Goal: Complete application form: Complete application form

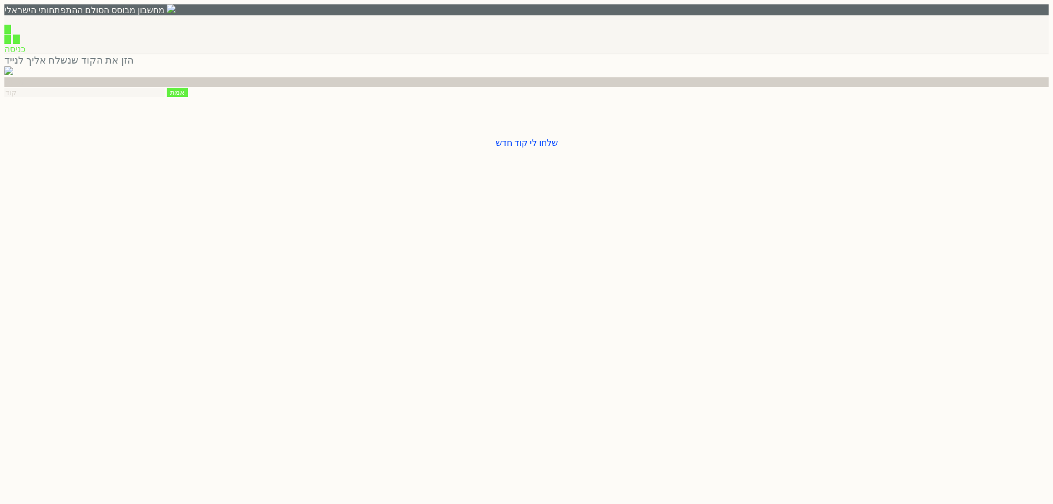
click at [719, 106] on div "הזן את הקוד שנשלח אליך ל [PERSON_NAME] 04:59 אמת שלחו [PERSON_NAME] קוד חדש" at bounding box center [526, 101] width 1045 height 94
click at [165, 97] on input "number" at bounding box center [84, 92] width 160 height 9
type input "1234"
click at [188, 97] on input "אמת" at bounding box center [177, 92] width 21 height 9
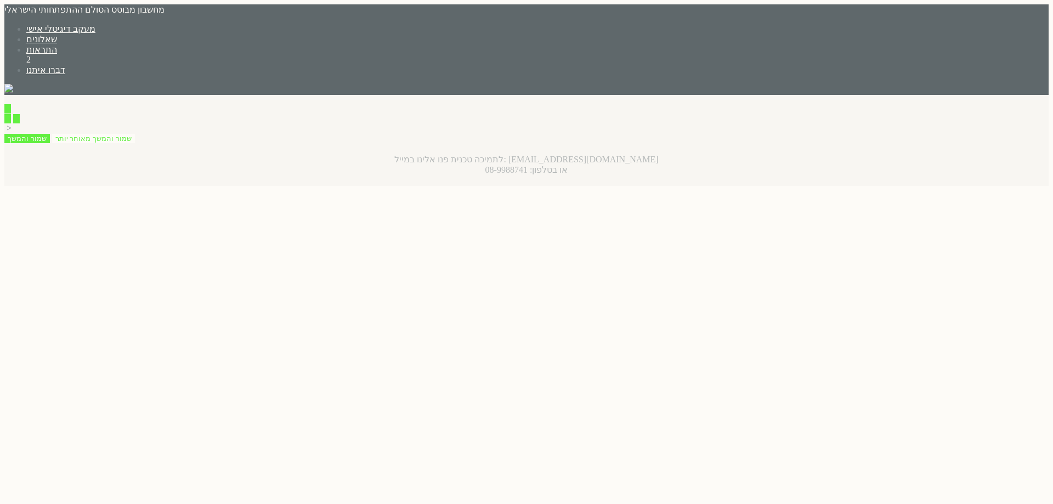
click at [22, 86] on input "button" at bounding box center [18, 90] width 7 height 9
type input "כן"
type input "לא"
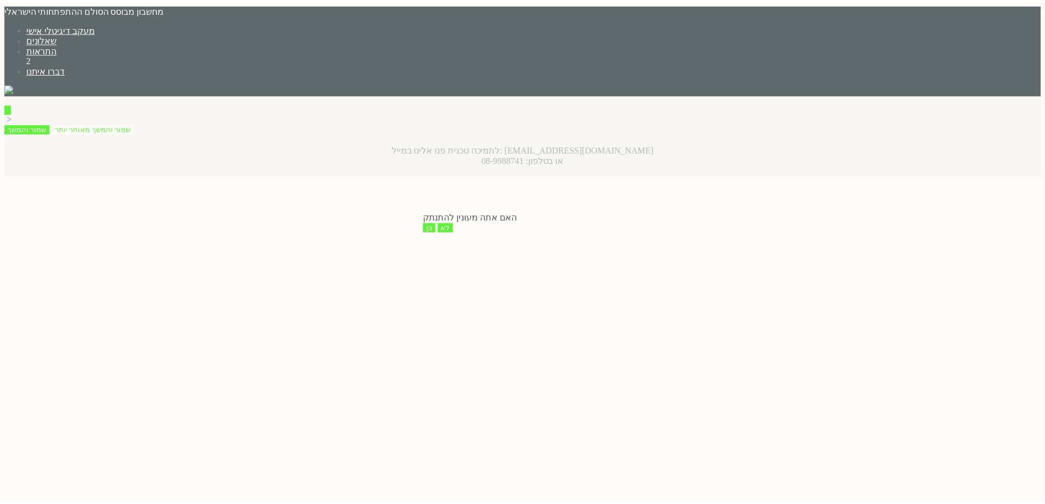
scroll to position [2, 0]
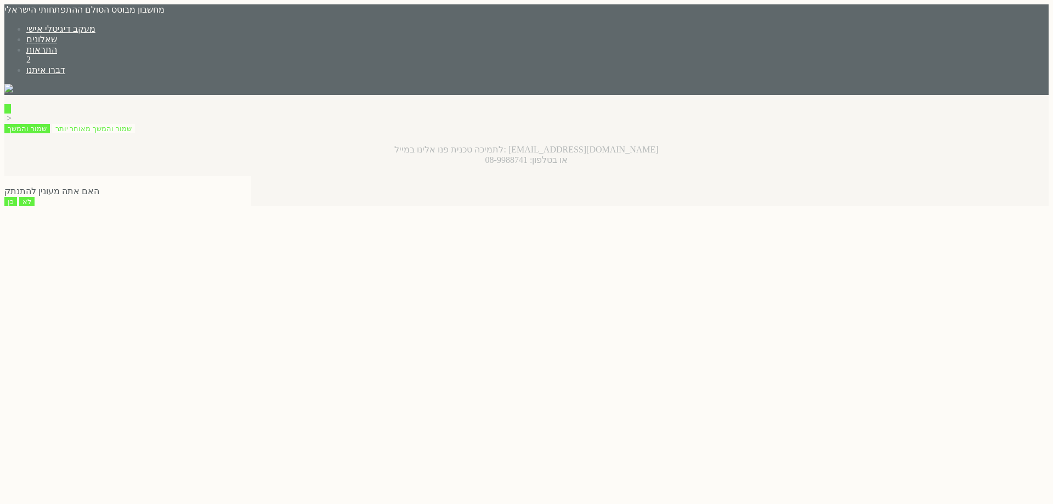
click at [17, 206] on input "כן" at bounding box center [10, 201] width 13 height 9
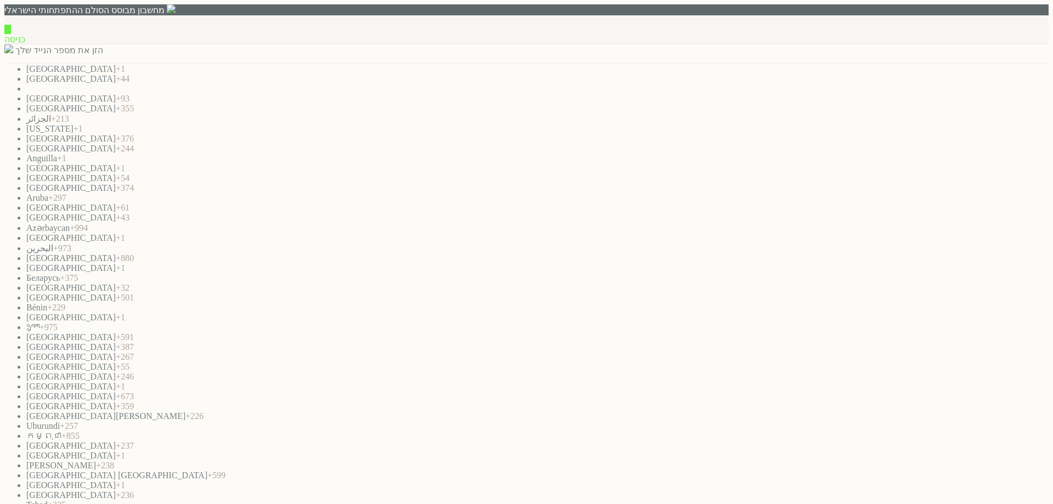
paste input "0542136254"
type input "0542136254"
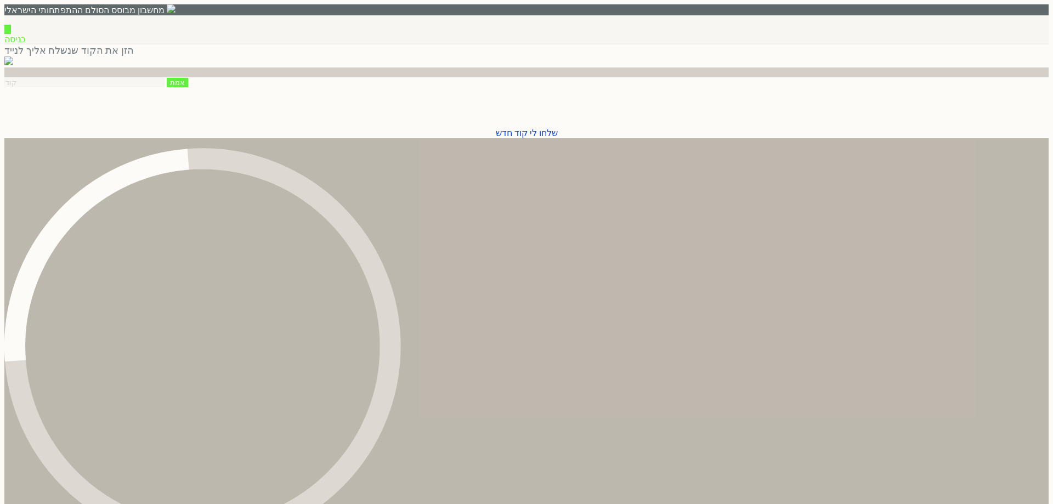
click at [165, 87] on input "number" at bounding box center [84, 82] width 160 height 9
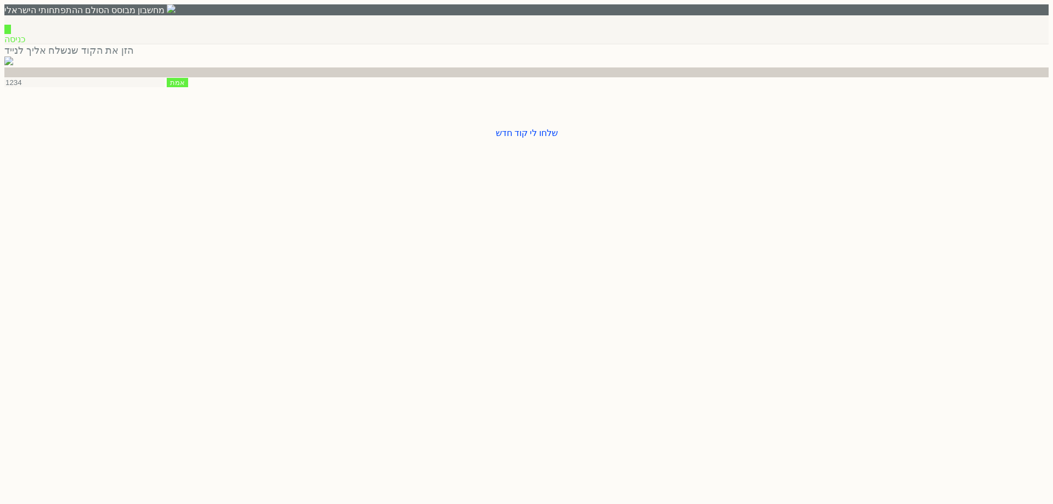
type input "1234"
click at [188, 87] on input "אמת" at bounding box center [177, 82] width 21 height 9
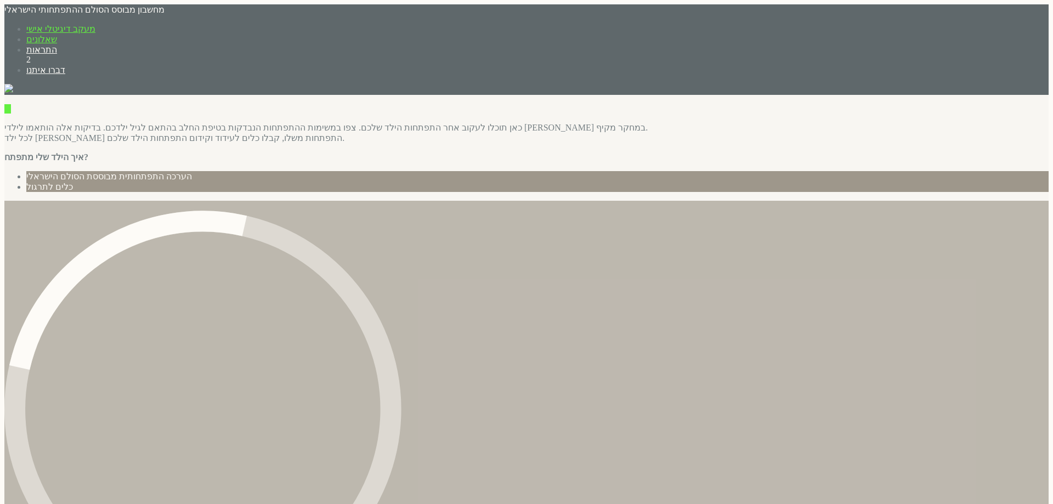
click at [57, 35] on link "שאלונים" at bounding box center [41, 39] width 31 height 9
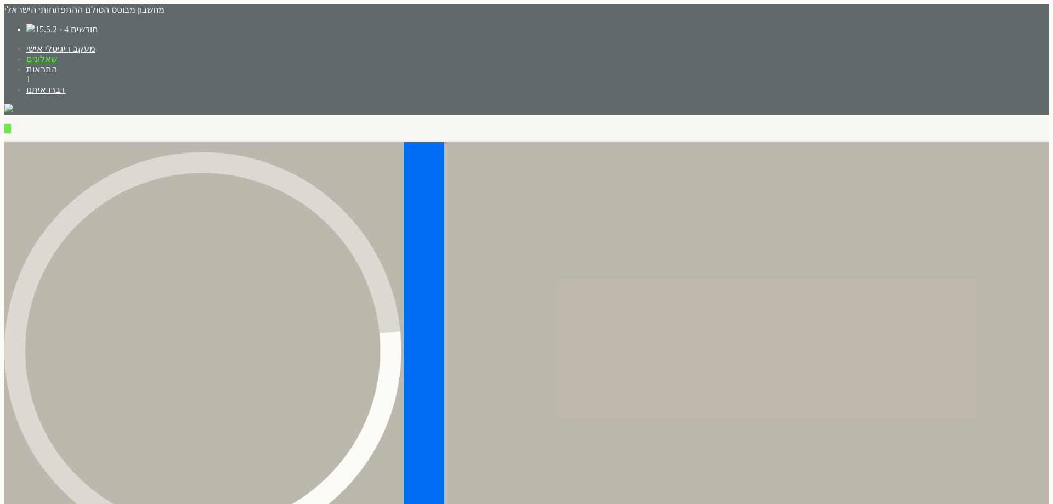
drag, startPoint x: 527, startPoint y: 278, endPoint x: 574, endPoint y: 276, distance: 47.2
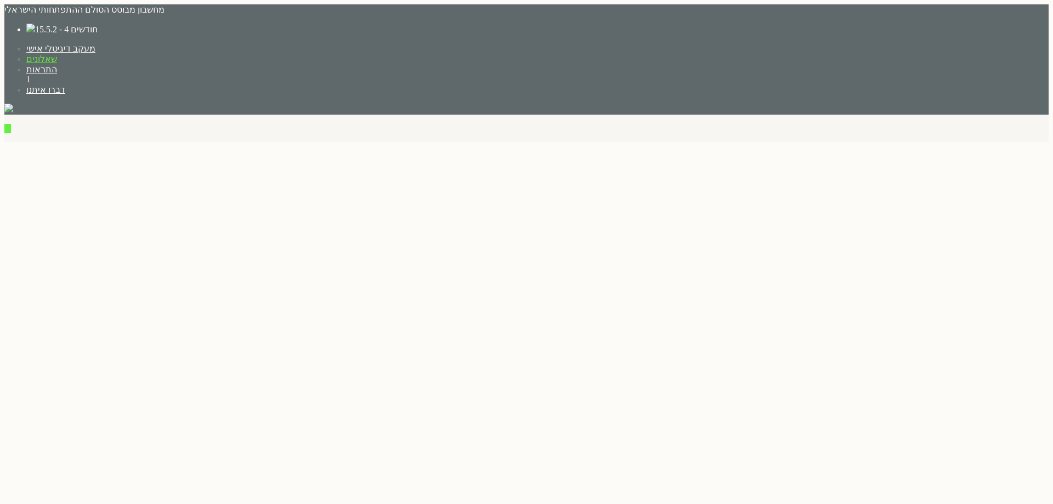
click at [98, 25] on label "15.5.2 - 4 חודשים" at bounding box center [66, 29] width 63 height 9
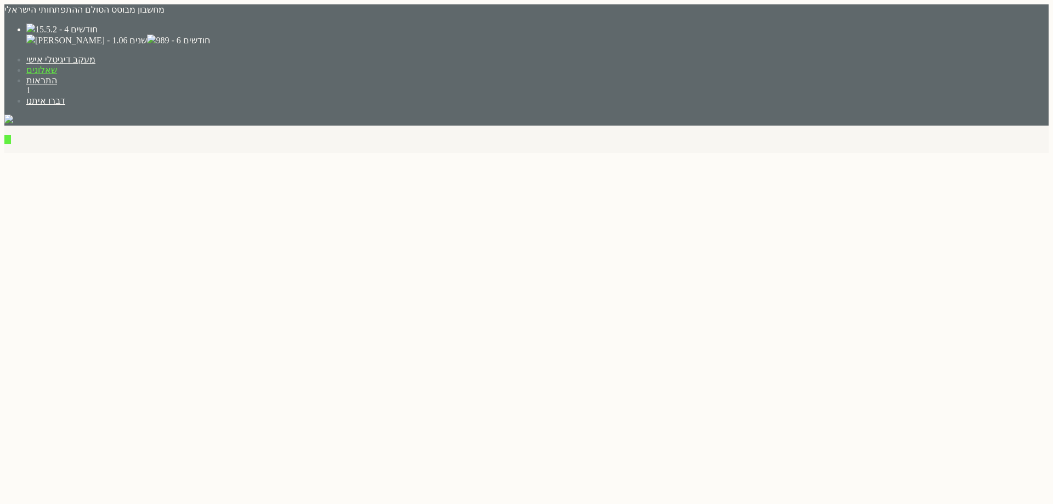
click at [210, 45] on label "989 - 6 חודשים" at bounding box center [183, 40] width 54 height 9
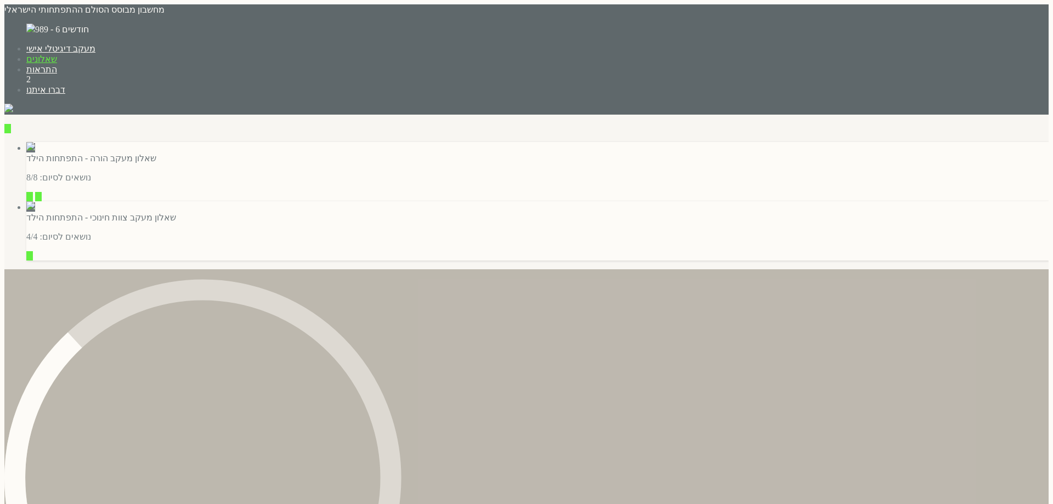
type input "למילוי השאלון"
type input "שליחה למטפל"
type input "פרטים"
type input "שליחה למטפל"
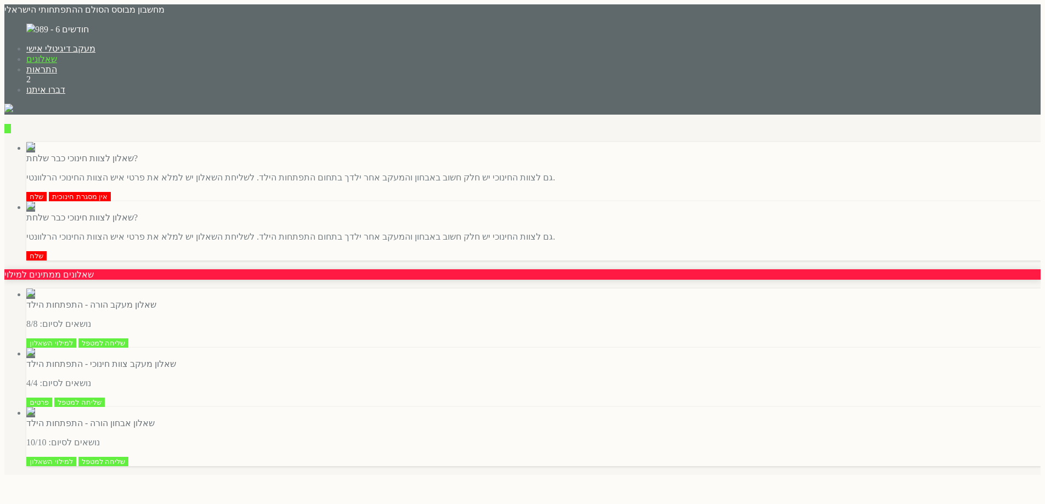
scroll to position [42, 0]
click at [129, 348] on input "שליחה למטפל" at bounding box center [103, 343] width 50 height 9
drag, startPoint x: 794, startPoint y: 359, endPoint x: 884, endPoint y: 359, distance: 89.4
click at [884, 329] on p "נושאים לסיום: 4/4" at bounding box center [533, 324] width 1014 height 10
drag, startPoint x: 825, startPoint y: 278, endPoint x: 888, endPoint y: 279, distance: 63.7
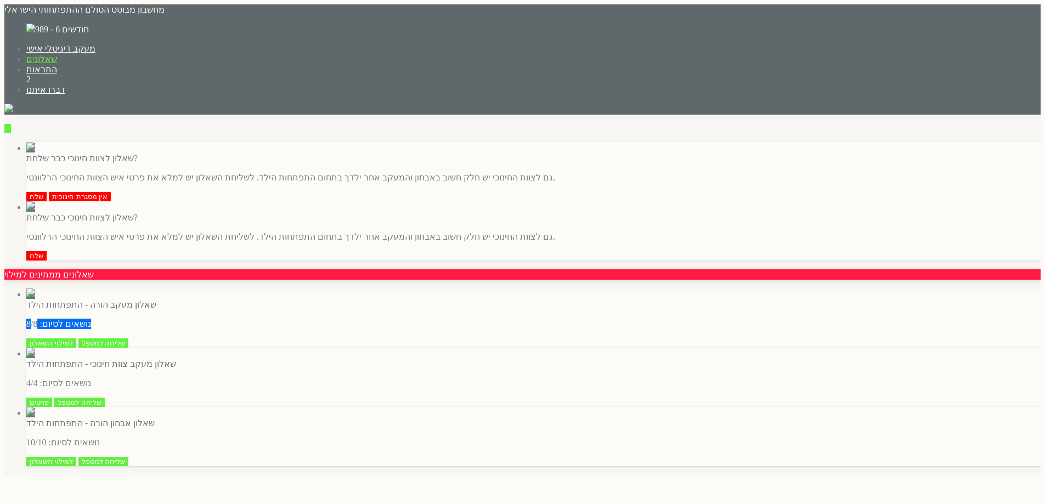
click at [888, 319] on p "נושאים לסיום: 8/8" at bounding box center [533, 324] width 1014 height 10
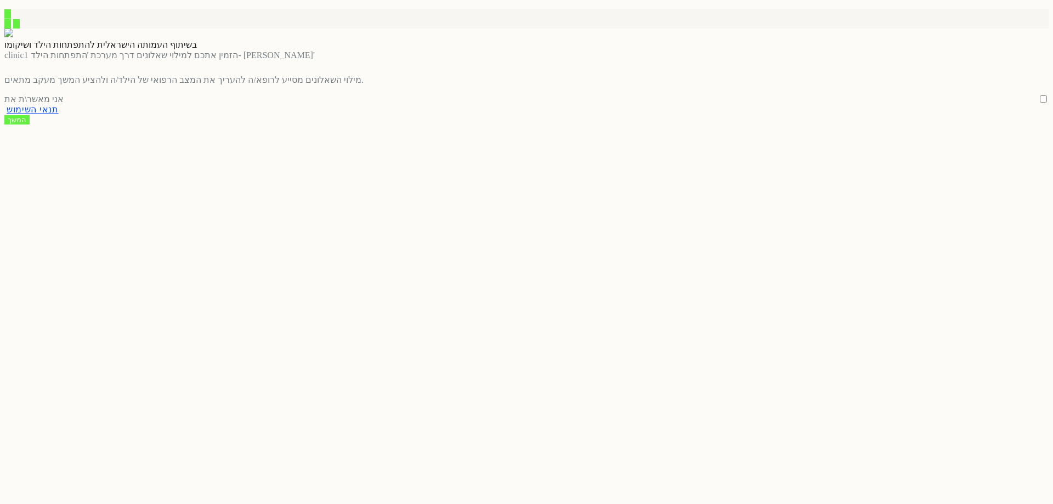
click at [1040, 103] on input "אני מאשר\ת את" at bounding box center [1043, 98] width 7 height 7
checkbox input "true"
click at [30, 125] on input "המשך" at bounding box center [16, 119] width 25 height 9
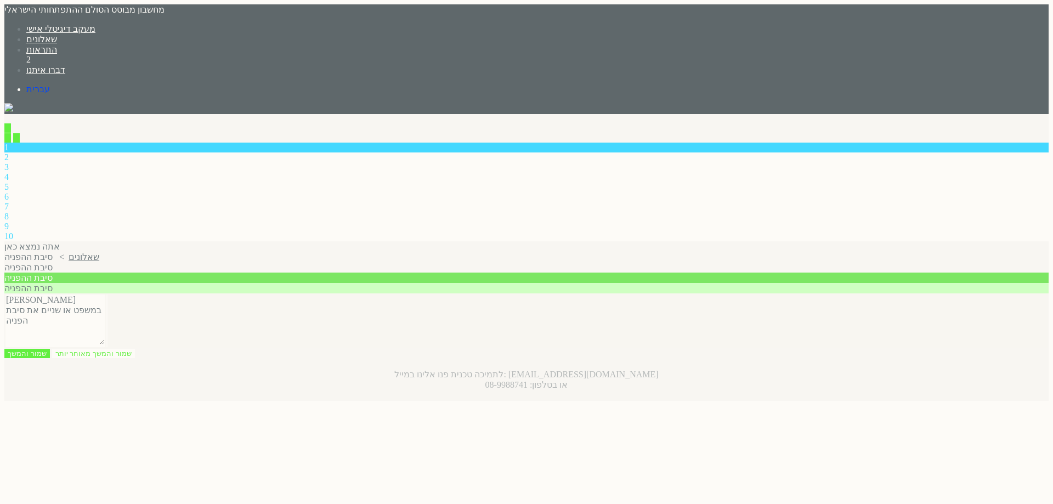
click at [105, 326] on textarea at bounding box center [55, 335] width 99 height 19
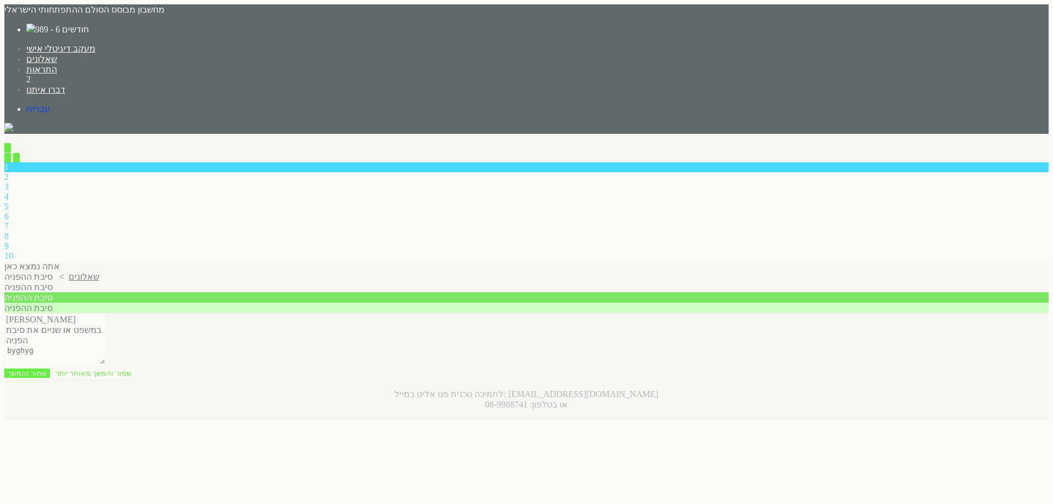
type textarea "byghyg"
click at [50, 369] on input "שמור והמשך" at bounding box center [27, 373] width 46 height 9
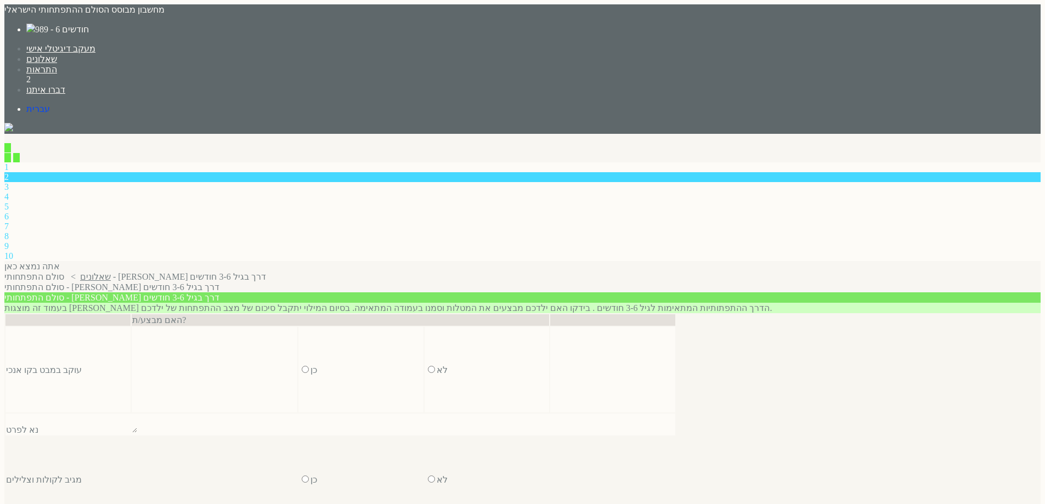
click at [309, 366] on input "radio" at bounding box center [305, 369] width 7 height 7
radio input "true"
click at [309, 453] on input "radio" at bounding box center [305, 456] width 7 height 7
radio input "true"
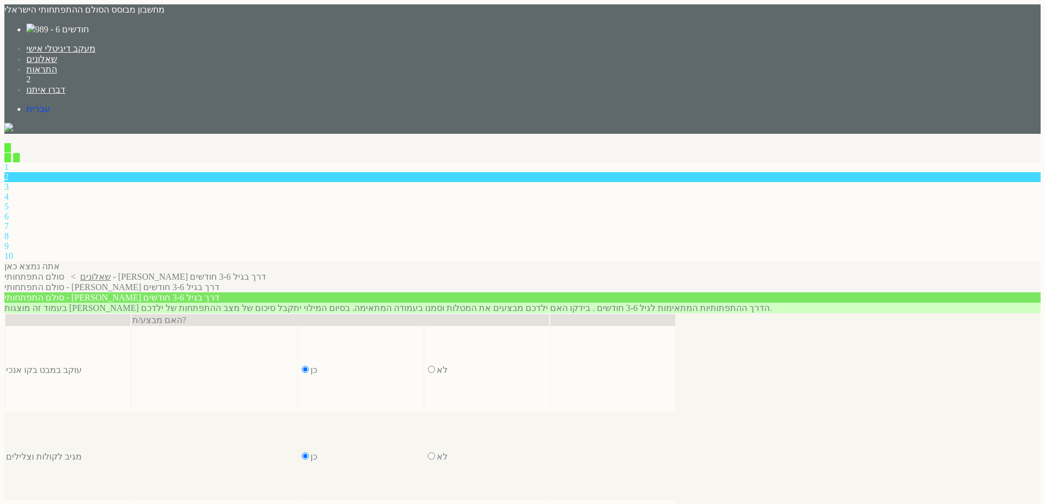
radio input "true"
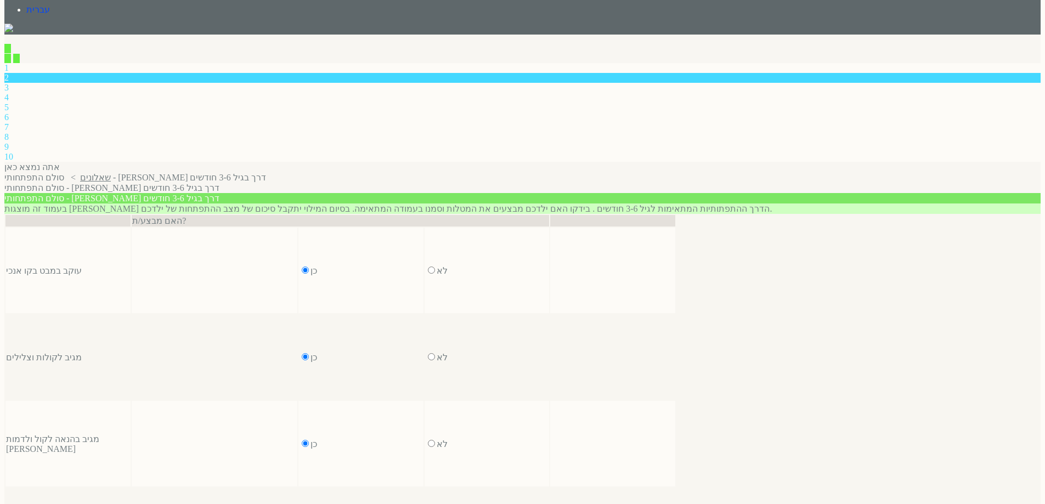
scroll to position [219, 0]
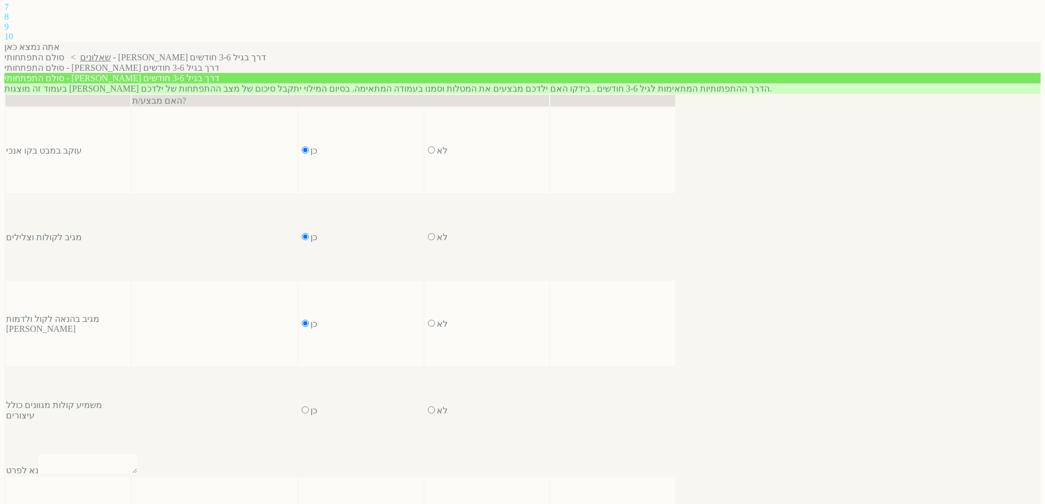
click at [309, 407] on input "radio" at bounding box center [305, 410] width 7 height 7
radio input "true"
click at [309, 493] on input "radio" at bounding box center [305, 496] width 7 height 7
radio input "true"
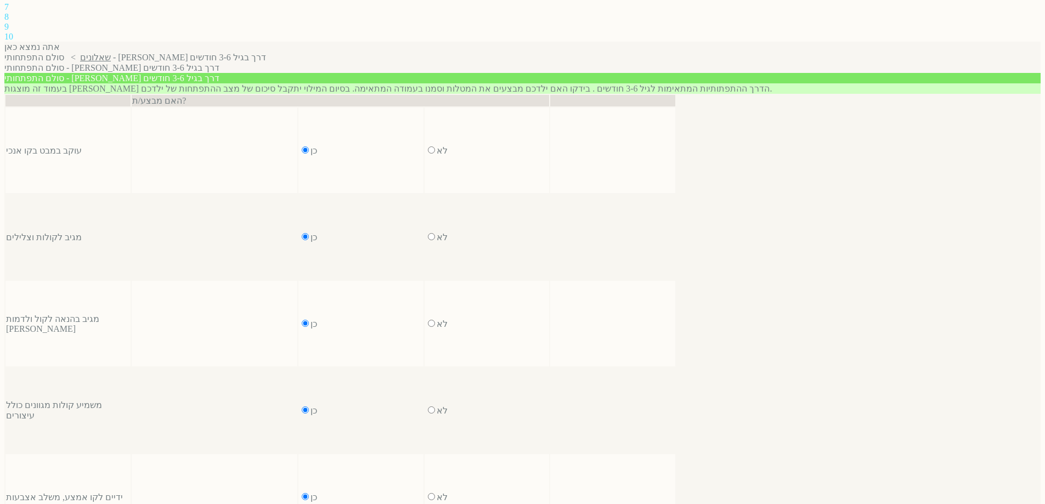
radio input "true"
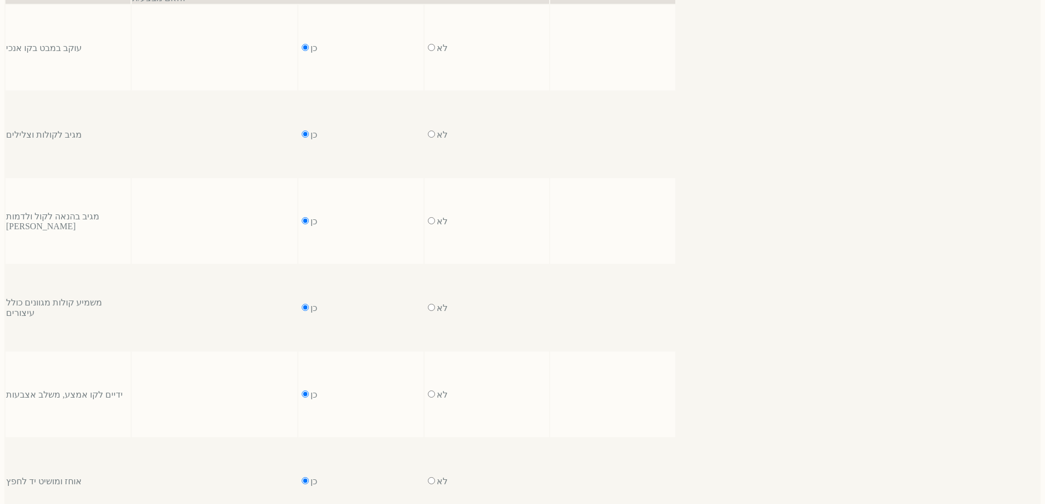
scroll to position [336, 0]
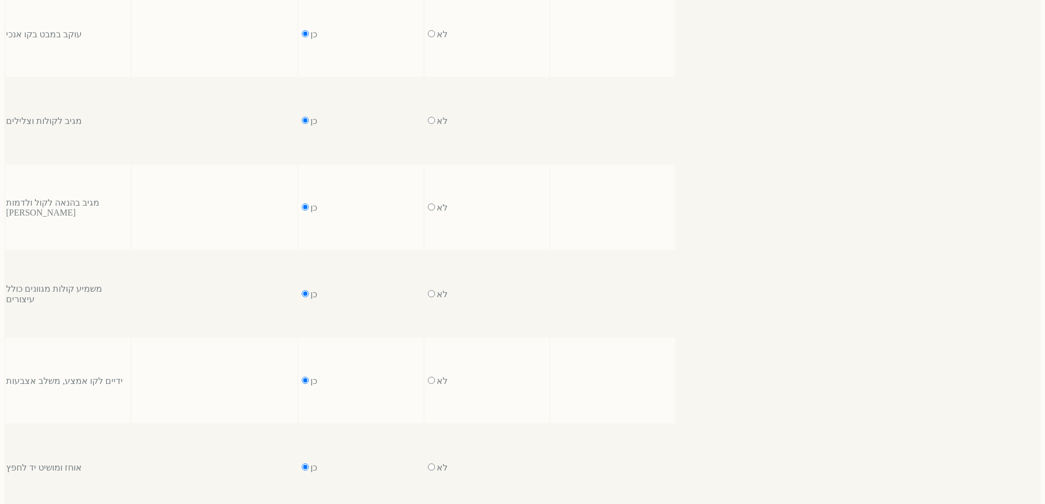
drag, startPoint x: 484, startPoint y: 356, endPoint x: 362, endPoint y: 371, distance: 123.8
radio input "true"
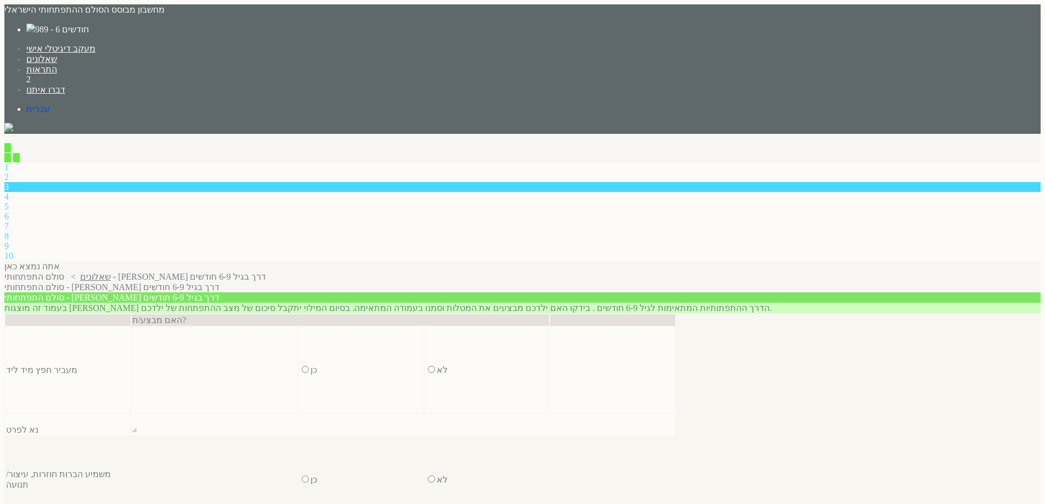
click at [309, 366] on input "radio" at bounding box center [305, 369] width 7 height 7
radio input "true"
click at [309, 453] on input "radio" at bounding box center [305, 456] width 7 height 7
radio input "true"
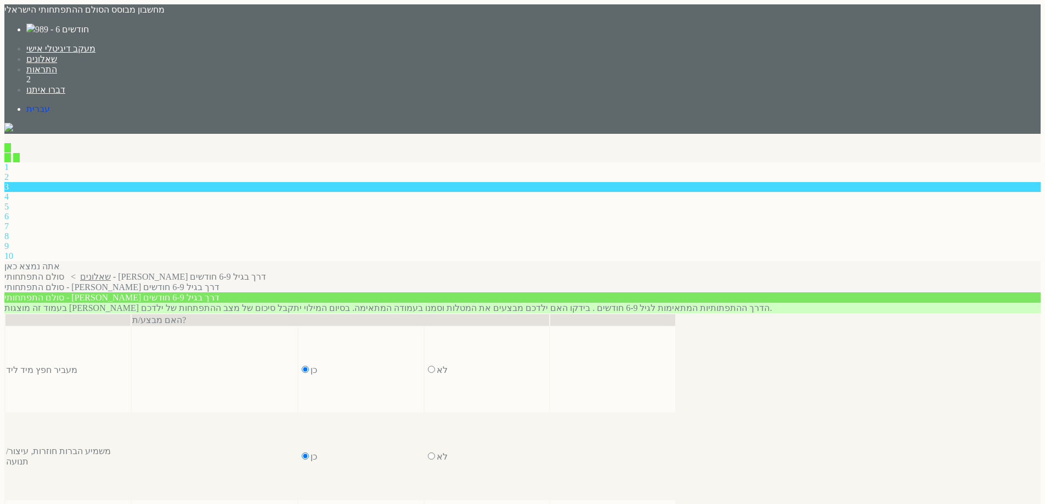
radio input "true"
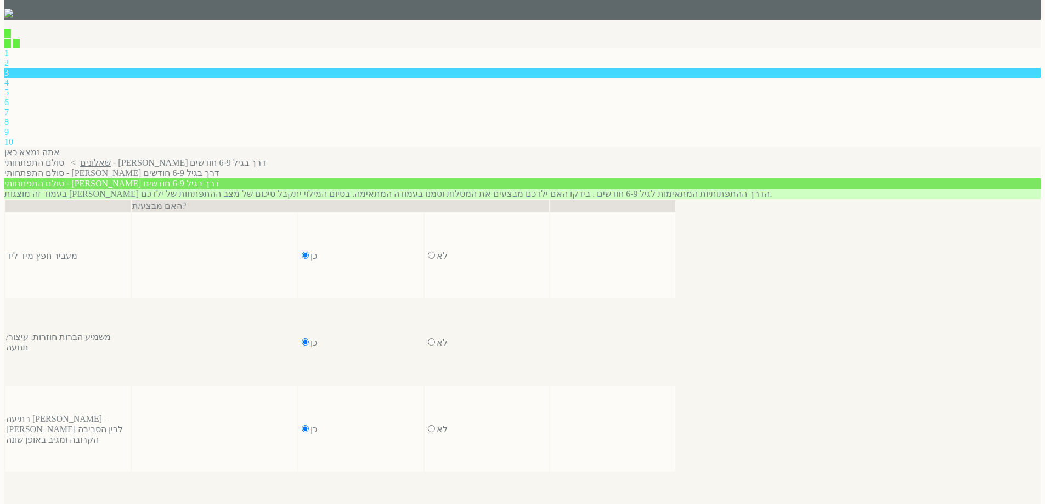
scroll to position [119, 0]
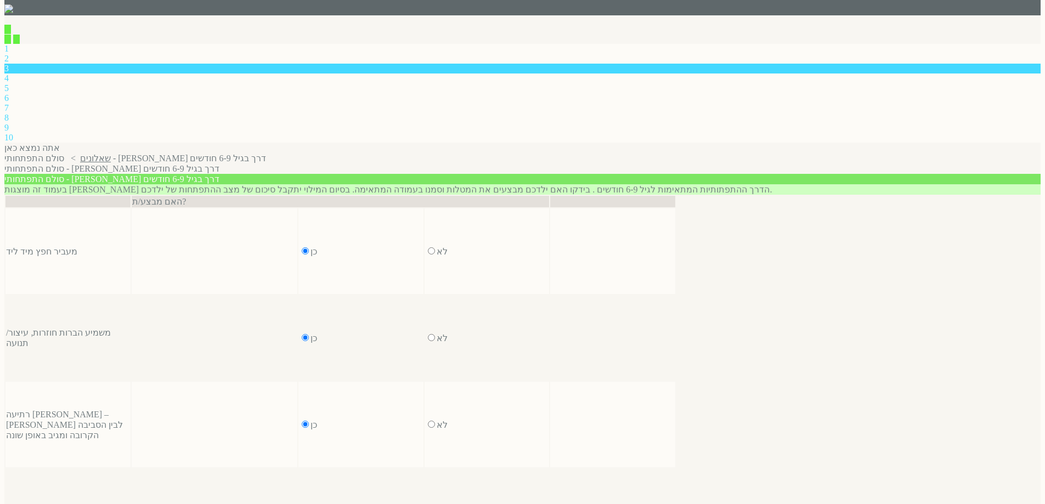
click at [309, 504] on input "radio" at bounding box center [305, 511] width 7 height 7
radio input "true"
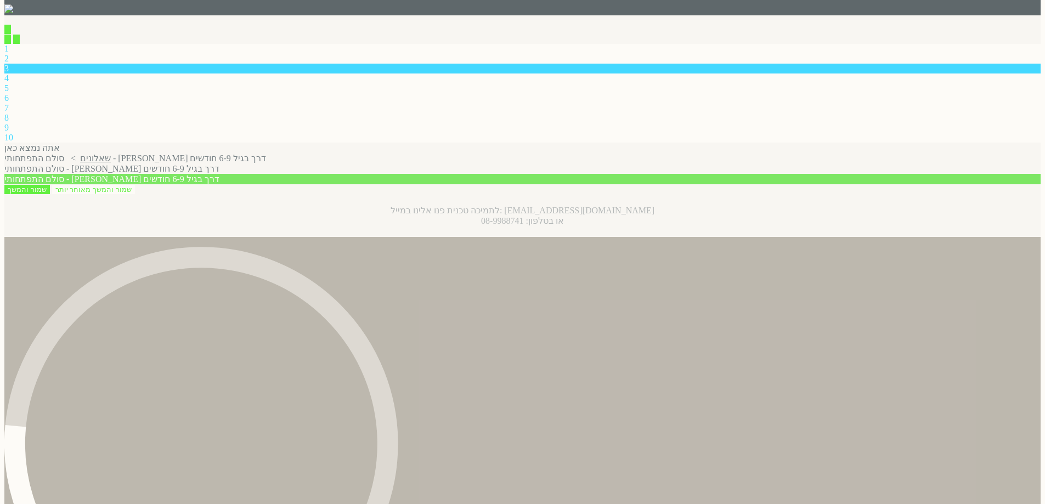
scroll to position [0, 0]
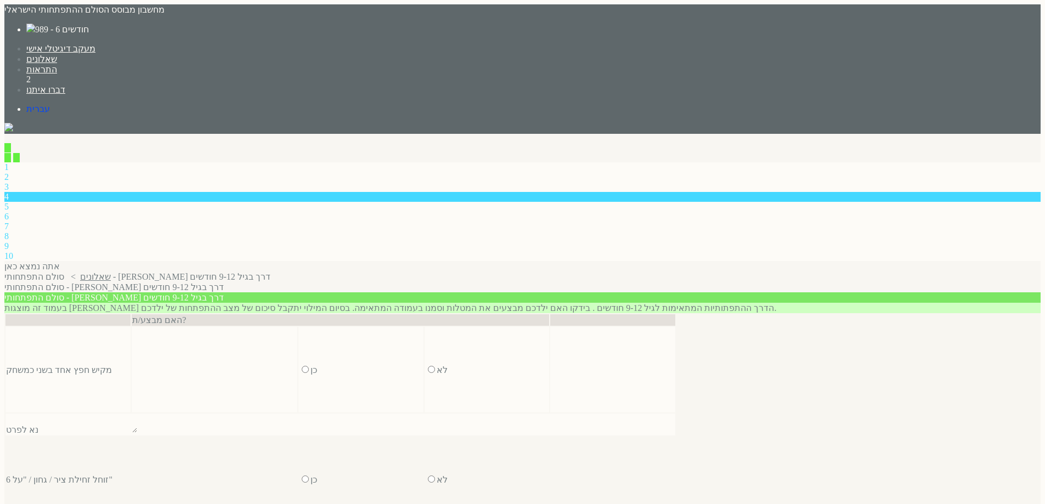
click at [309, 366] on input "radio" at bounding box center [305, 369] width 7 height 7
radio input "true"
click at [309, 453] on input "radio" at bounding box center [305, 456] width 7 height 7
radio input "true"
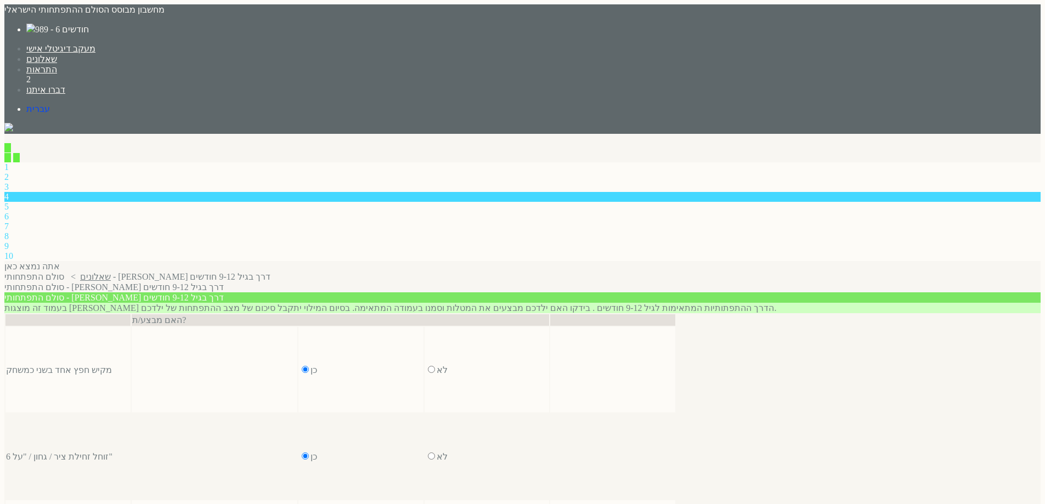
radio input "true"
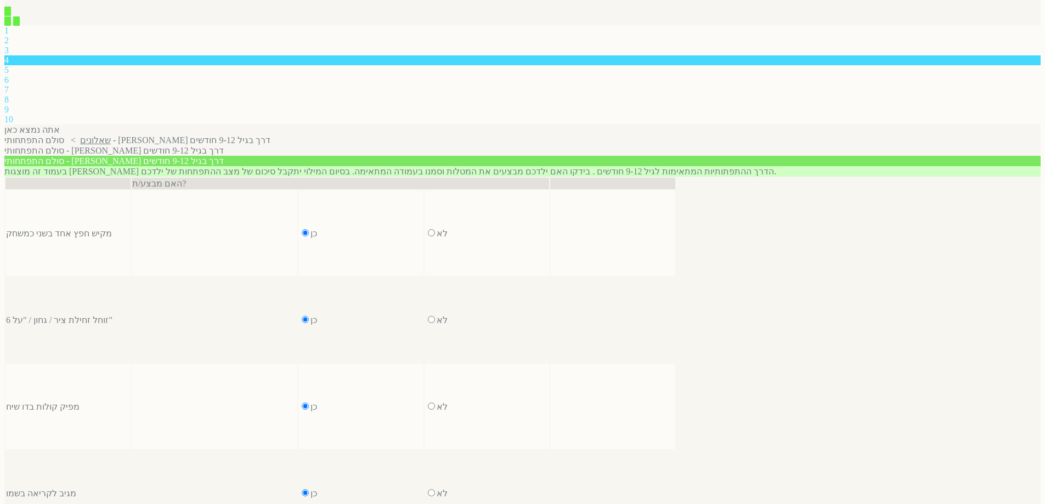
scroll to position [274, 0]
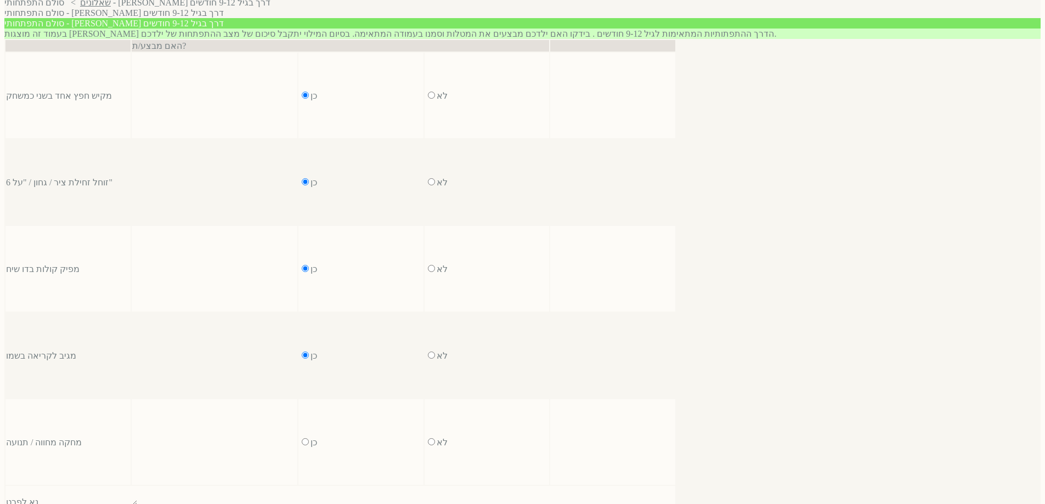
click at [309, 438] on input "radio" at bounding box center [305, 441] width 7 height 7
radio input "true"
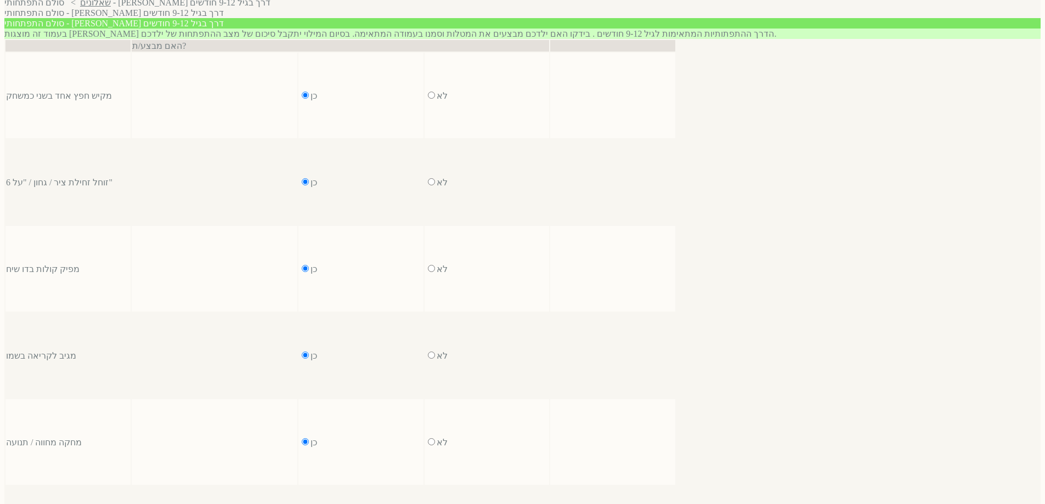
radio input "true"
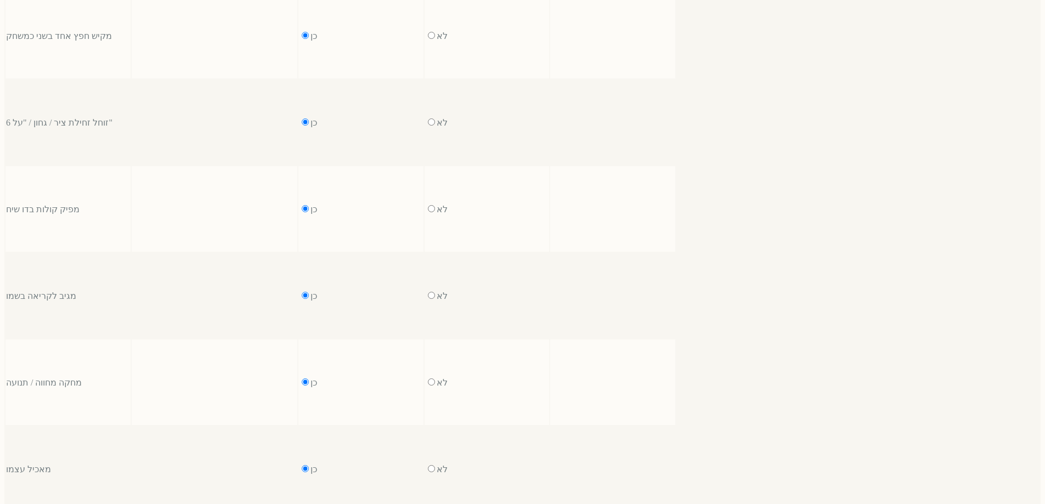
scroll to position [439, 0]
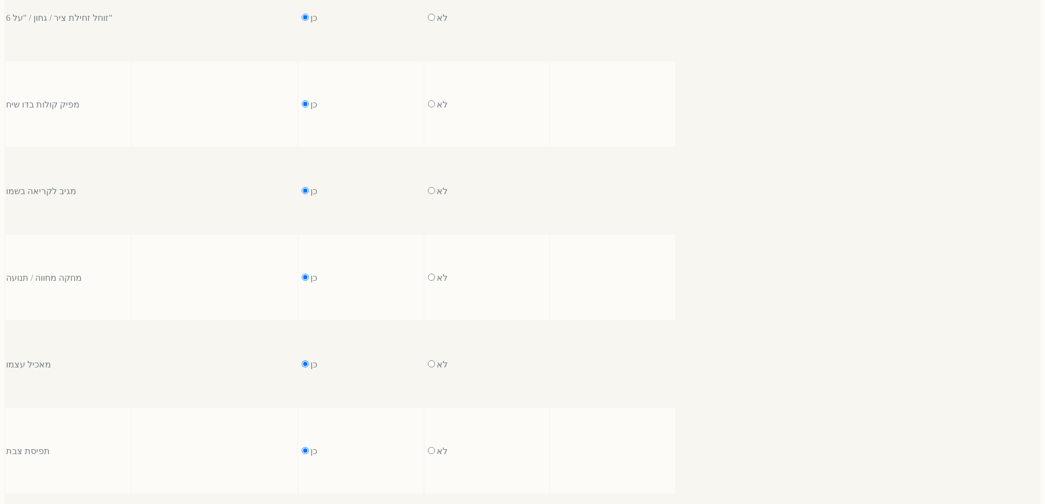
radio input "true"
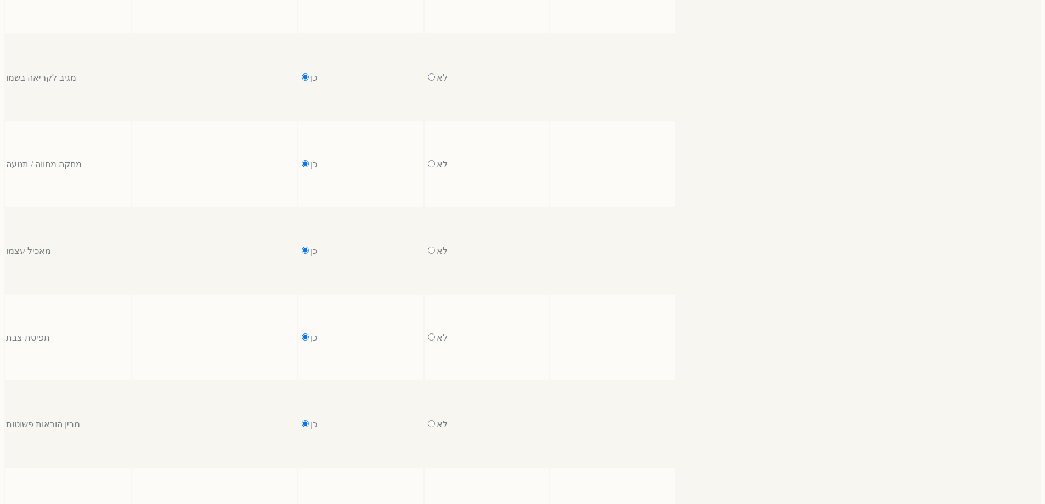
scroll to position [553, 0]
radio input "true"
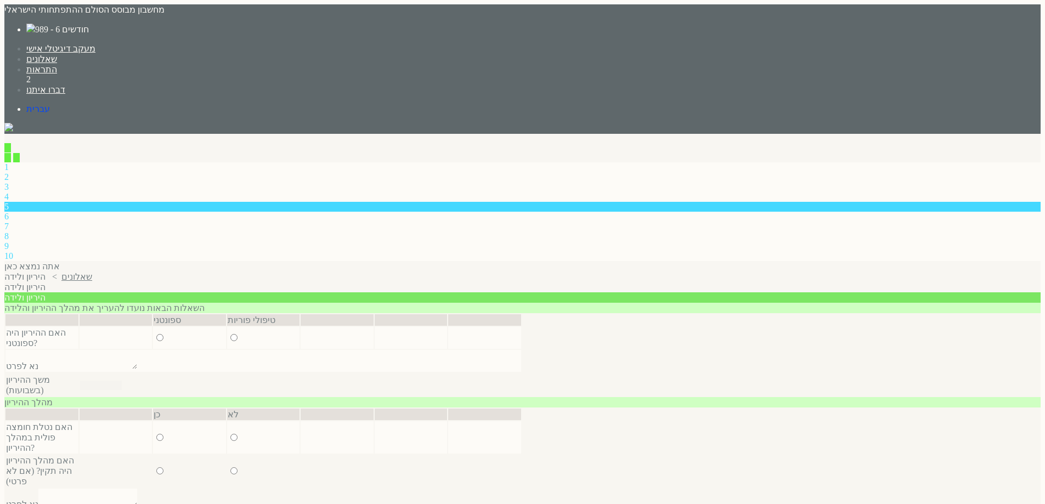
click at [163, 334] on input "radio" at bounding box center [159, 337] width 7 height 7
radio input "true"
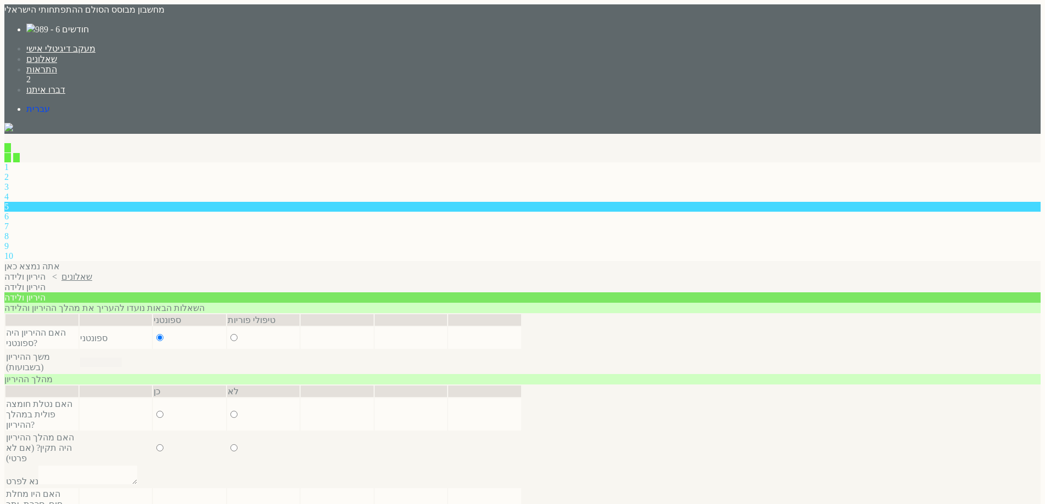
click at [122, 358] on input "number" at bounding box center [101, 362] width 42 height 9
type input "37"
click at [163, 411] on input "radio" at bounding box center [159, 414] width 7 height 7
radio input "true"
click at [230, 444] on input "radio" at bounding box center [233, 447] width 7 height 7
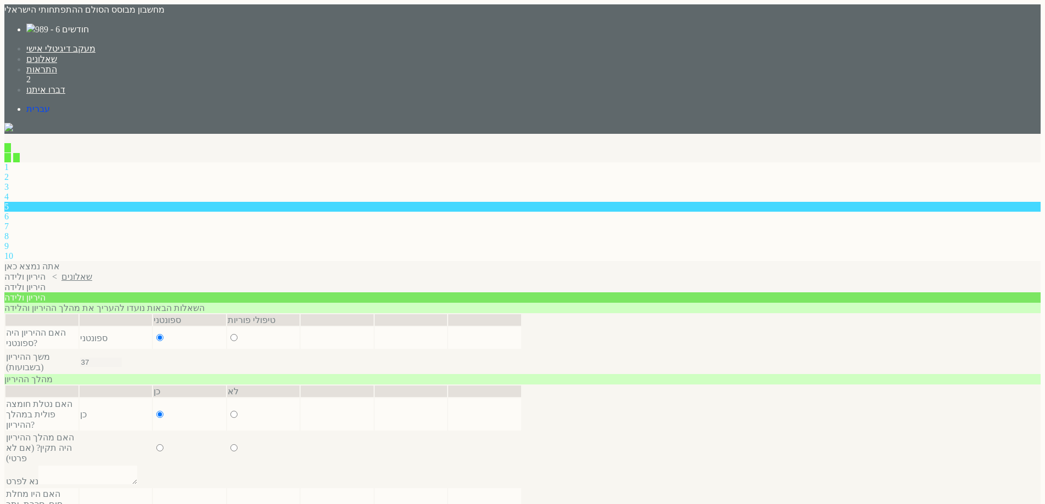
radio input "true"
click at [156, 444] on input "radio" at bounding box center [159, 447] width 7 height 7
radio input "true"
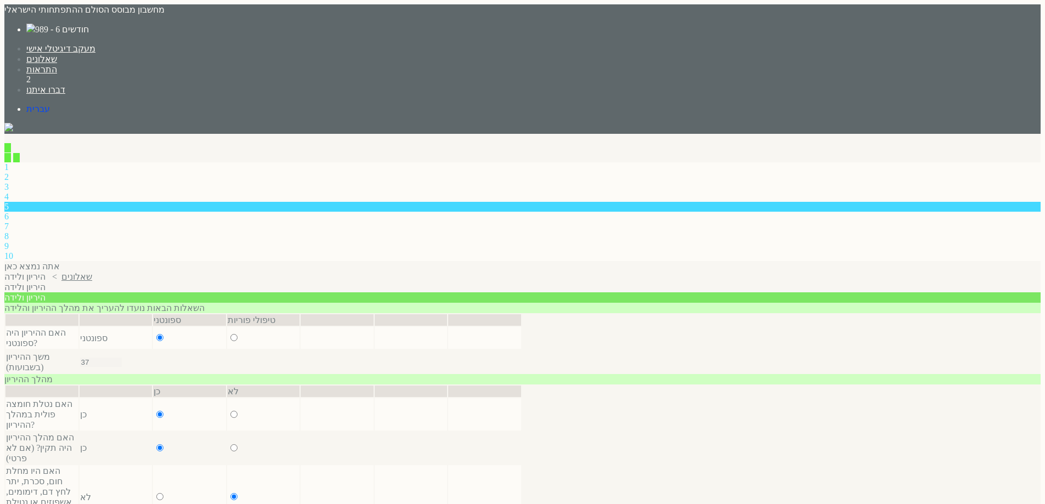
click at [156, 493] on input "radio" at bounding box center [159, 496] width 7 height 7
radio input "true"
click at [0, 0] on input "radio" at bounding box center [0, 0] width 0 height 0
radio input "true"
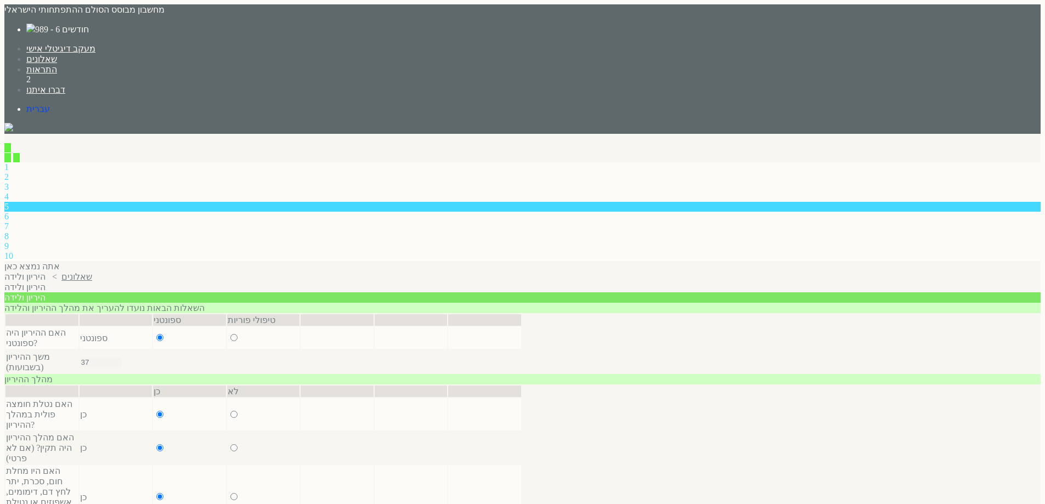
radio input "true"
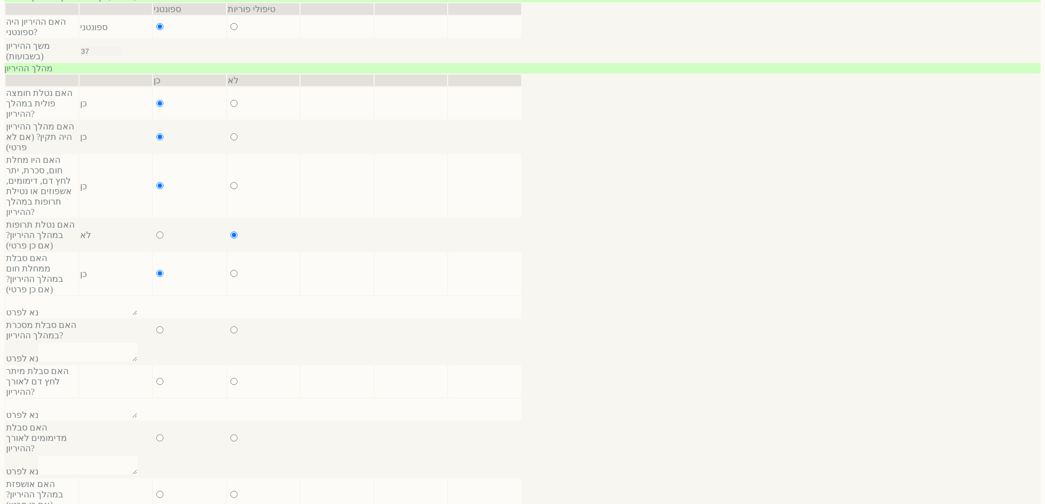
click at [230, 326] on input "radio" at bounding box center [233, 329] width 7 height 7
radio input "true"
click at [156, 326] on input "radio" at bounding box center [159, 329] width 7 height 7
radio input "true"
click at [230, 378] on input "radio" at bounding box center [233, 381] width 7 height 7
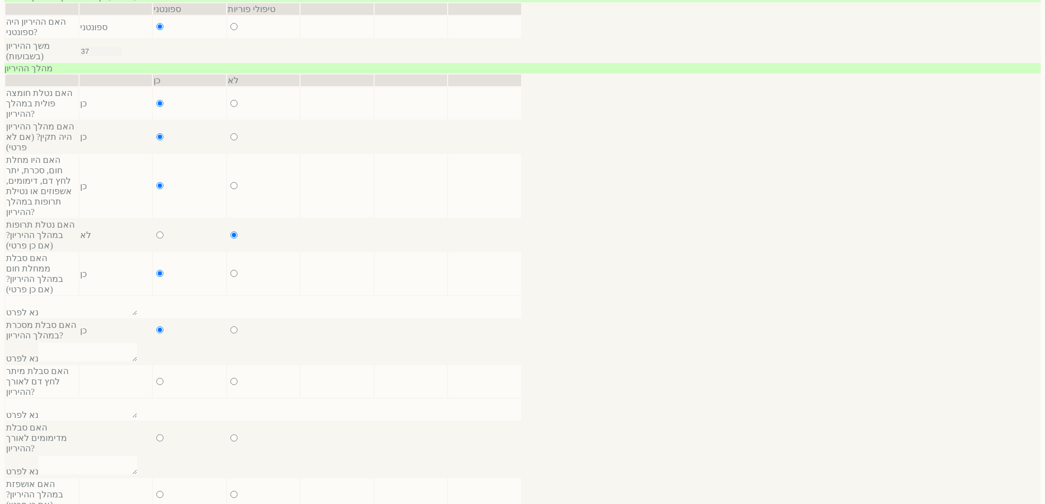
radio input "true"
click at [156, 378] on input "radio" at bounding box center [159, 381] width 7 height 7
radio input "true"
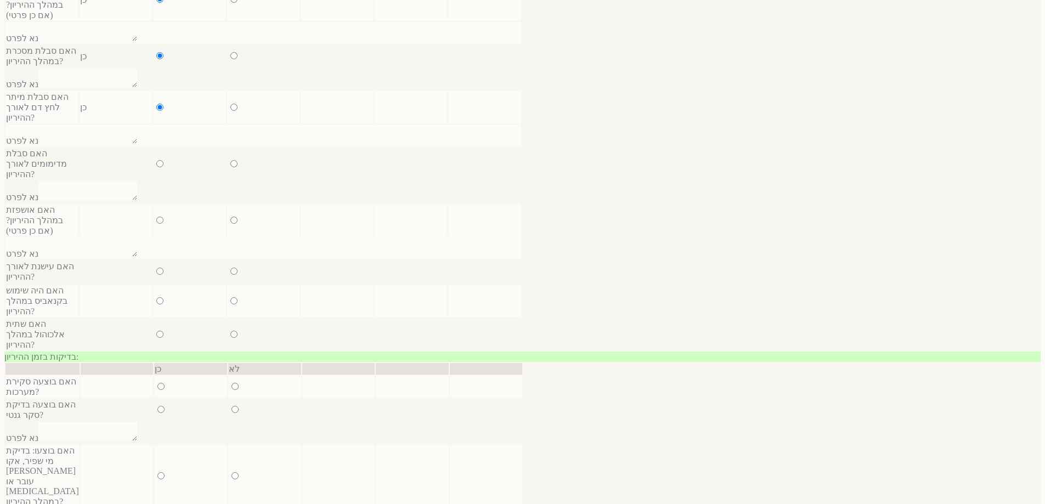
click at [230, 160] on input "radio" at bounding box center [233, 163] width 7 height 7
radio input "true"
click at [156, 160] on input "radio" at bounding box center [159, 163] width 7 height 7
radio input "true"
click at [230, 217] on input "radio" at bounding box center [233, 220] width 7 height 7
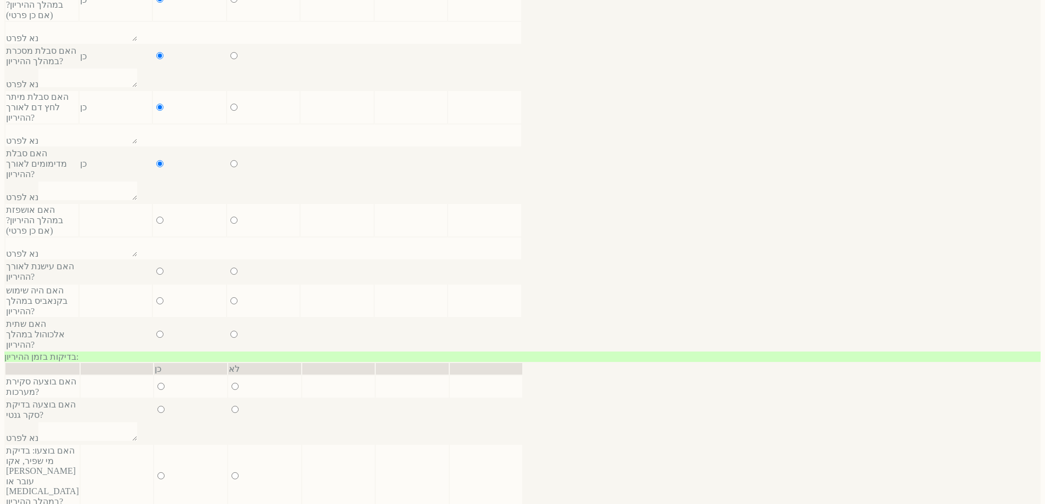
radio input "true"
click at [156, 217] on input "radio" at bounding box center [159, 220] width 7 height 7
radio input "true"
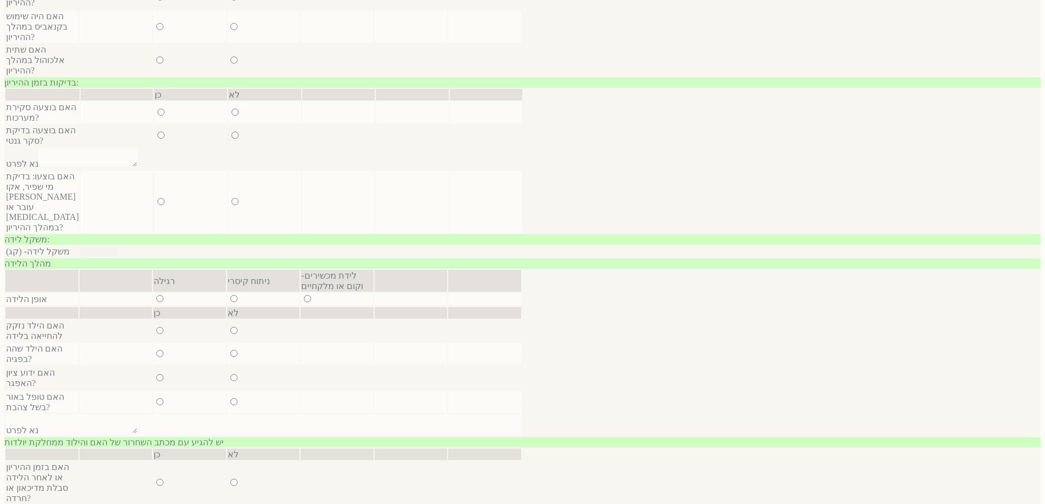
radio input "true"
click at [230, 23] on input "radio" at bounding box center [233, 26] width 7 height 7
radio input "true"
click at [156, 23] on input "radio" at bounding box center [159, 26] width 7 height 7
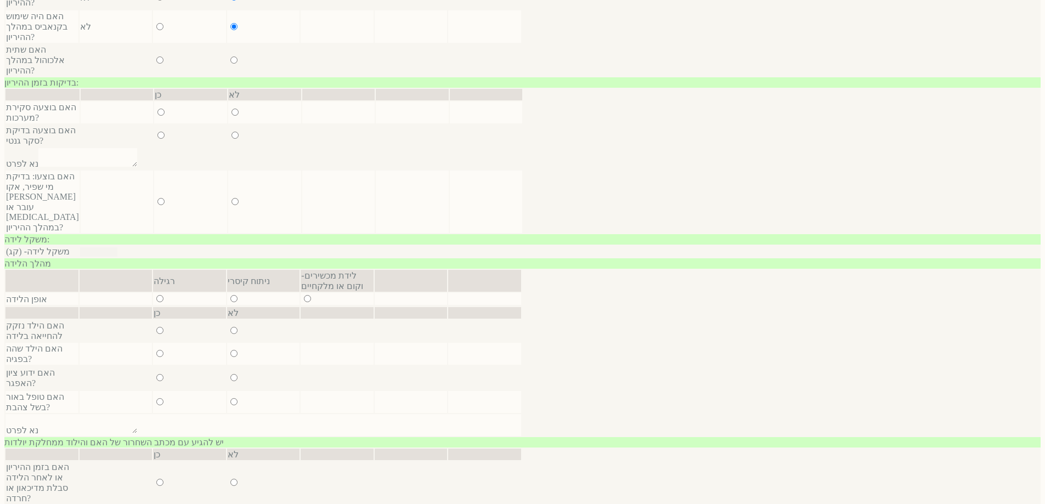
radio input "true"
click at [230, 57] on input "radio" at bounding box center [233, 60] width 7 height 7
radio input "true"
click at [156, 57] on input "radio" at bounding box center [159, 60] width 7 height 7
radio input "true"
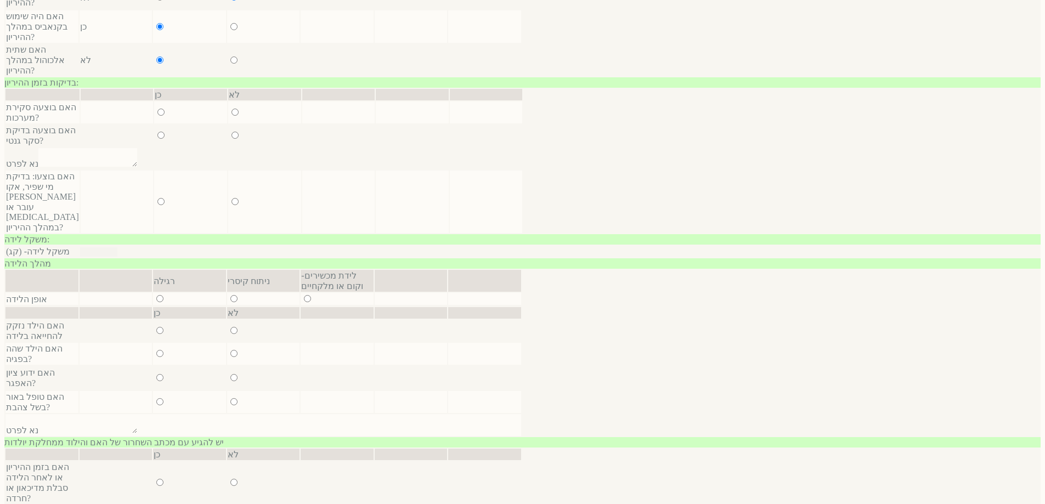
select select "0"
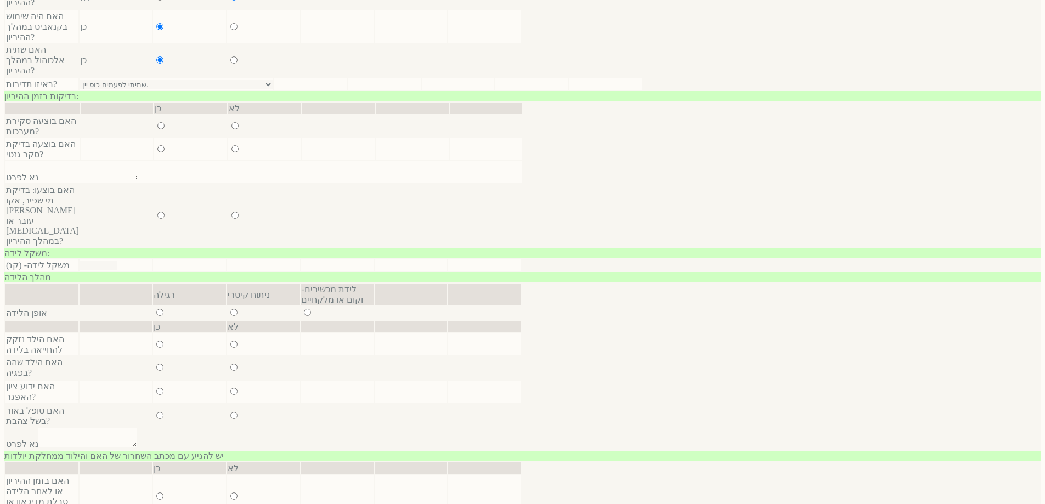
click at [232, 122] on input "radio" at bounding box center [235, 125] width 7 height 7
radio input "true"
click at [157, 122] on input "radio" at bounding box center [160, 125] width 7 height 7
radio input "true"
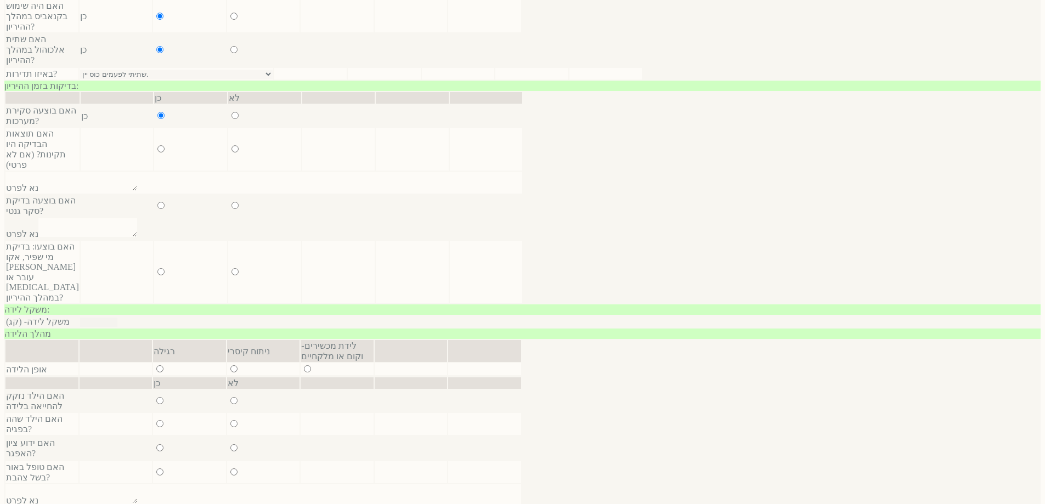
click at [232, 145] on input "radio" at bounding box center [235, 148] width 7 height 7
radio input "true"
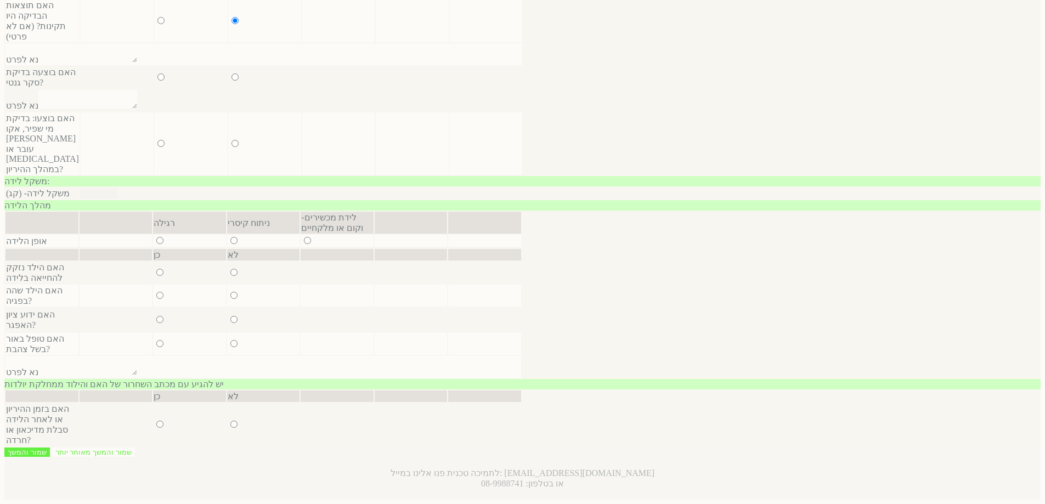
click at [157, 17] on input "radio" at bounding box center [160, 20] width 7 height 7
radio input "true"
click at [232, 74] on input "radio" at bounding box center [235, 77] width 7 height 7
radio input "true"
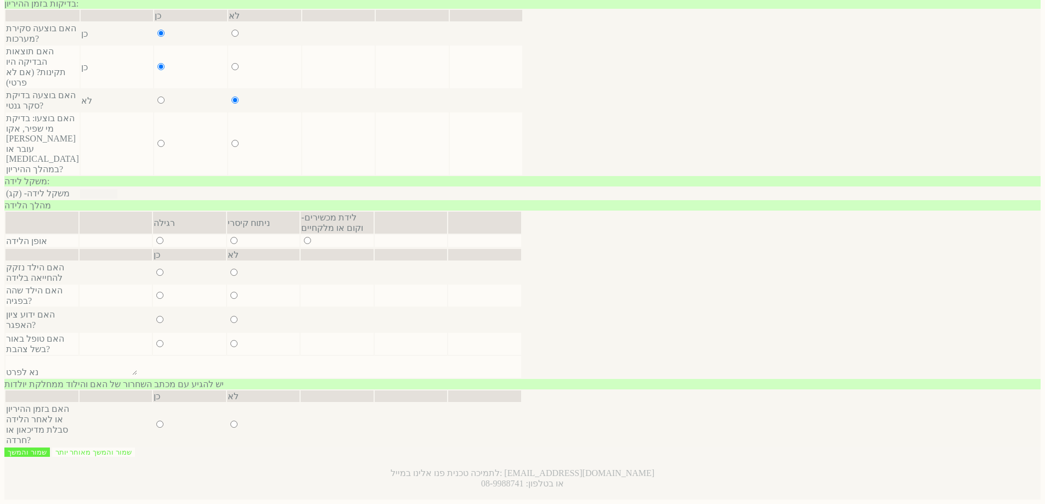
click at [232, 140] on input "radio" at bounding box center [235, 143] width 7 height 7
radio input "true"
click at [157, 140] on input "radio" at bounding box center [160, 143] width 7 height 7
radio input "true"
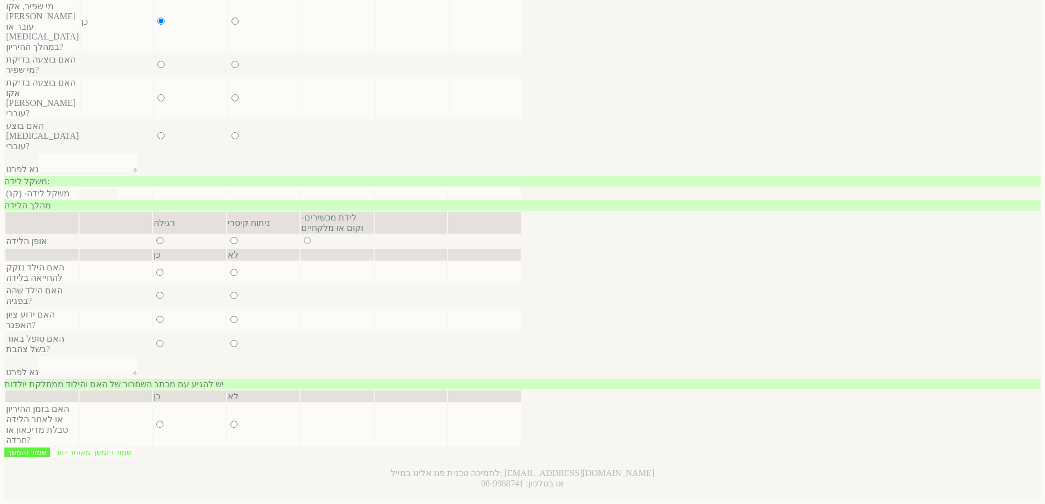
click at [232, 61] on input "radio" at bounding box center [235, 64] width 7 height 7
radio input "true"
click at [232, 94] on input "radio" at bounding box center [235, 97] width 7 height 7
radio input "true"
click at [157, 94] on input "radio" at bounding box center [160, 97] width 7 height 7
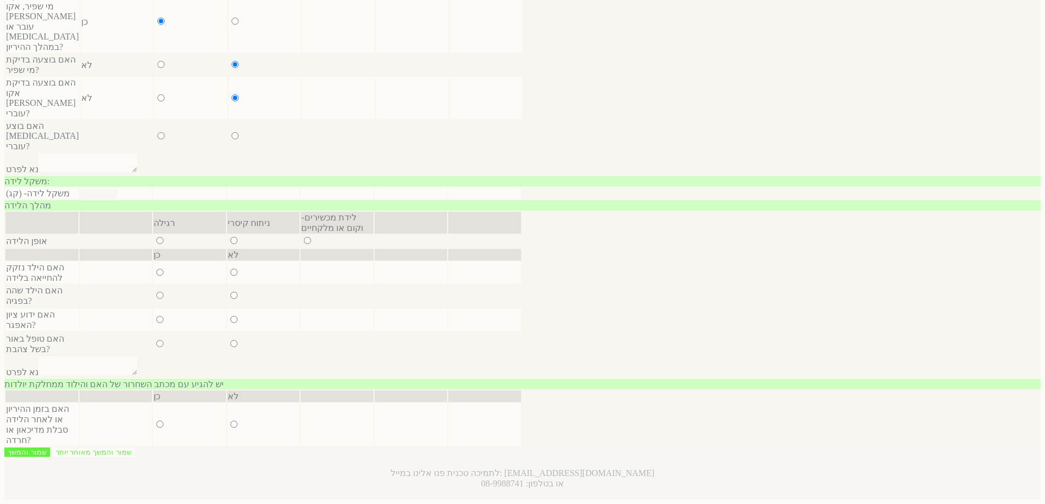
radio input "true"
click at [232, 132] on input "radio" at bounding box center [235, 135] width 7 height 7
radio input "true"
click at [157, 155] on input "radio" at bounding box center [160, 158] width 7 height 7
radio input "true"
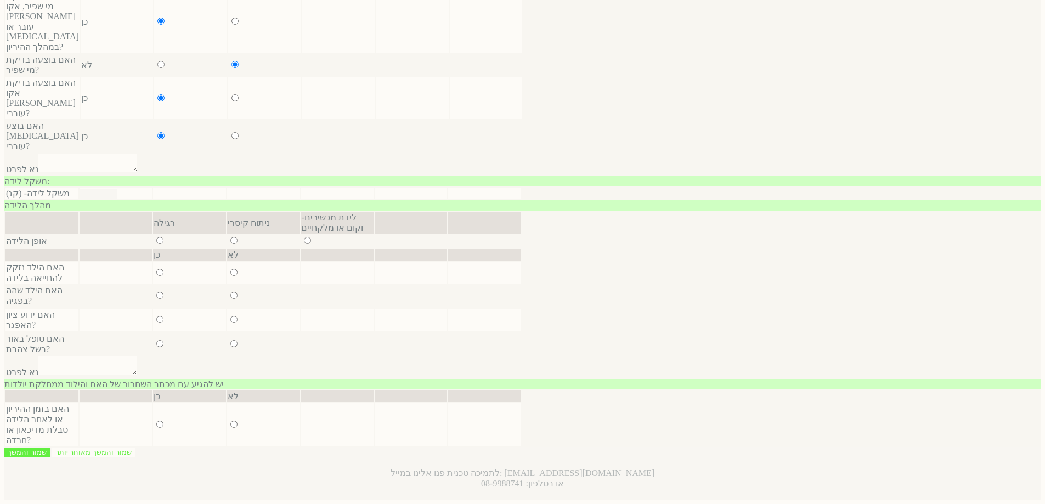
click at [230, 237] on input "radio" at bounding box center [233, 240] width 7 height 7
radio input "true"
click at [304, 237] on input "radio" at bounding box center [307, 240] width 7 height 7
radio input "true"
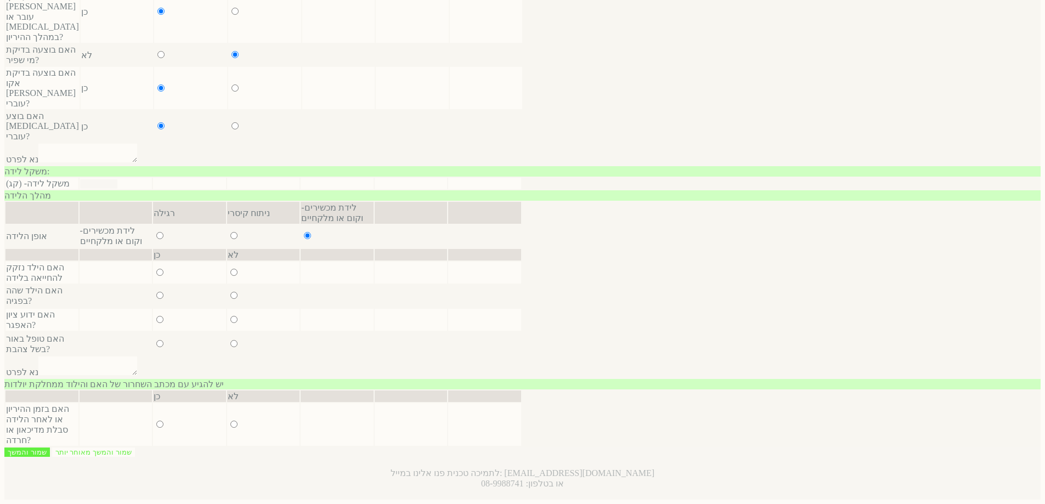
click at [230, 269] on input "radio" at bounding box center [233, 272] width 7 height 7
radio input "true"
click at [156, 269] on input "radio" at bounding box center [159, 272] width 7 height 7
radio input "true"
click at [230, 292] on input "radio" at bounding box center [233, 295] width 7 height 7
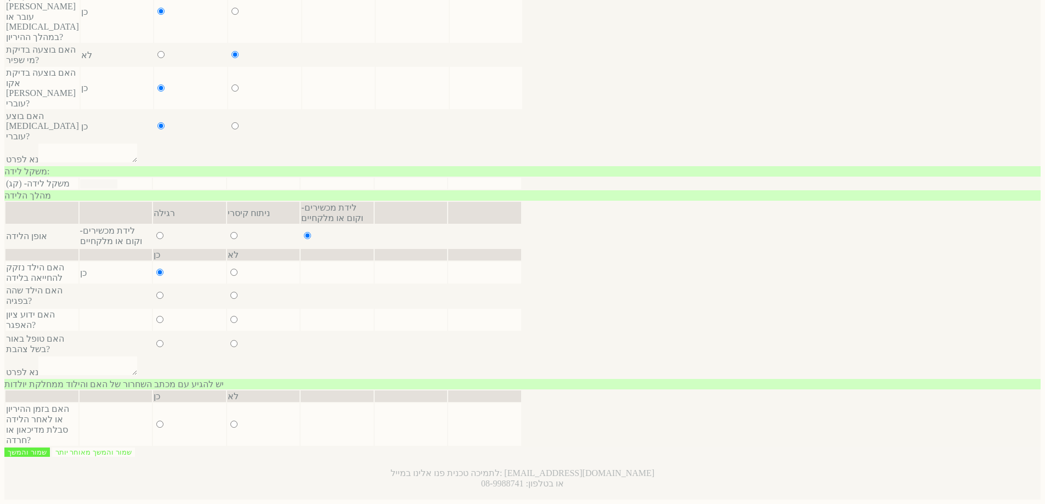
radio input "true"
click at [230, 316] on input "radio" at bounding box center [233, 319] width 7 height 7
radio input "true"
click at [156, 316] on input "radio" at bounding box center [159, 319] width 7 height 7
radio input "true"
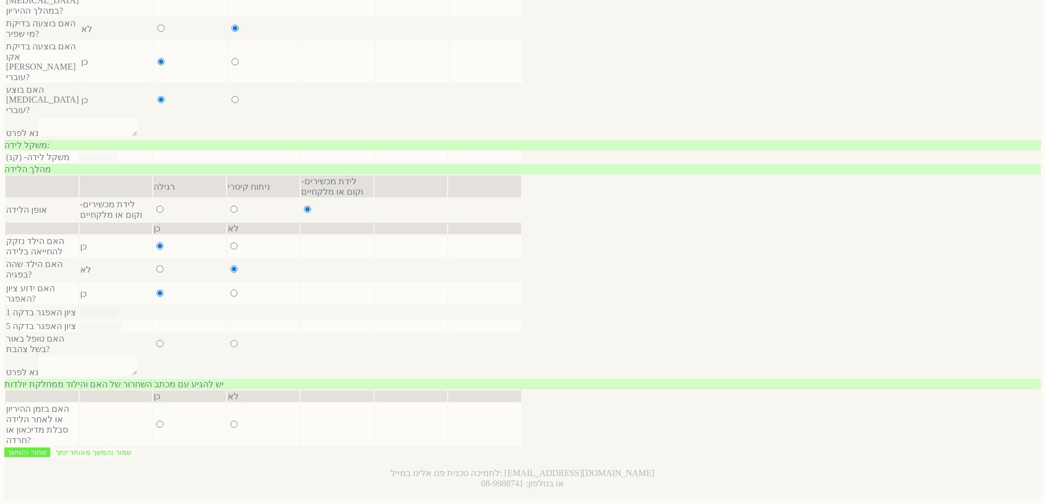
type input "0"
click at [230, 340] on input "radio" at bounding box center [233, 343] width 7 height 7
radio input "true"
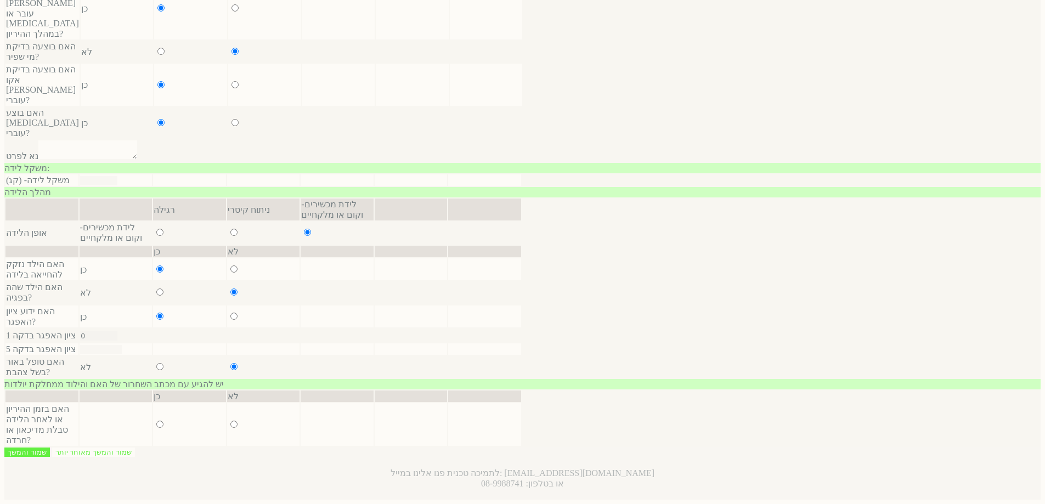
click at [156, 363] on input "radio" at bounding box center [159, 366] width 7 height 7
radio input "true"
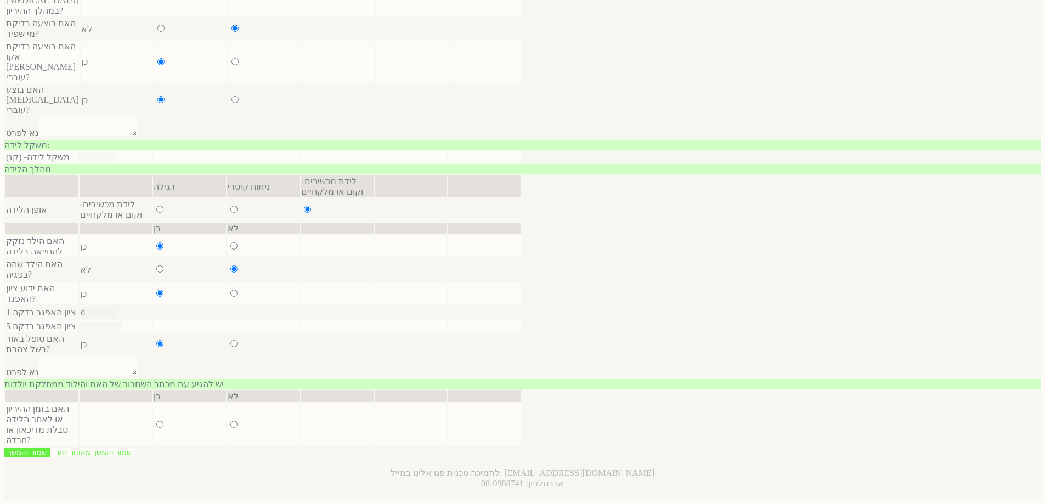
click at [230, 421] on input "radio" at bounding box center [233, 424] width 7 height 7
radio input "true"
type input "אישור"
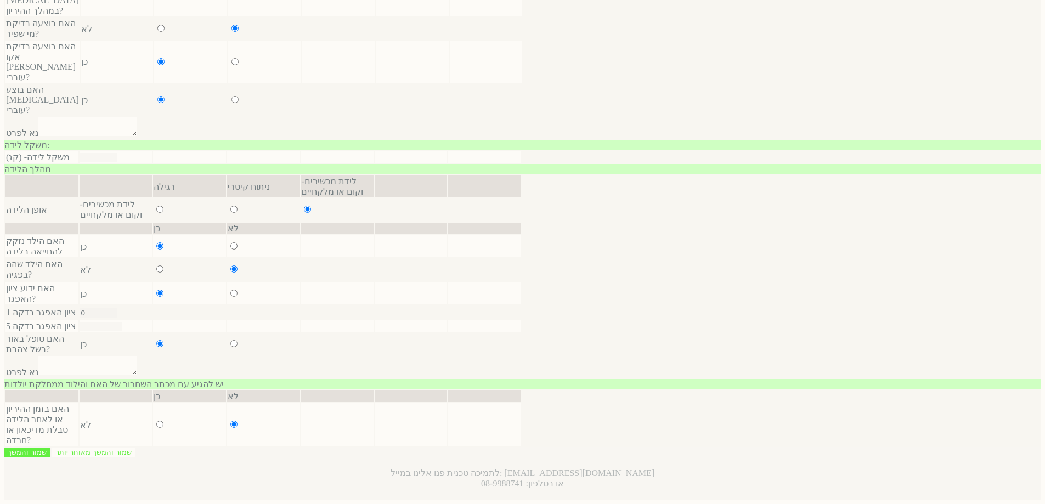
scroll to position [1492, 0]
click at [117, 162] on input "number" at bounding box center [98, 157] width 37 height 9
type input "2.5"
click at [50, 448] on input "שמור והמשך" at bounding box center [27, 452] width 46 height 9
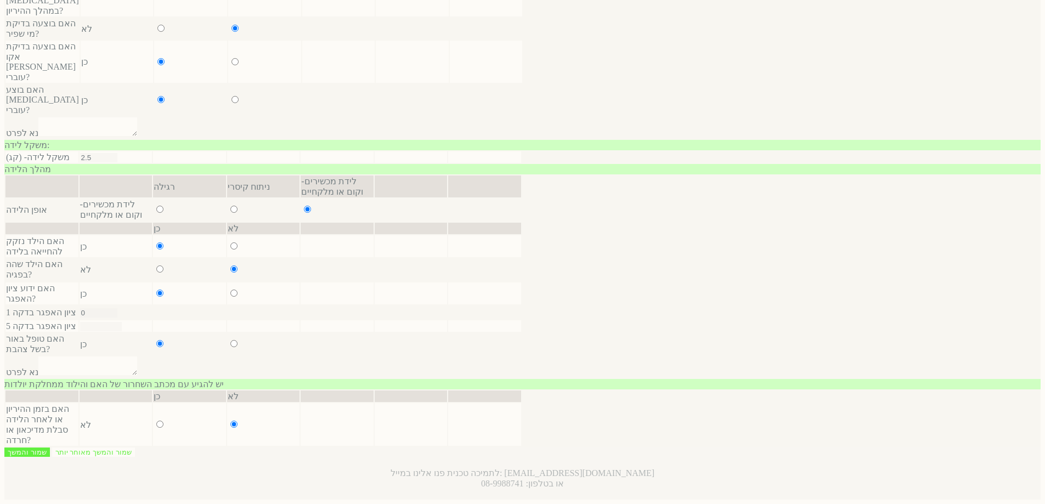
click at [122, 322] on input "number" at bounding box center [101, 326] width 42 height 9
type input "5"
click at [50, 448] on input "שמור והמשך" at bounding box center [27, 452] width 46 height 9
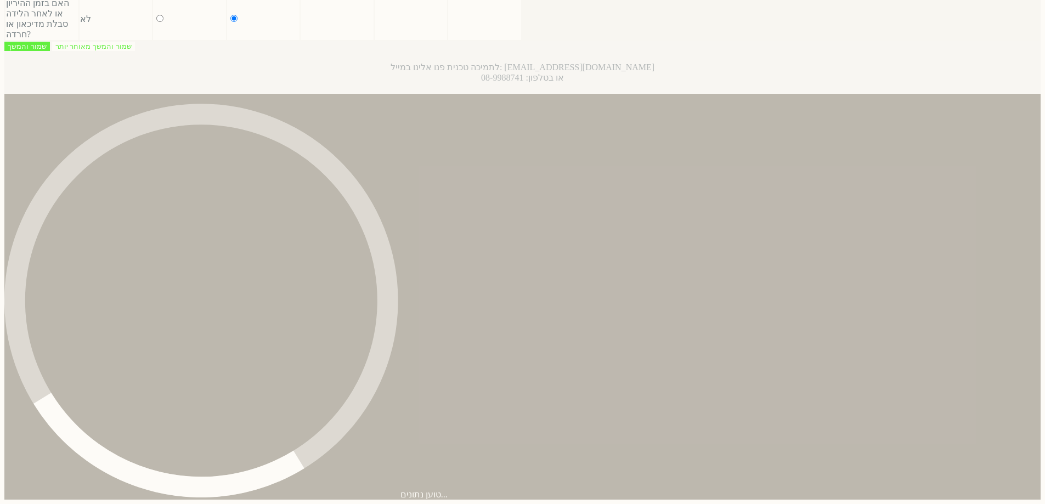
scroll to position [0, 0]
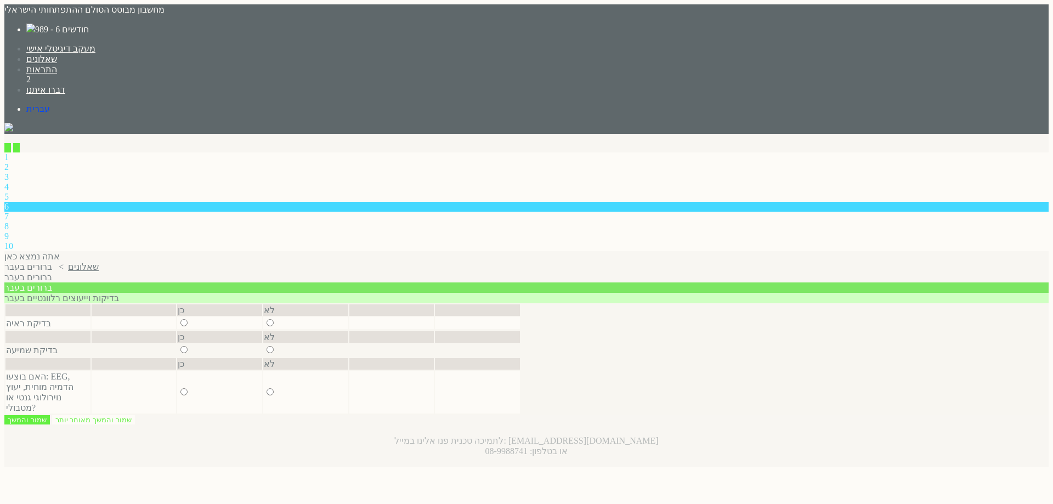
click at [274, 319] on input "radio" at bounding box center [270, 322] width 7 height 7
radio input "true"
click at [274, 346] on input "radio" at bounding box center [270, 349] width 7 height 7
radio input "true"
click at [274, 388] on input "radio" at bounding box center [270, 391] width 7 height 7
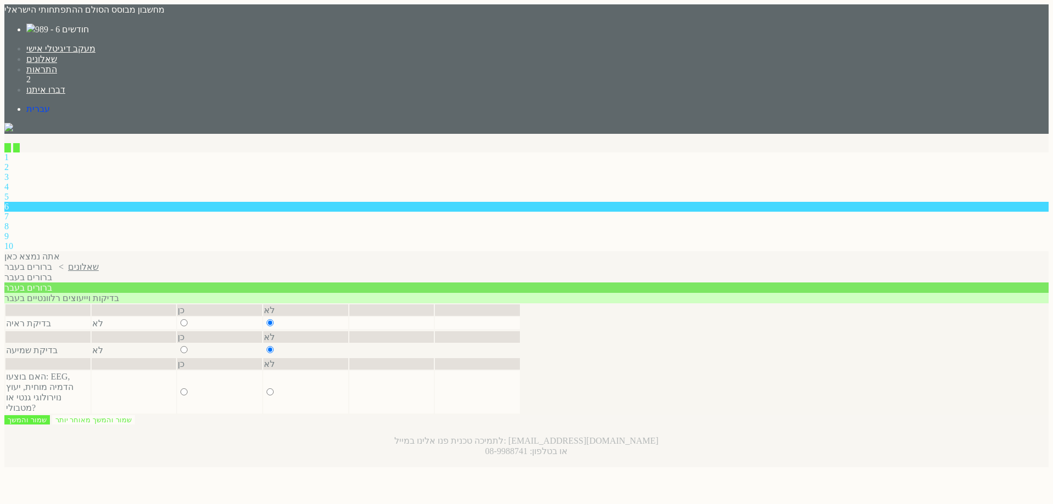
radio input "true"
click at [50, 415] on input "שמור והמשך" at bounding box center [27, 419] width 46 height 9
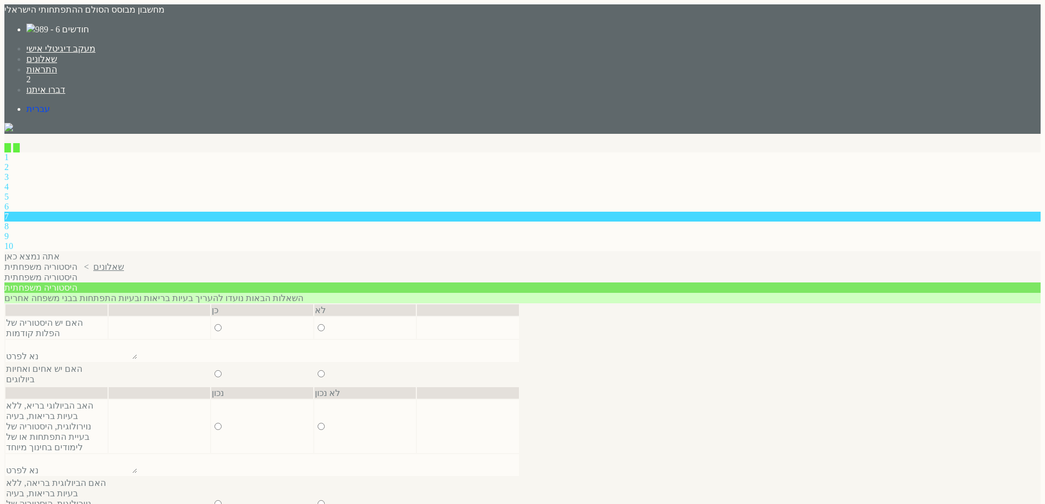
click at [324, 324] on input "radio" at bounding box center [321, 327] width 7 height 7
radio input "true"
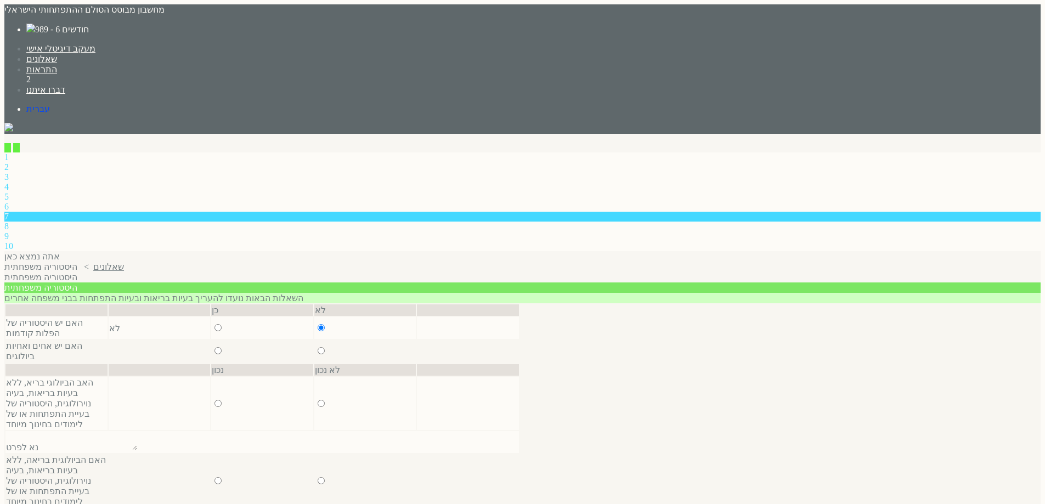
click at [323, 347] on input "radio" at bounding box center [321, 350] width 7 height 7
radio input "true"
click at [322, 400] on input "radio" at bounding box center [321, 403] width 7 height 7
radio input "true"
click at [318, 477] on input "radio" at bounding box center [321, 480] width 7 height 7
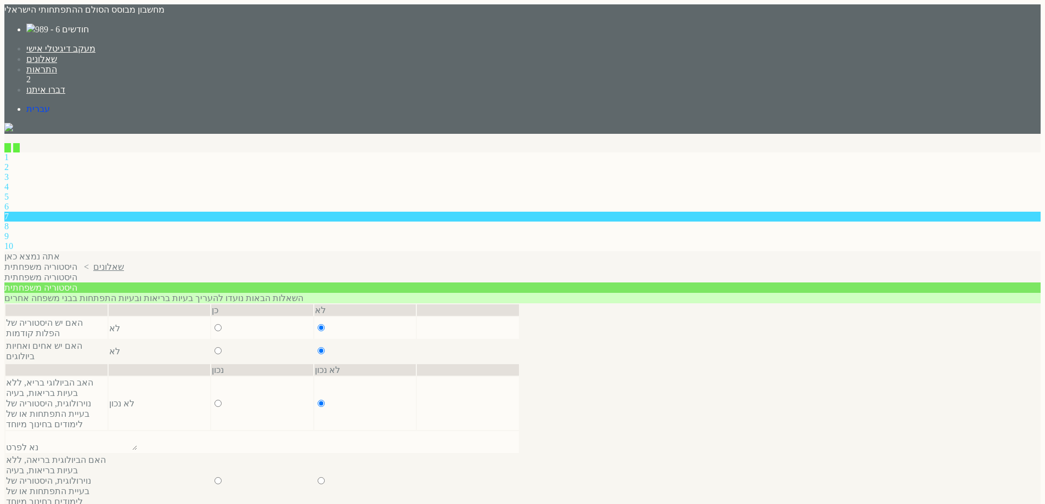
radio input "true"
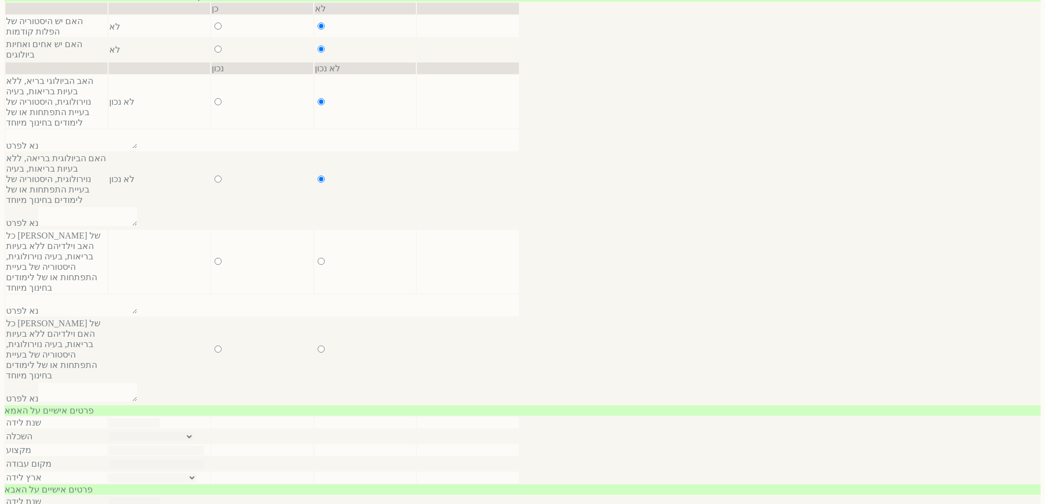
click at [318, 258] on input "radio" at bounding box center [321, 261] width 7 height 7
radio input "true"
click at [215, 258] on input "radio" at bounding box center [218, 261] width 7 height 7
radio input "true"
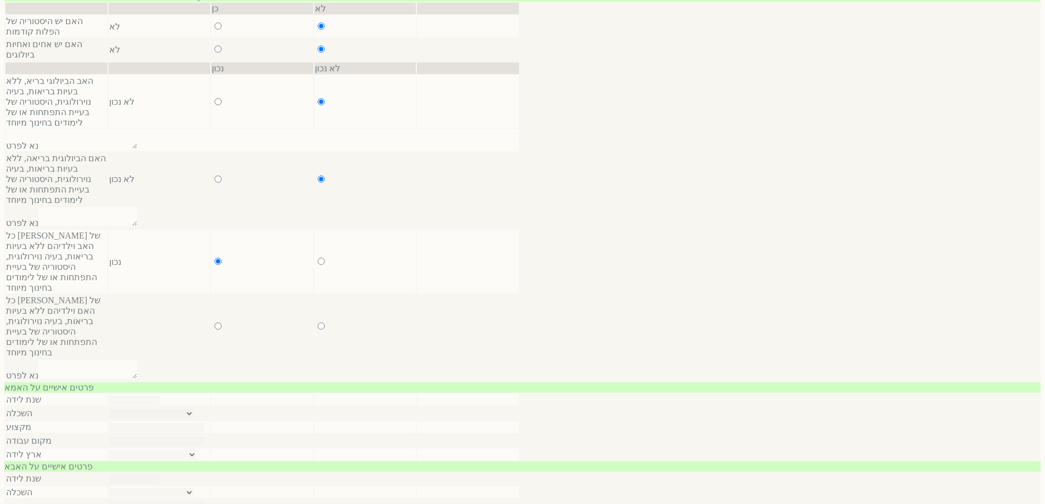
click at [318, 323] on input "radio" at bounding box center [321, 326] width 7 height 7
radio input "true"
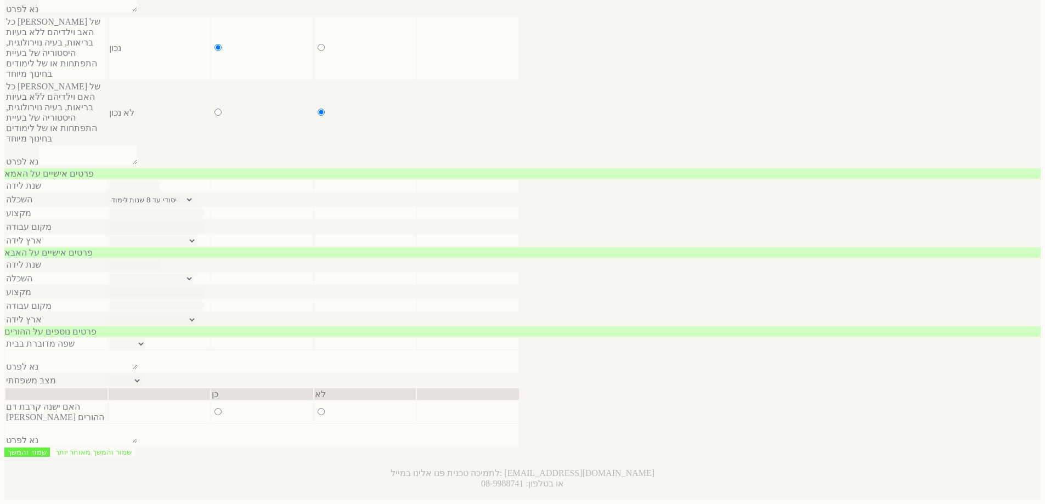
select select "-1"
click at [160, 191] on input "number" at bounding box center [134, 186] width 50 height 9
type input "1990"
drag, startPoint x: 613, startPoint y: 285, endPoint x: 612, endPoint y: 291, distance: 5.6
click at [194, 205] on select "יסודי עד 8 שנות לימוד תיכוני עד 12 שנות לימוד על תיכוני מסלול מקצועי אקדמי- תוא…" at bounding box center [151, 199] width 84 height 9
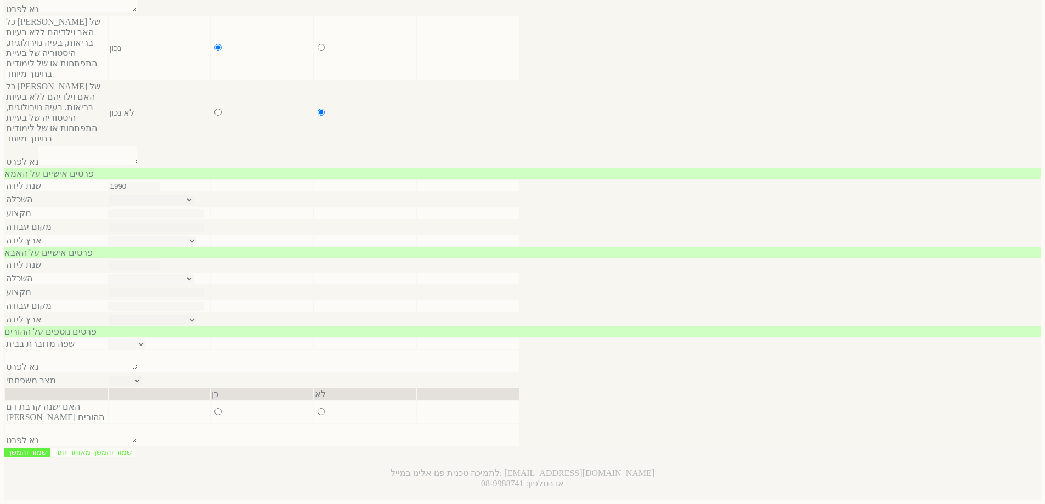
select select "0"
click at [194, 205] on select "יסודי עד 8 שנות לימוד תיכוני עד 12 שנות לימוד על תיכוני מסלול מקצועי אקדמי- תוא…" at bounding box center [151, 199] width 84 height 9
click at [204, 218] on input "text" at bounding box center [156, 213] width 95 height 9
type input "ראר"
click at [204, 232] on input "text" at bounding box center [156, 227] width 95 height 9
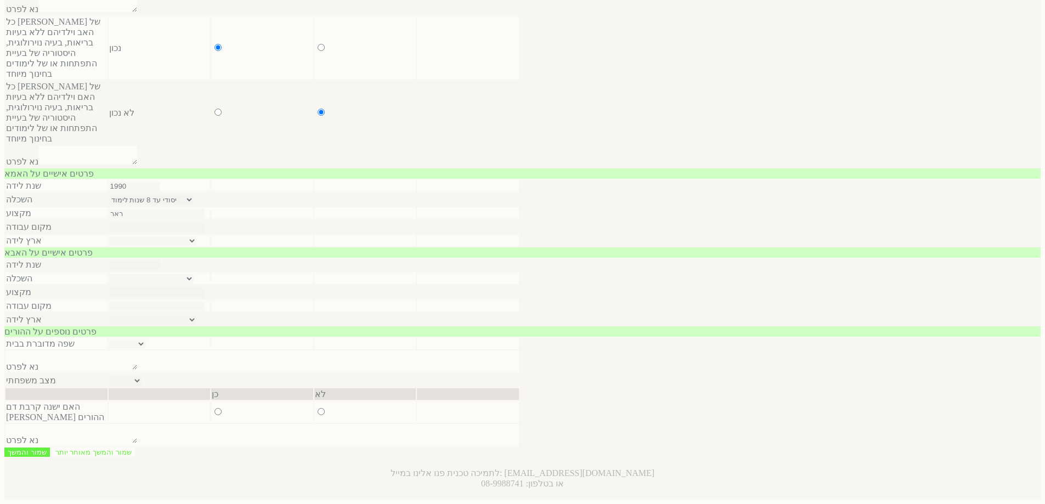
type input "ךלןלם"
click at [196, 246] on select "ישראל ברית המועצות לשעבר אתיופיה צפון אמריקה אירופה אפריקה אחר" at bounding box center [152, 240] width 87 height 9
select select "4"
click at [196, 246] on select "ישראל ברית המועצות לשעבר אתיופיה צפון אמריקה אירופה אפריקה אחר" at bounding box center [152, 240] width 87 height 9
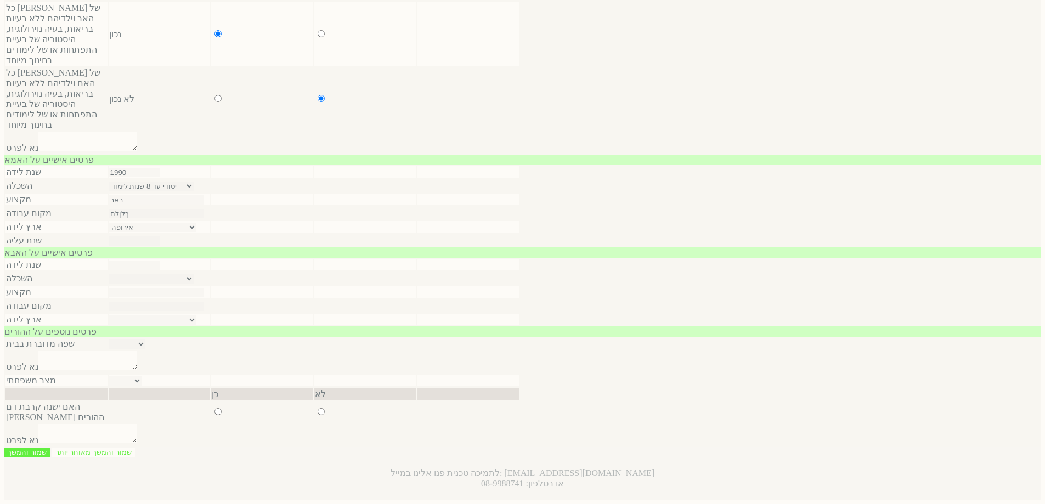
scroll to position [817, 0]
click at [160, 236] on input "number" at bounding box center [134, 240] width 50 height 9
type input "1990"
click at [160, 270] on input "number" at bounding box center [134, 265] width 50 height 9
type input "1990"
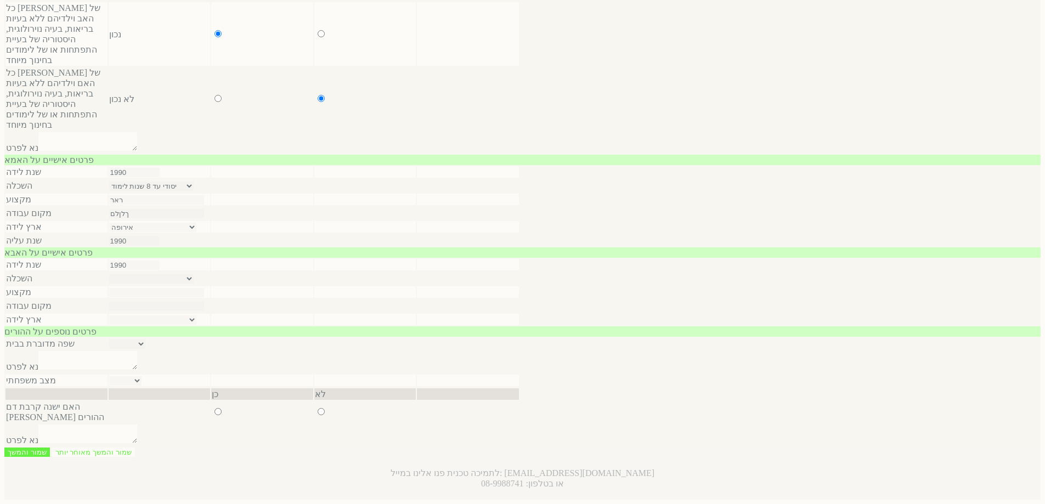
click at [194, 284] on select "יסודי עד 8 שנות לימוד תיכוני עד 12 שנות לימוד על תיכוני מסלול מקצועי אקדמי- תוא…" at bounding box center [151, 278] width 84 height 9
select select "0"
click at [194, 284] on select "יסודי עד 8 שנות לימוד תיכוני עד 12 שנות לימוד על תיכוני מסלול מקצועי אקדמי- תוא…" at bounding box center [151, 278] width 84 height 9
click at [204, 297] on input "text" at bounding box center [156, 292] width 95 height 9
type input "774"
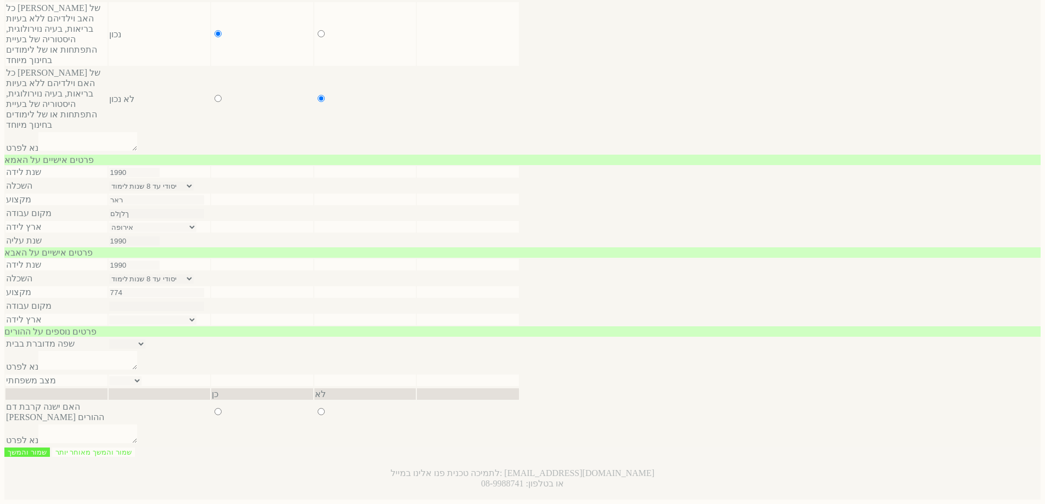
click at [204, 311] on input "text" at bounding box center [156, 306] width 95 height 9
type input "2525"
click at [196, 325] on select "ישראל ברית המועצות לשעבר אתיופיה צפון אמריקה אירופה אפריקה אחר" at bounding box center [152, 319] width 87 height 9
select select "1"
click at [196, 325] on select "ישראל ברית המועצות לשעבר אתיופיה צפון אמריקה אירופה אפריקה אחר" at bounding box center [152, 319] width 87 height 9
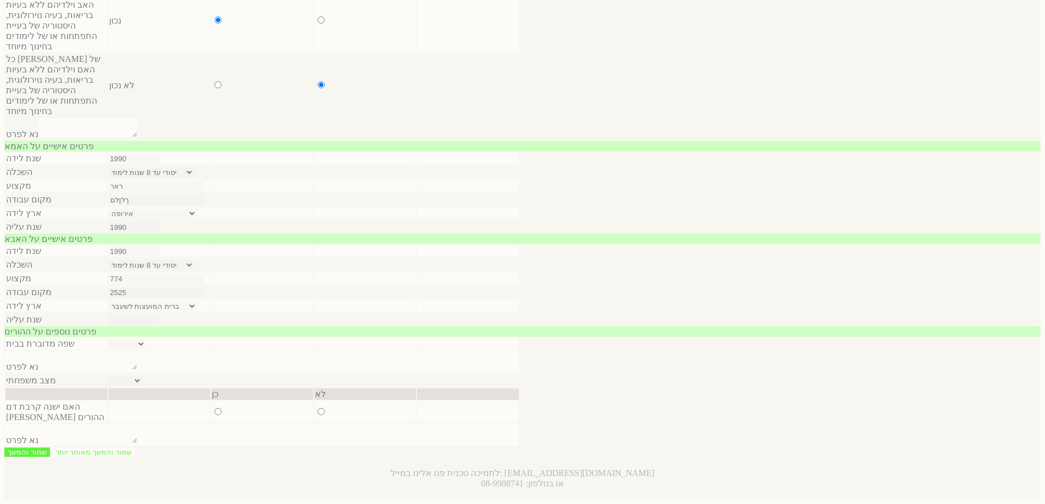
click at [160, 325] on input "number" at bounding box center [134, 319] width 50 height 9
type input "1990"
click at [851, 337] on div "פרטים נוספים על ההורים" at bounding box center [522, 331] width 1036 height 10
click at [145, 349] on select "עברית ערבית רוסית אמהרית אנגלית אחר" at bounding box center [127, 344] width 36 height 9
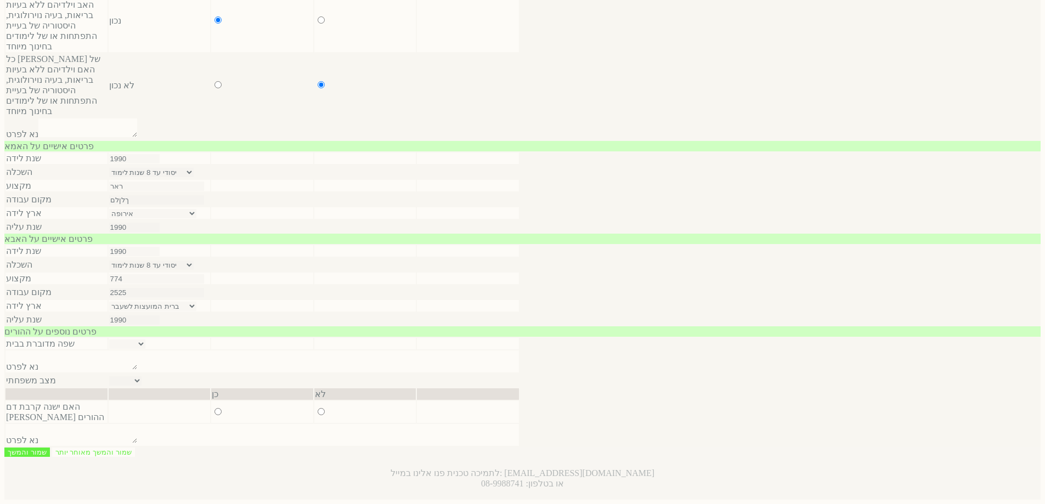
select select "3"
click at [145, 349] on select "עברית ערבית רוסית אמהרית אנגלית אחר" at bounding box center [127, 344] width 36 height 9
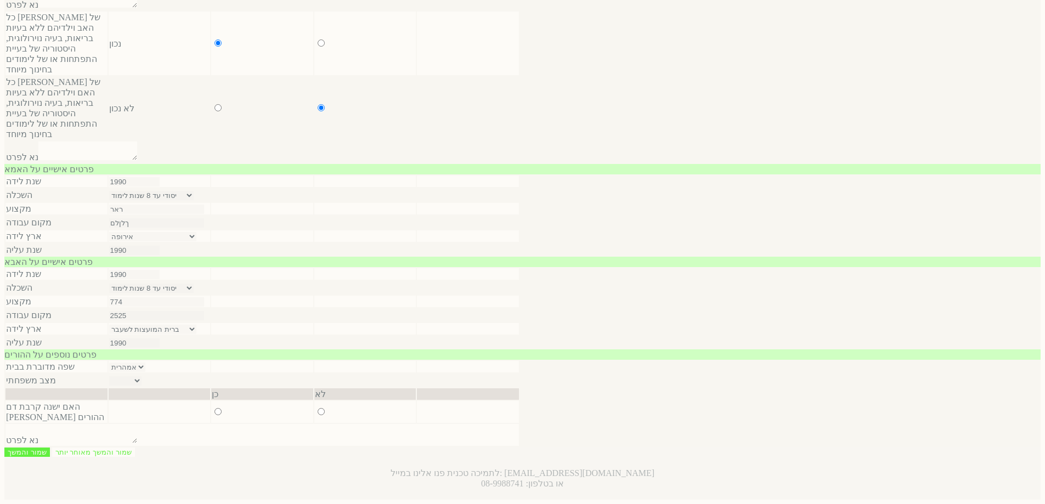
click at [142, 386] on select "נשואים גרושים אחר" at bounding box center [125, 380] width 32 height 9
select select "0"
click at [142, 386] on select "נשואים גרושים אחר" at bounding box center [125, 380] width 32 height 9
click at [222, 408] on input "radio" at bounding box center [218, 411] width 7 height 7
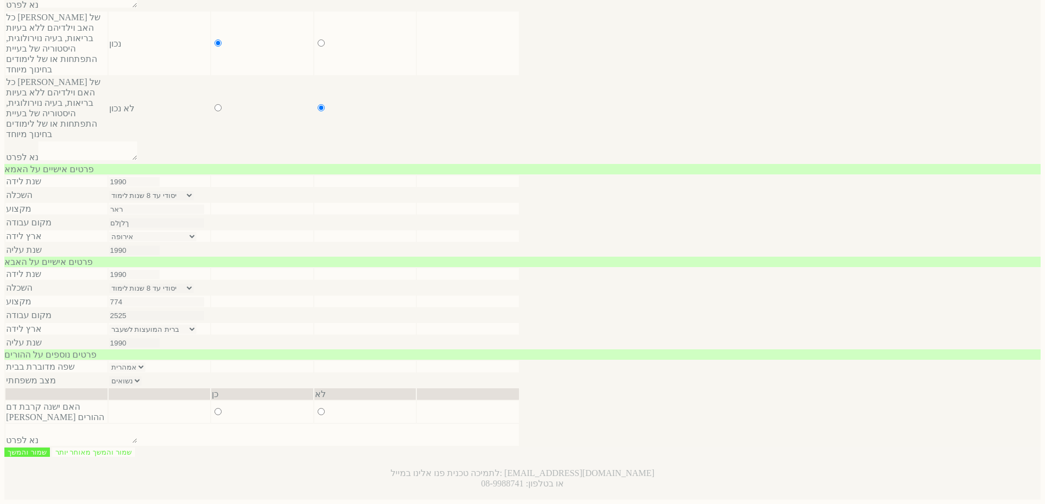
radio input "true"
click at [320, 408] on input "radio" at bounding box center [321, 411] width 7 height 7
radio input "true"
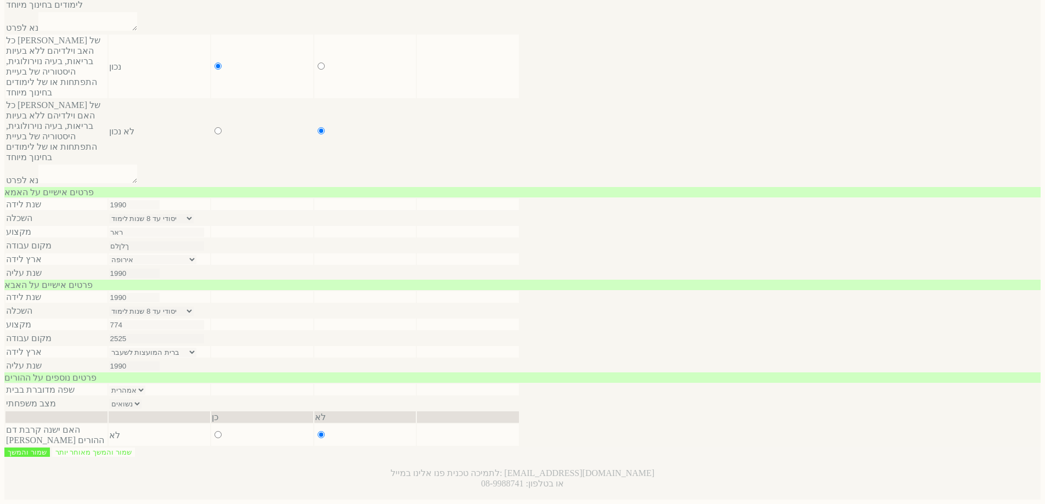
click at [50, 448] on input "שמור והמשך" at bounding box center [27, 452] width 46 height 9
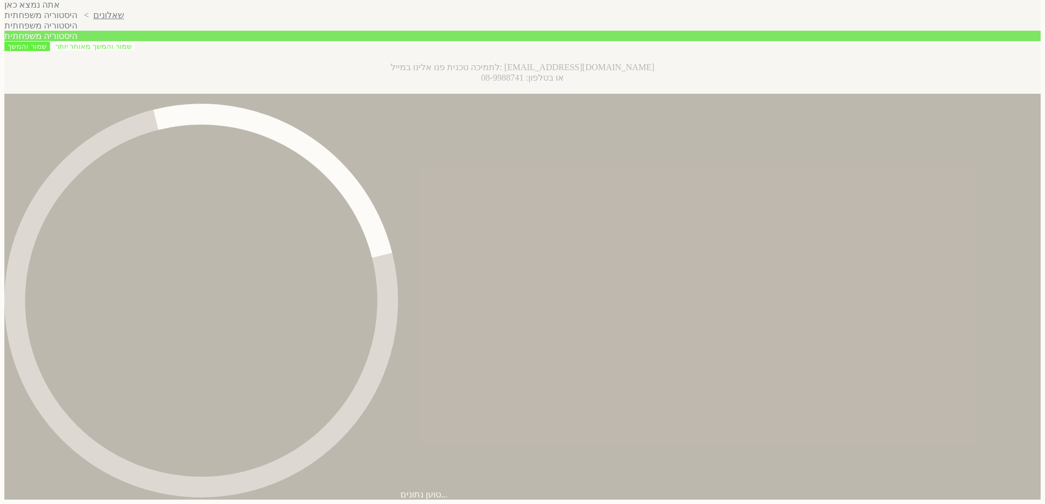
scroll to position [0, 0]
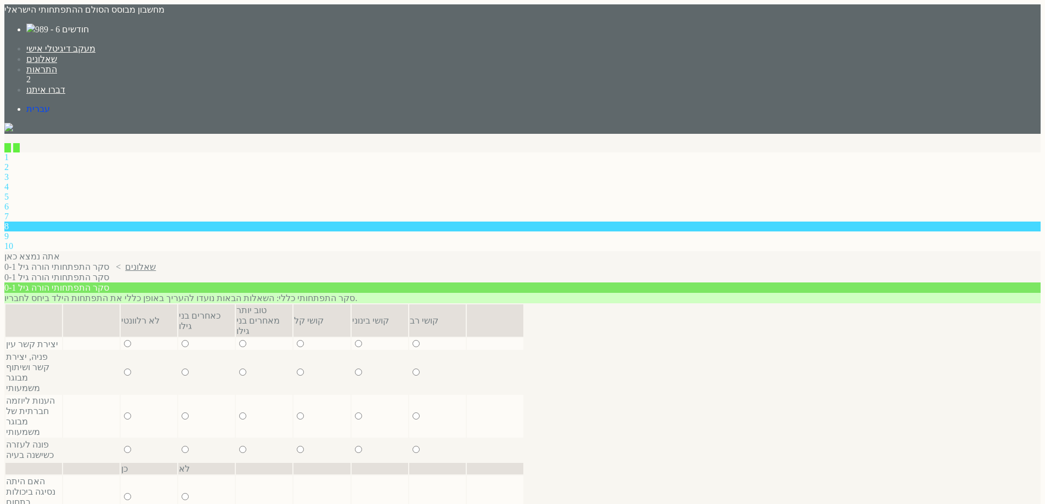
click at [131, 340] on input "radio" at bounding box center [127, 343] width 7 height 7
radio input "true"
click at [182, 340] on input "radio" at bounding box center [185, 343] width 7 height 7
radio input "true"
click at [182, 369] on input "radio" at bounding box center [185, 372] width 7 height 7
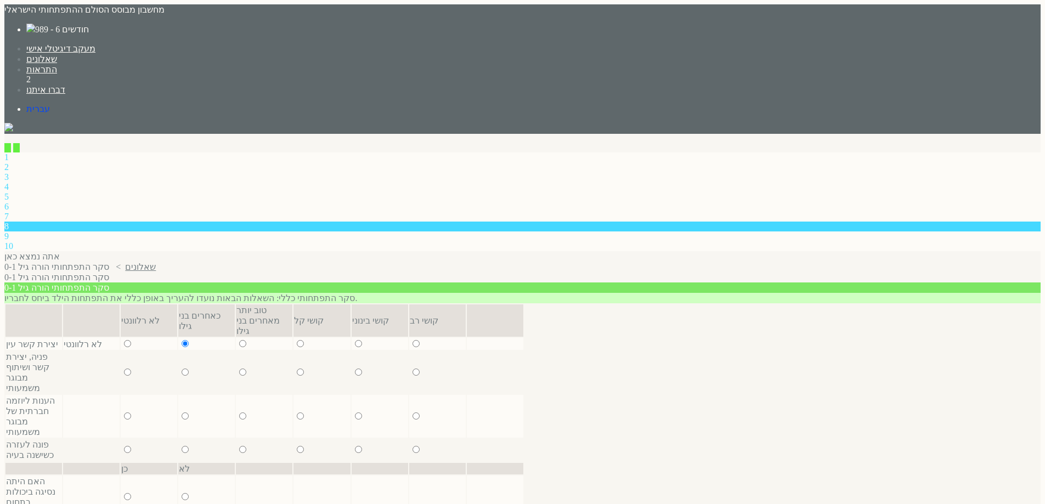
radio input "true"
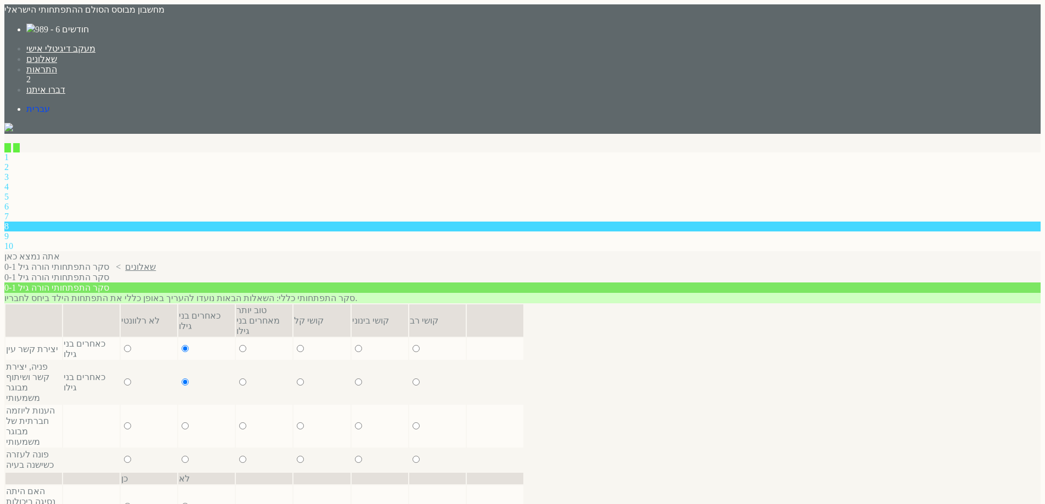
click at [182, 422] on input "radio" at bounding box center [185, 425] width 7 height 7
radio input "true"
click at [239, 422] on input "radio" at bounding box center [242, 425] width 7 height 7
radio input "true"
click at [182, 456] on input "radio" at bounding box center [185, 459] width 7 height 7
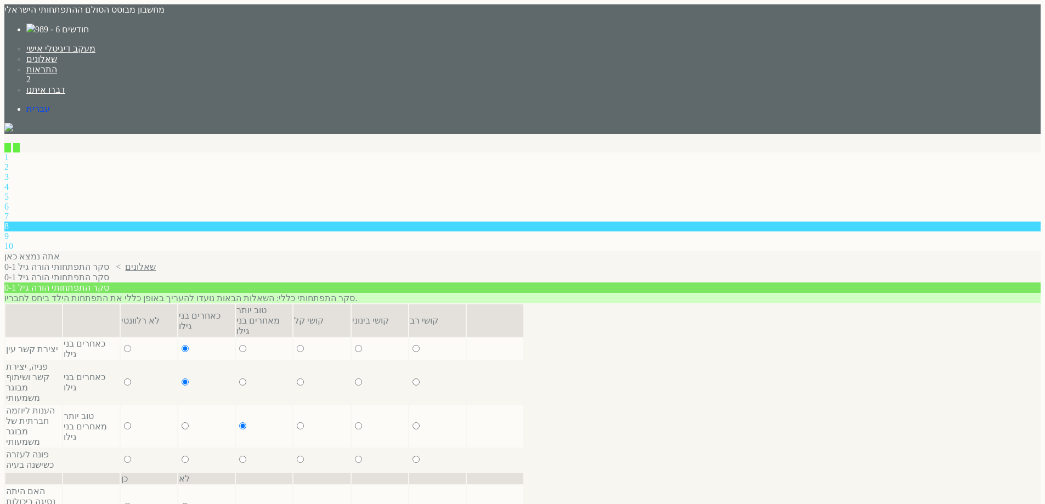
radio input "true"
click at [182, 503] on input "radio" at bounding box center [185, 506] width 7 height 7
radio input "true"
click at [124, 503] on input "radio" at bounding box center [127, 506] width 7 height 7
radio input "true"
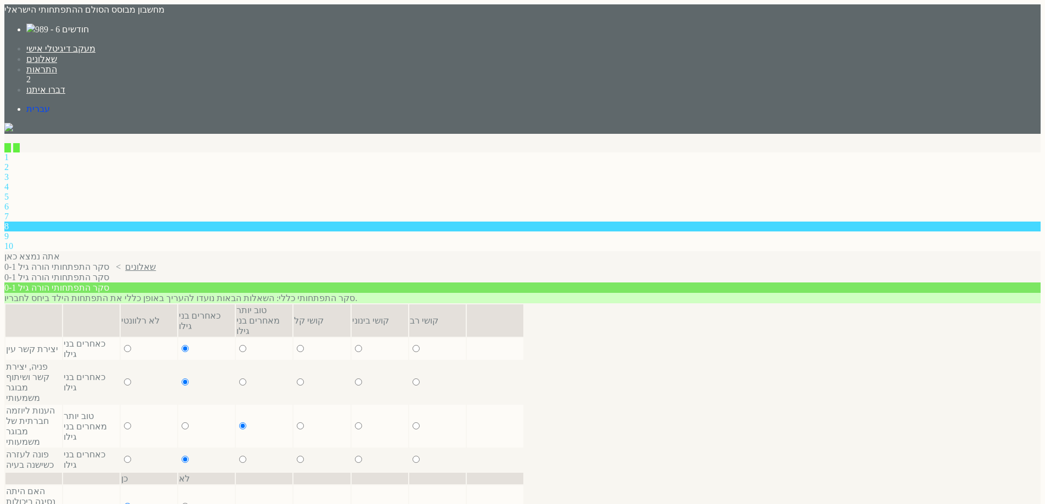
scroll to position [346, 0]
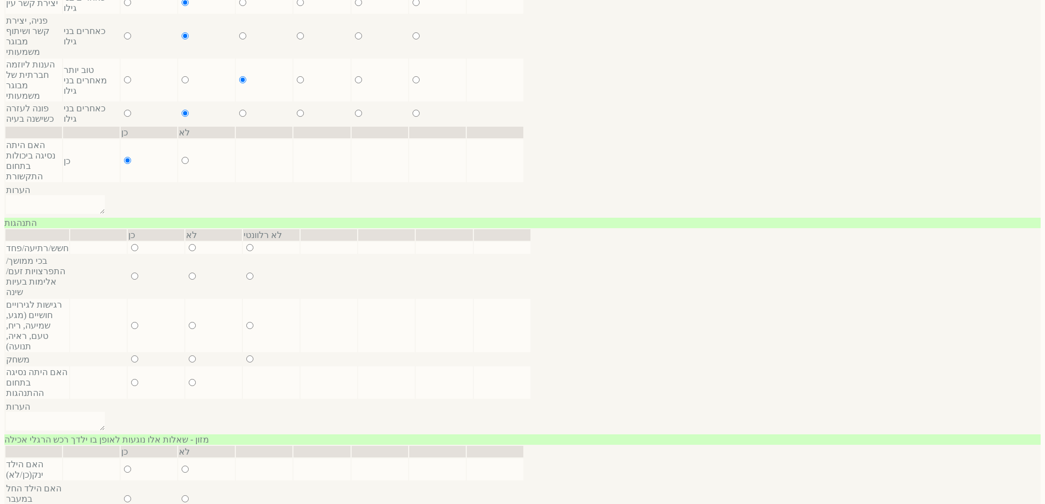
click at [189, 244] on input "radio" at bounding box center [192, 247] width 7 height 7
radio input "true"
click at [189, 273] on input "radio" at bounding box center [192, 276] width 7 height 7
radio input "true"
click at [246, 273] on input "radio" at bounding box center [249, 276] width 7 height 7
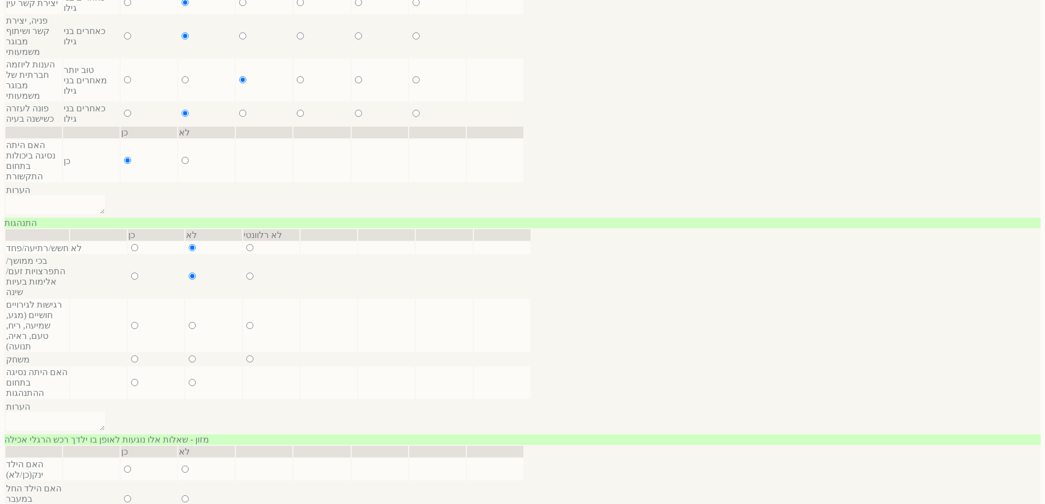
radio input "true"
click at [189, 322] on input "radio" at bounding box center [192, 325] width 7 height 7
radio input "true"
click at [246, 322] on input "radio" at bounding box center [249, 325] width 7 height 7
radio input "true"
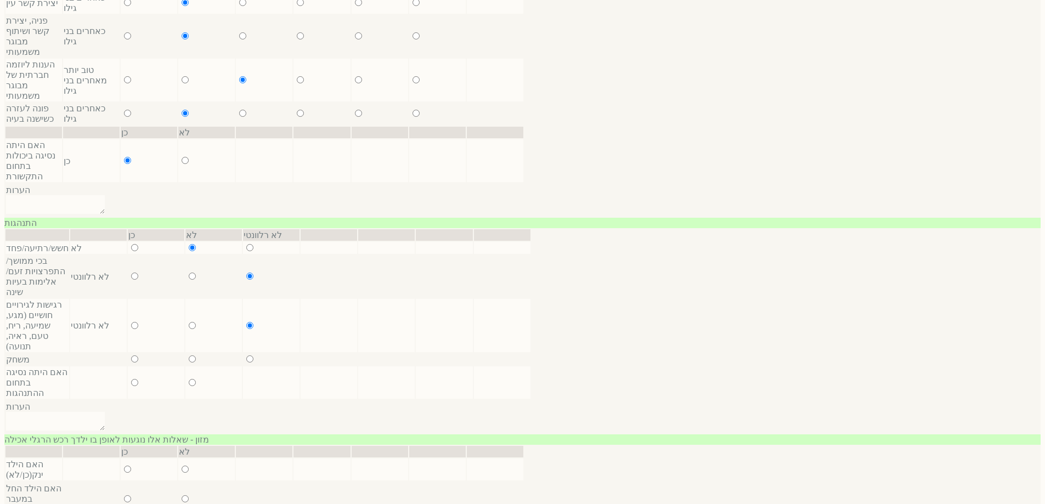
click at [189, 356] on input "radio" at bounding box center [192, 359] width 7 height 7
radio input "true"
click at [189, 379] on input "radio" at bounding box center [192, 382] width 7 height 7
radio input "true"
click at [131, 379] on input "radio" at bounding box center [134, 382] width 7 height 7
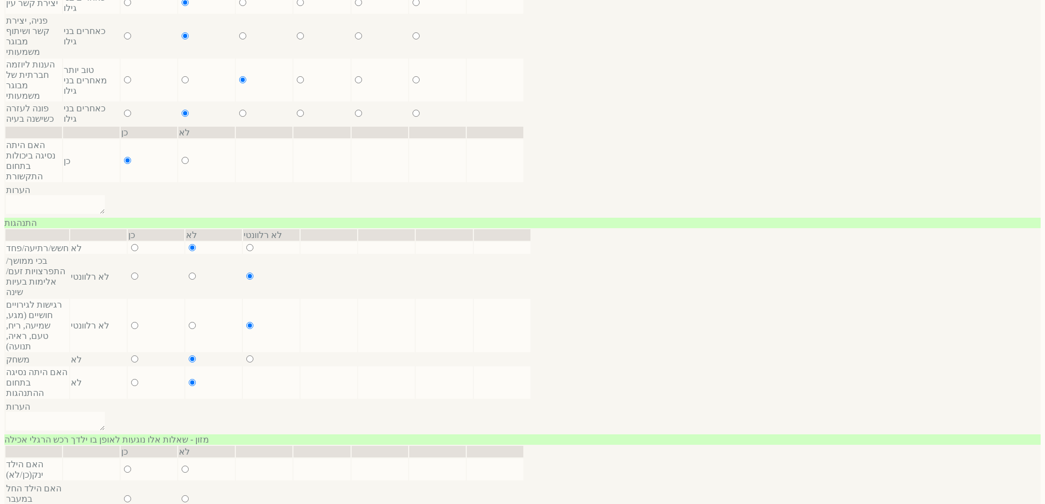
radio input "true"
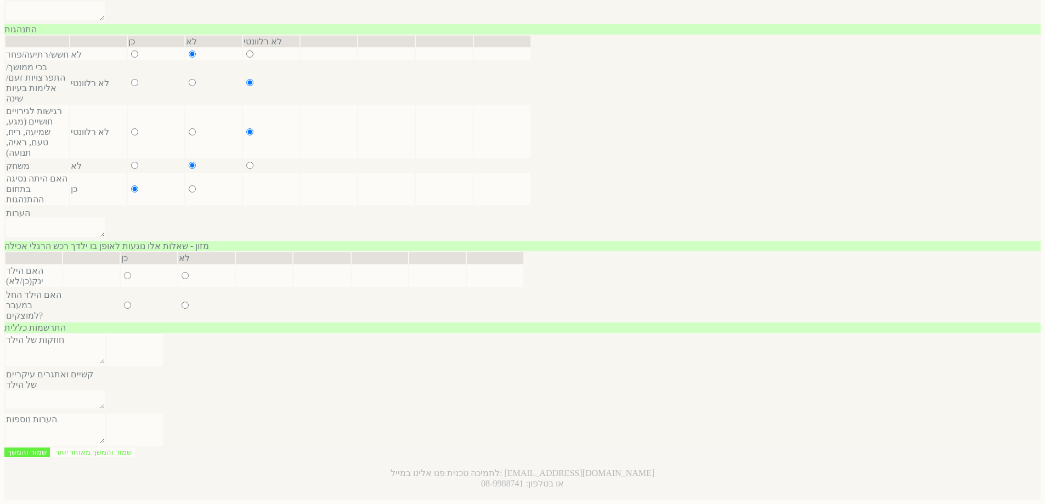
click at [182, 272] on input "radio" at bounding box center [185, 275] width 7 height 7
radio input "true"
click at [124, 272] on input "radio" at bounding box center [127, 275] width 7 height 7
radio input "true"
type input "0"
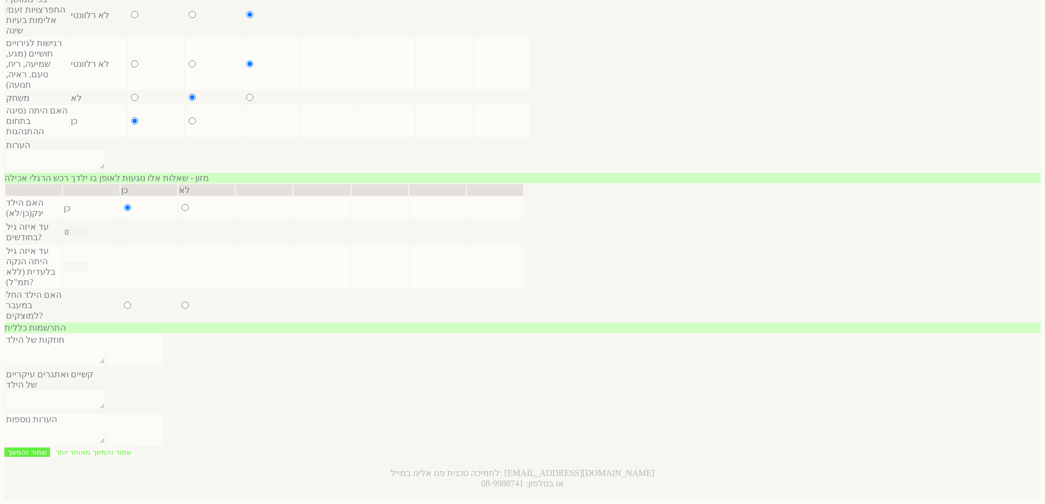
type input "0"
click at [182, 302] on input "radio" at bounding box center [185, 305] width 7 height 7
radio input "true"
click at [124, 302] on input "radio" at bounding box center [127, 305] width 7 height 7
radio input "true"
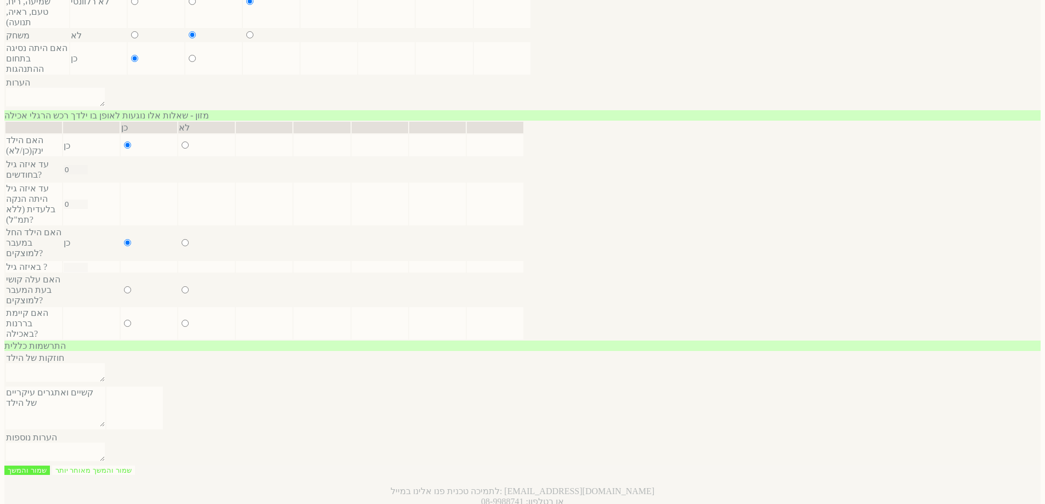
click at [182, 286] on input "radio" at bounding box center [185, 289] width 7 height 7
radio input "true"
click at [124, 286] on input "radio" at bounding box center [127, 289] width 7 height 7
radio input "true"
click at [182, 320] on input "radio" at bounding box center [185, 323] width 7 height 7
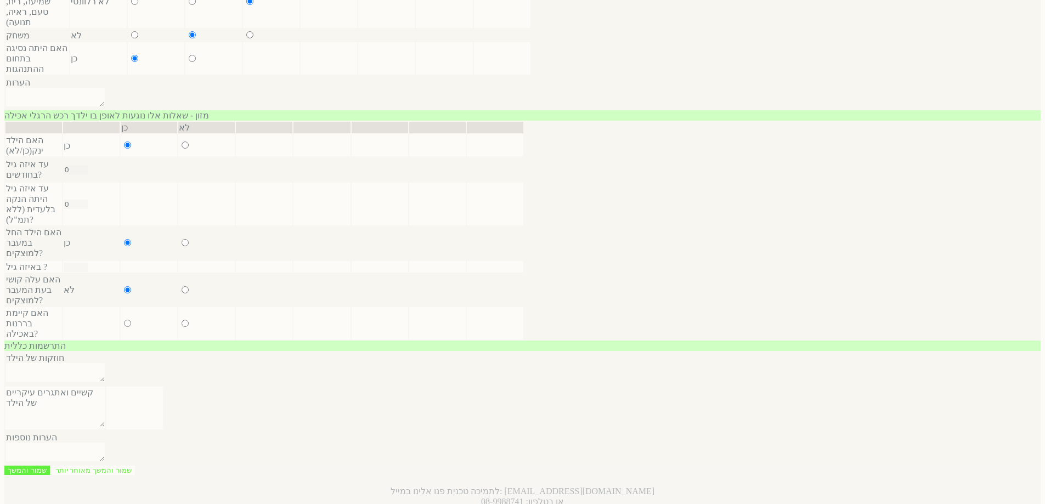
radio input "true"
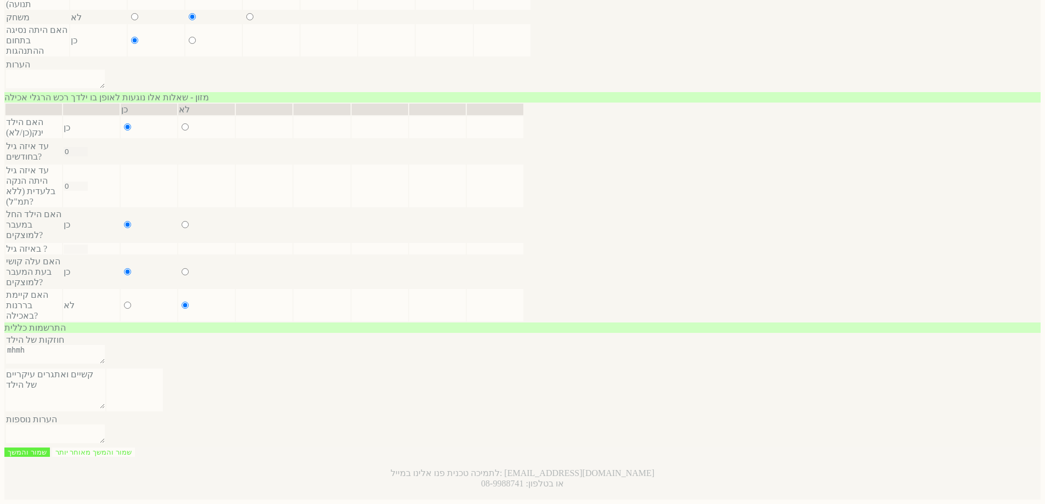
type textarea "mhmh"
click at [105, 390] on textarea "m" at bounding box center [55, 399] width 99 height 19
type textarea "mhmhm"
click at [105, 425] on textarea at bounding box center [55, 434] width 99 height 19
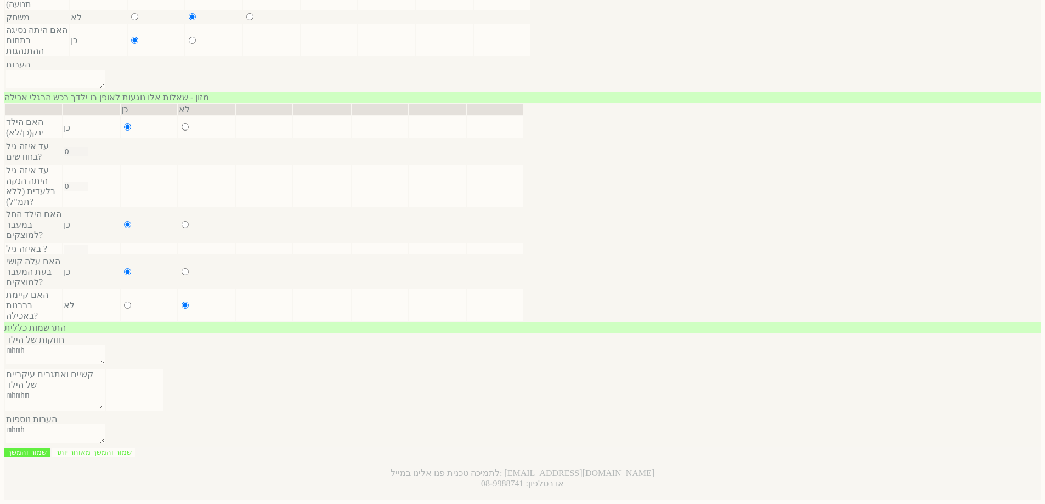
type textarea "mhmh"
click at [88, 245] on input "number" at bounding box center [76, 249] width 24 height 9
type input "5"
click at [50, 448] on input "שמור והמשך" at bounding box center [27, 452] width 46 height 9
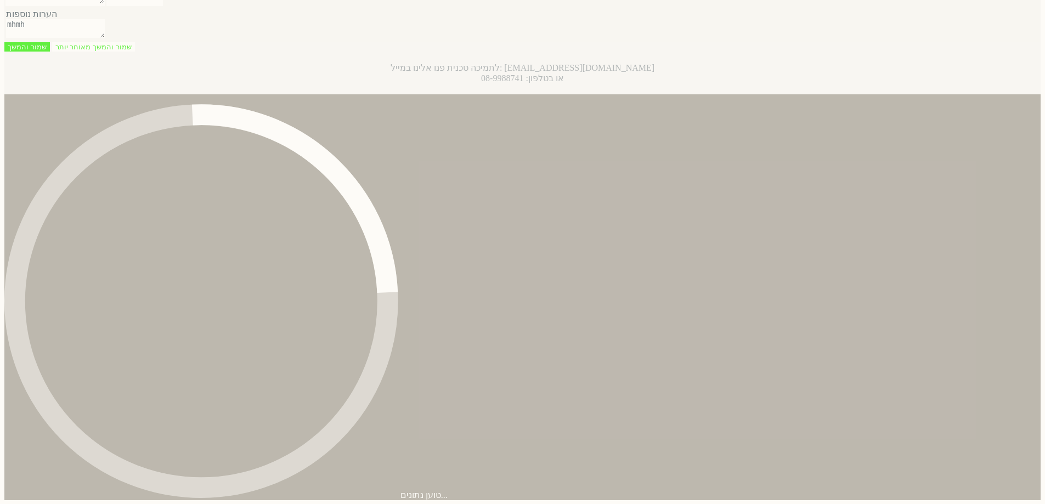
scroll to position [0, 0]
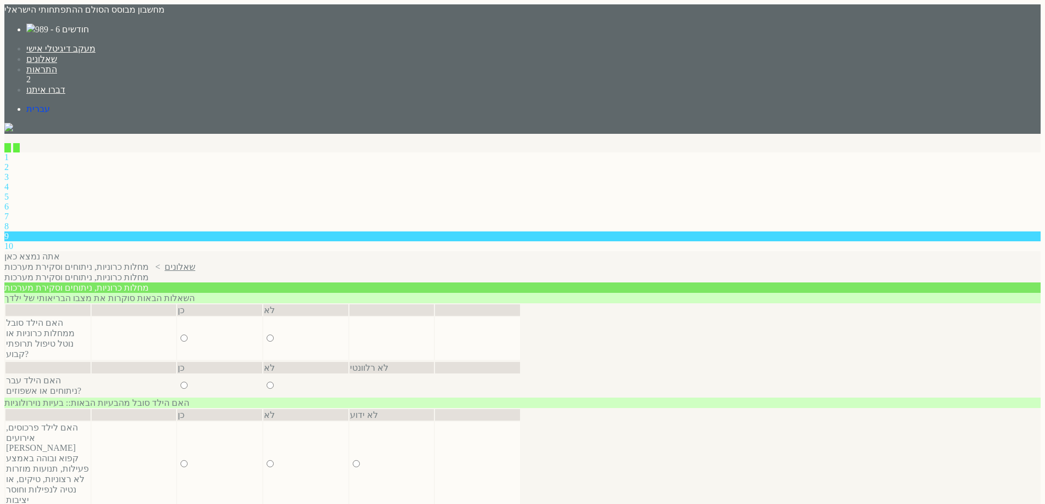
click at [274, 335] on input "radio" at bounding box center [270, 338] width 7 height 7
radio input "true"
click at [274, 382] on input "radio" at bounding box center [270, 385] width 7 height 7
radio input "true"
click at [274, 460] on input "radio" at bounding box center [270, 463] width 7 height 7
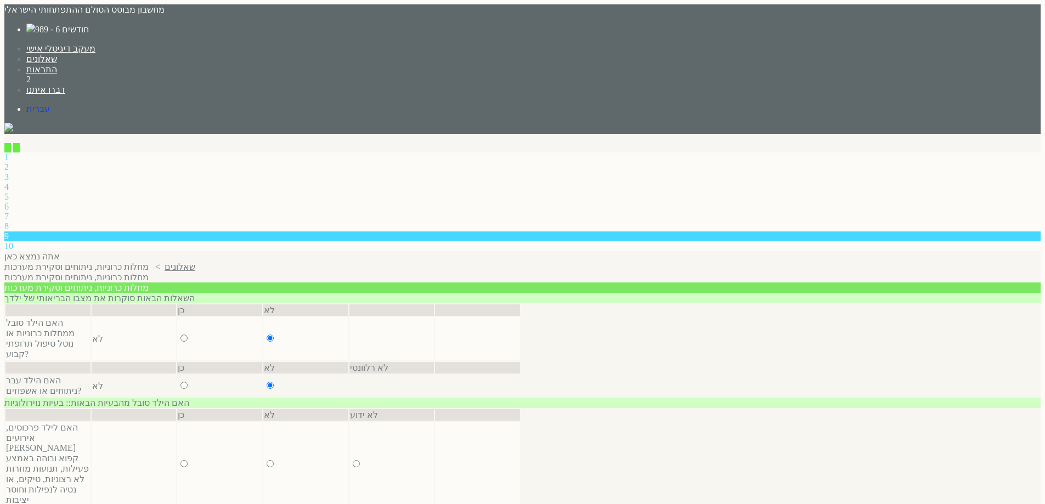
radio input "true"
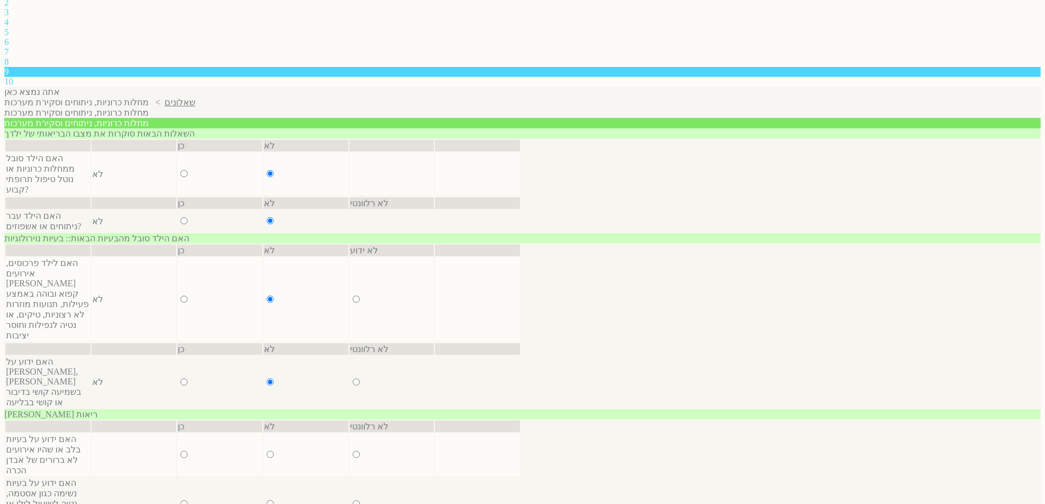
click at [274, 451] on input "radio" at bounding box center [270, 454] width 7 height 7
radio input "true"
click at [274, 500] on input "radio" at bounding box center [270, 503] width 7 height 7
radio input "true"
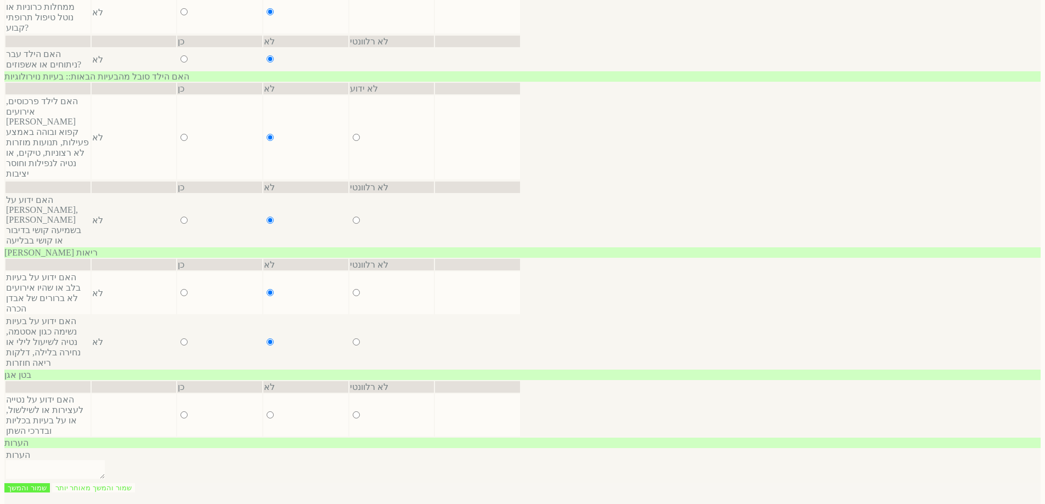
scroll to position [329, 0]
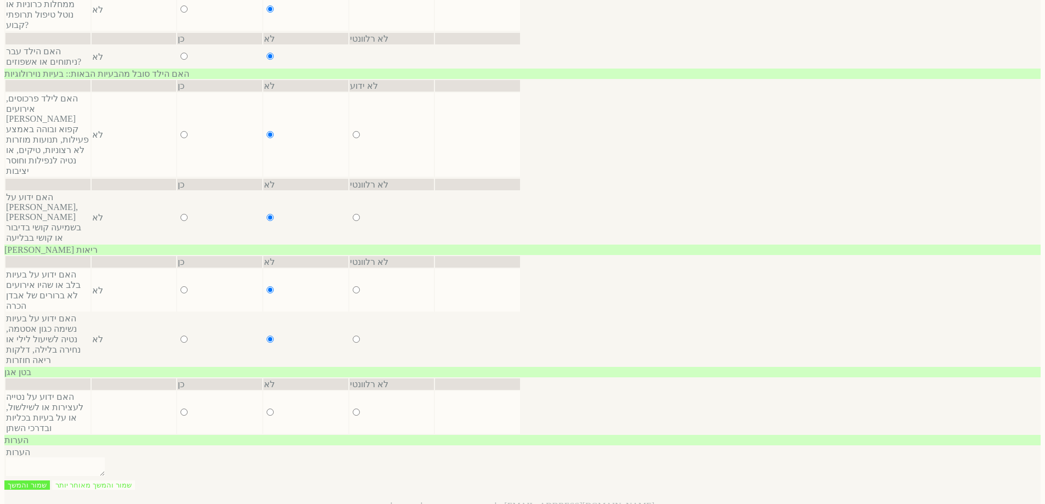
click at [274, 409] on input "radio" at bounding box center [270, 412] width 7 height 7
radio input "true"
click at [50, 488] on input "שמור והמשך" at bounding box center [27, 485] width 46 height 9
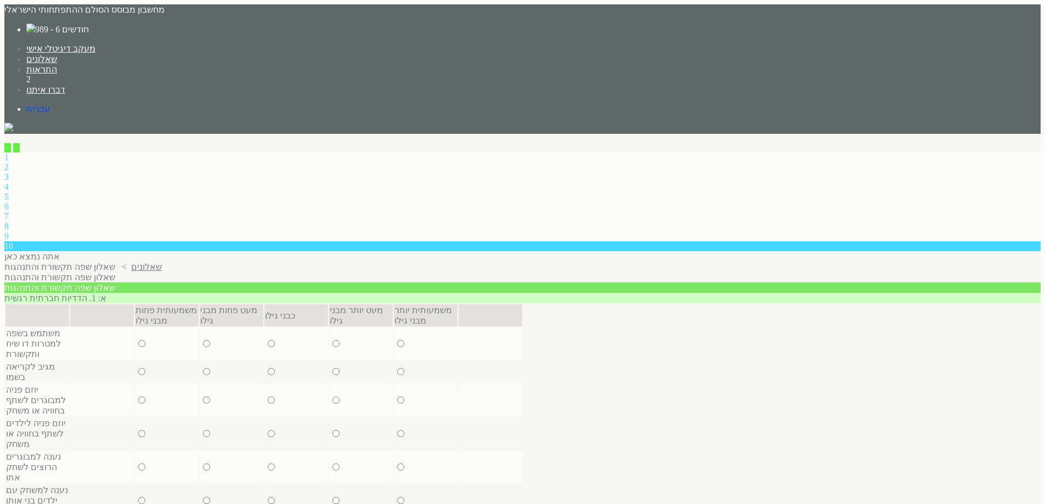
click at [145, 340] on input "radio" at bounding box center [141, 343] width 7 height 7
radio input "true"
click at [203, 340] on input "radio" at bounding box center [206, 343] width 7 height 7
radio input "true"
click at [268, 340] on input "radio" at bounding box center [271, 343] width 7 height 7
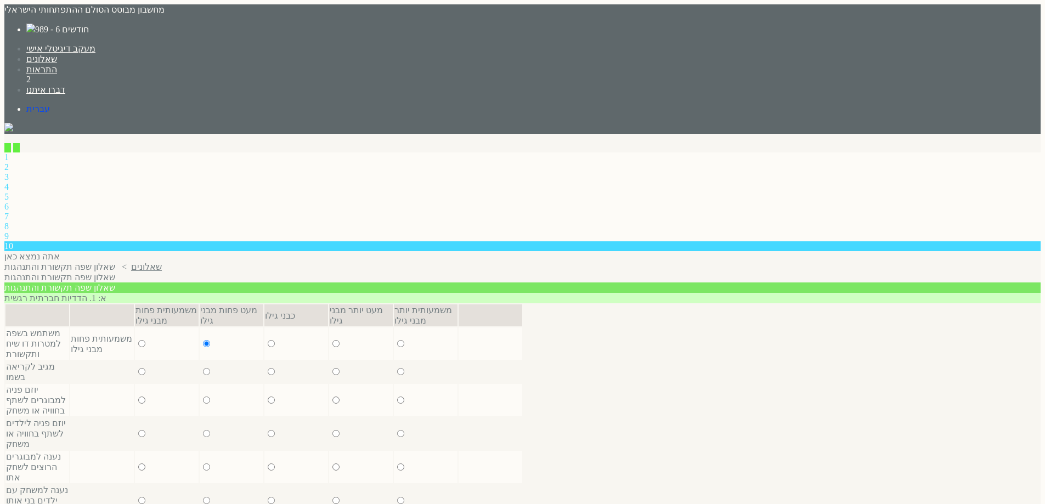
radio input "true"
click at [203, 368] on input "radio" at bounding box center [206, 371] width 7 height 7
radio input "true"
click at [268, 368] on input "radio" at bounding box center [271, 371] width 7 height 7
radio input "true"
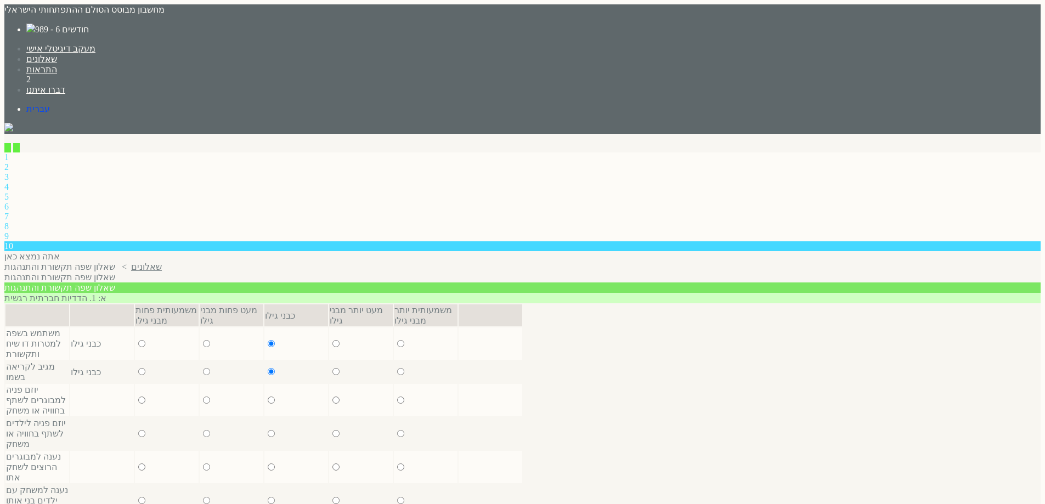
click at [203, 397] on input "radio" at bounding box center [206, 400] width 7 height 7
radio input "true"
click at [203, 430] on input "radio" at bounding box center [206, 433] width 7 height 7
radio input "true"
click at [268, 430] on input "radio" at bounding box center [271, 433] width 7 height 7
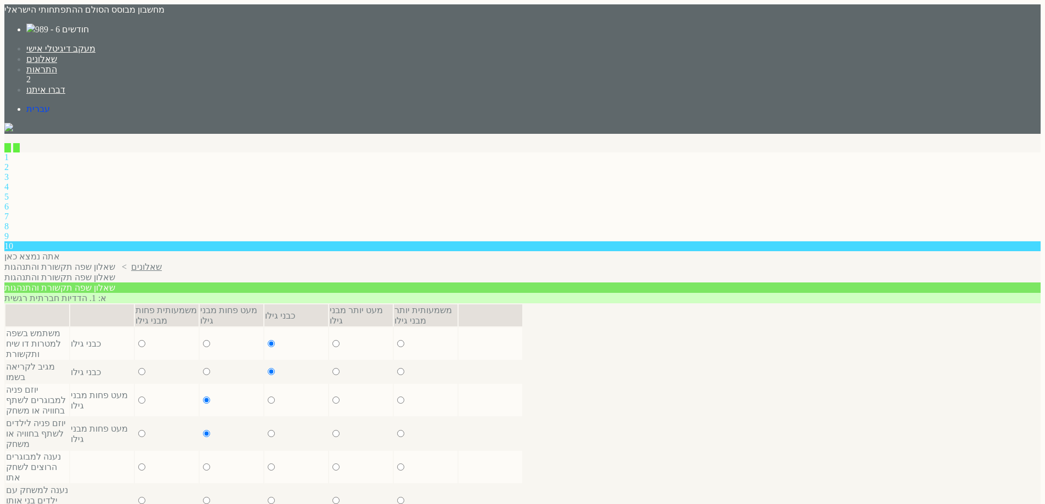
radio input "true"
click at [332, 430] on input "radio" at bounding box center [335, 433] width 7 height 7
radio input "true"
click at [203, 464] on input "radio" at bounding box center [206, 467] width 7 height 7
radio input "true"
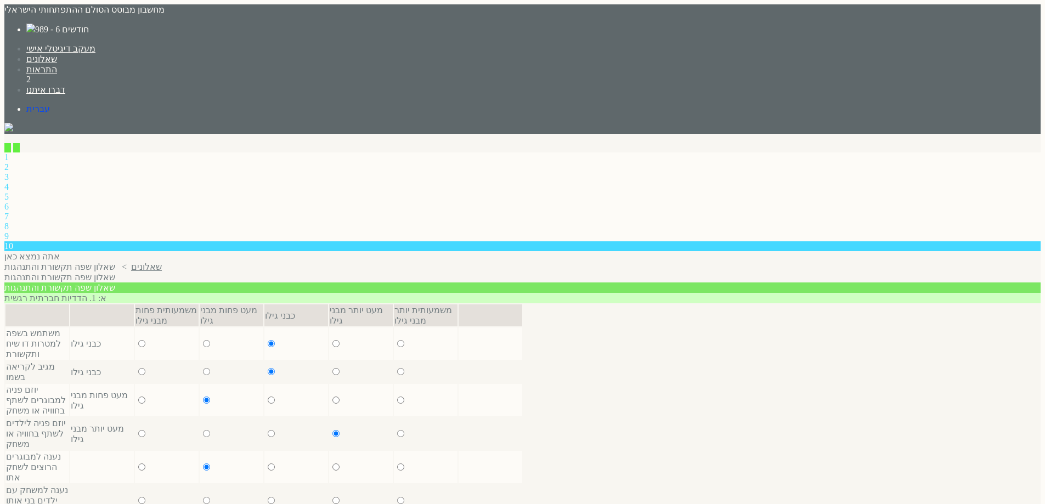
click at [268, 464] on input "radio" at bounding box center [271, 467] width 7 height 7
radio input "true"
click at [203, 497] on input "radio" at bounding box center [206, 500] width 7 height 7
radio input "true"
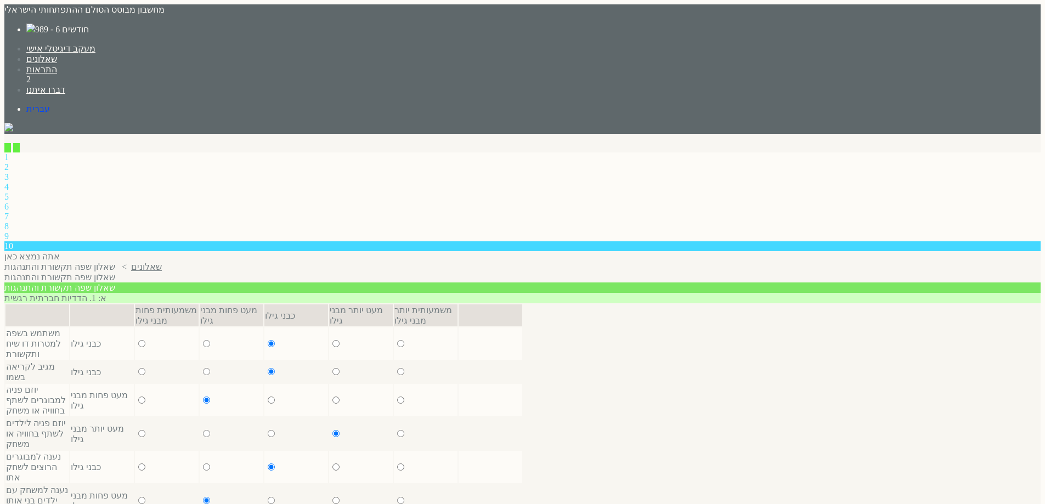
radio input "true"
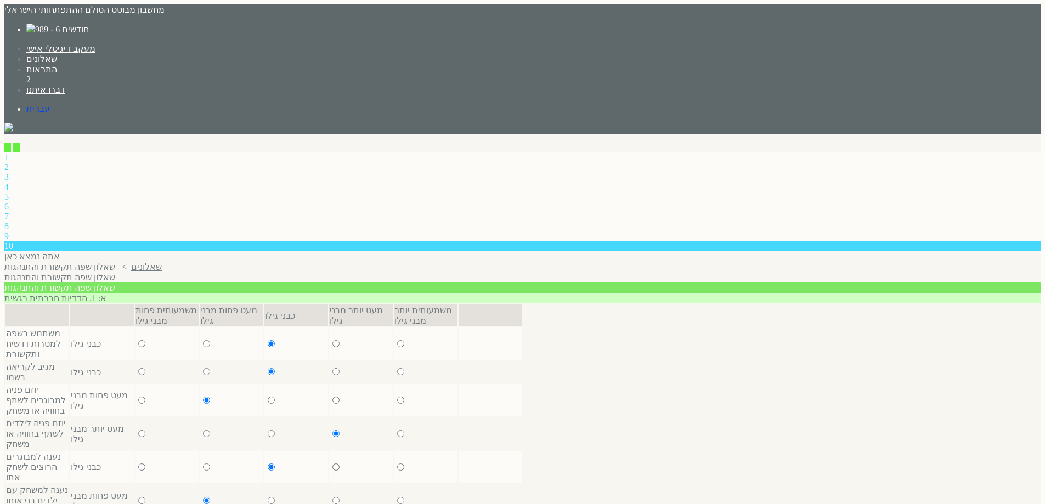
radio input "true"
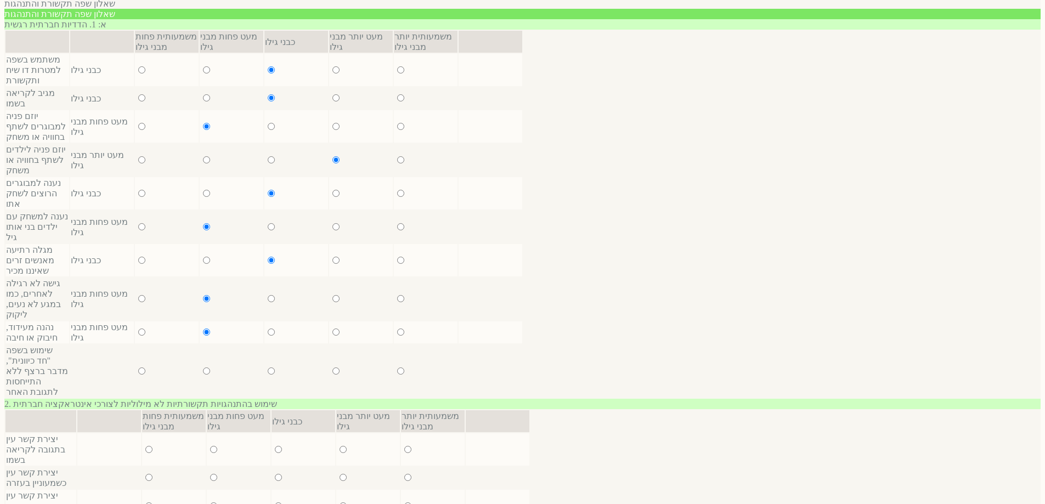
click at [268, 329] on input "radio" at bounding box center [271, 332] width 7 height 7
radio input "true"
click at [203, 368] on input "radio" at bounding box center [206, 371] width 7 height 7
radio input "true"
click at [210, 446] on input "radio" at bounding box center [213, 449] width 7 height 7
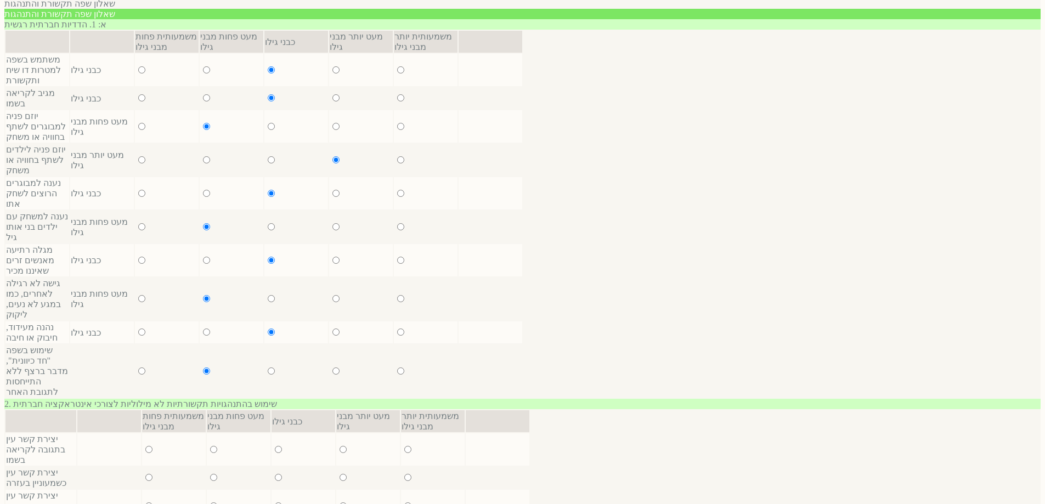
radio input "true"
click at [275, 446] on input "radio" at bounding box center [278, 449] width 7 height 7
radio input "true"
click at [210, 474] on input "radio" at bounding box center [213, 477] width 7 height 7
radio input "true"
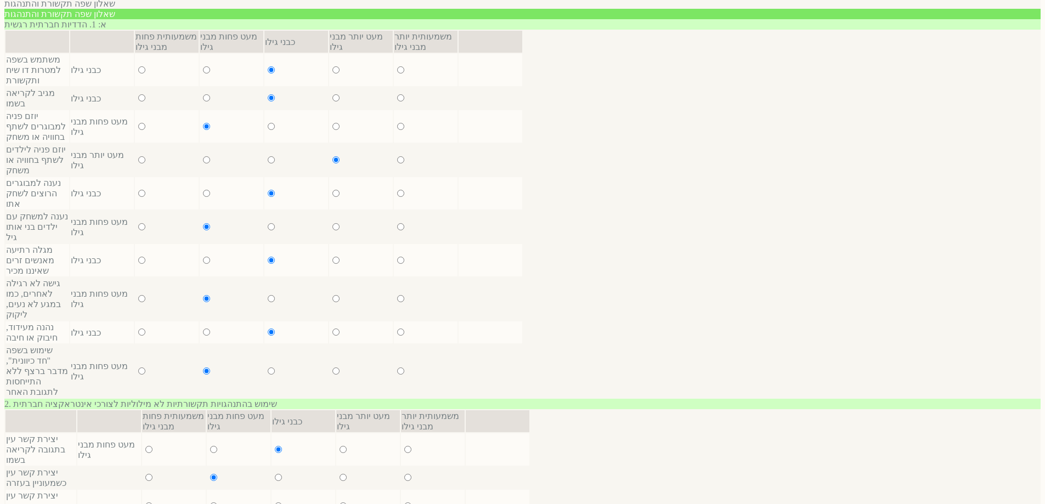
click at [275, 474] on input "radio" at bounding box center [278, 477] width 7 height 7
radio input "true"
click at [210, 503] on input "radio" at bounding box center [213, 506] width 7 height 7
radio input "true"
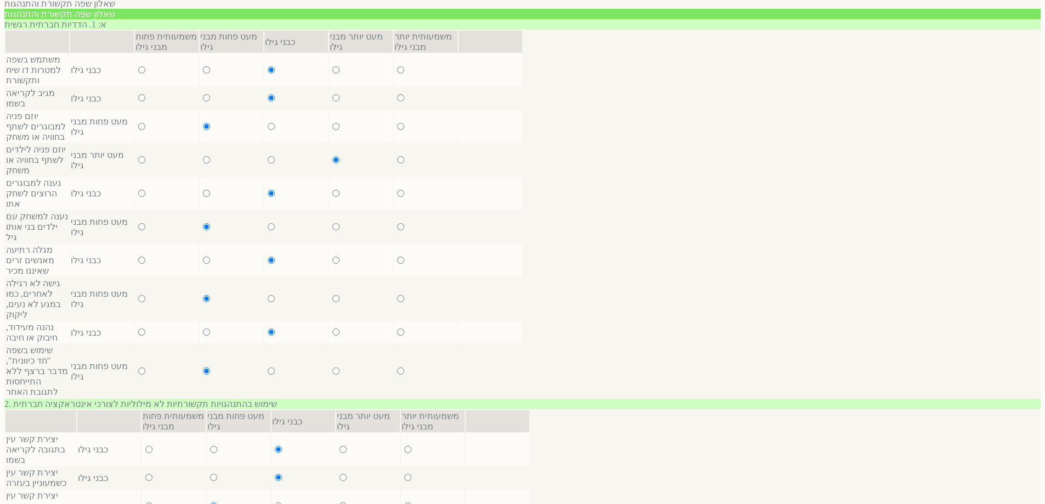
radio input "true"
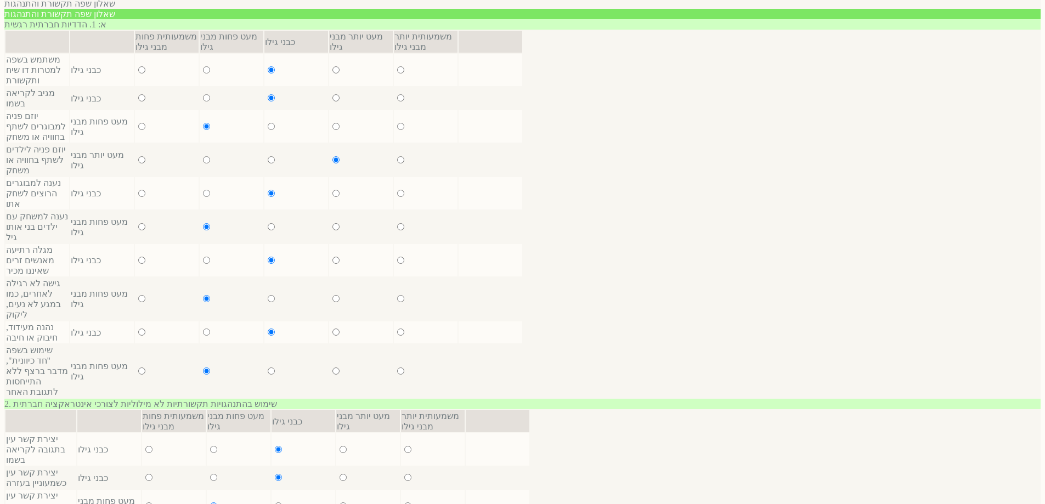
scroll to position [544, 0]
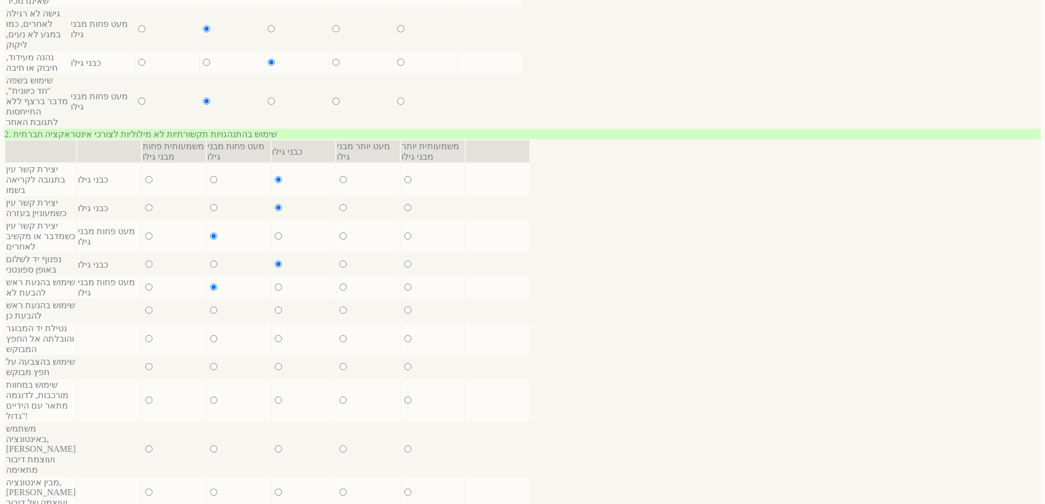
click at [275, 284] on input "radio" at bounding box center [278, 287] width 7 height 7
radio input "true"
click at [210, 307] on input "radio" at bounding box center [213, 310] width 7 height 7
radio input "true"
click at [210, 335] on input "radio" at bounding box center [213, 338] width 7 height 7
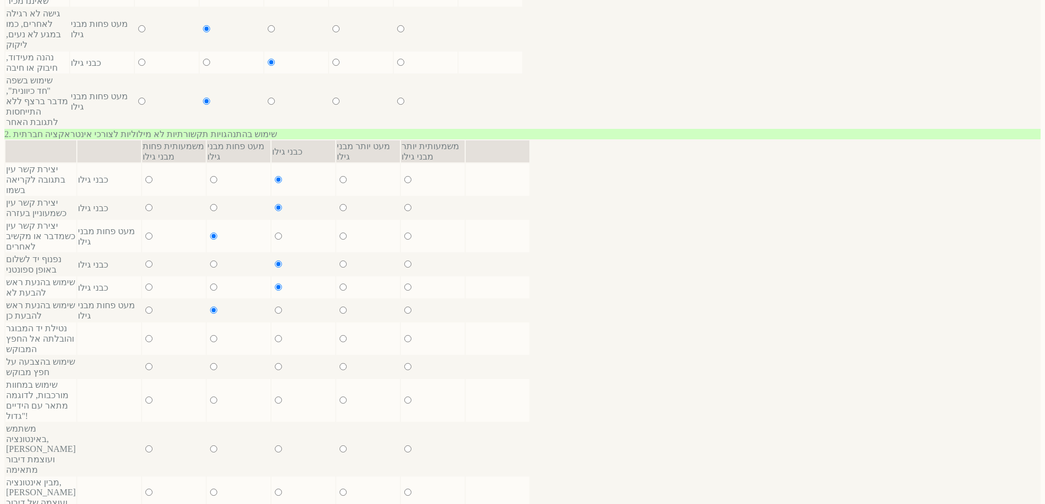
radio input "true"
click at [275, 335] on input "radio" at bounding box center [278, 338] width 7 height 7
radio input "true"
click at [210, 363] on input "radio" at bounding box center [213, 366] width 7 height 7
radio input "true"
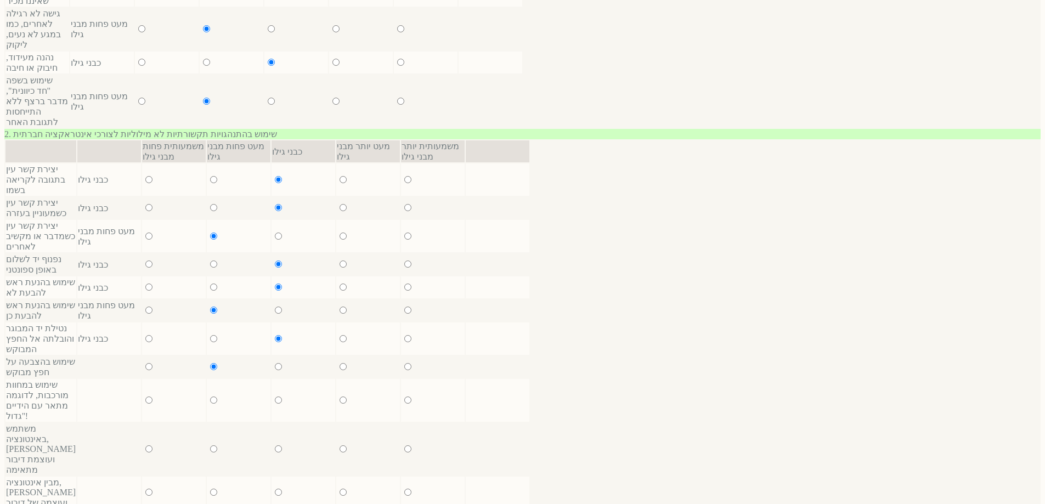
click at [275, 363] on input "radio" at bounding box center [278, 366] width 7 height 7
radio input "true"
click at [210, 397] on input "radio" at bounding box center [213, 400] width 7 height 7
radio input "true"
click at [210, 446] on input "radio" at bounding box center [213, 449] width 7 height 7
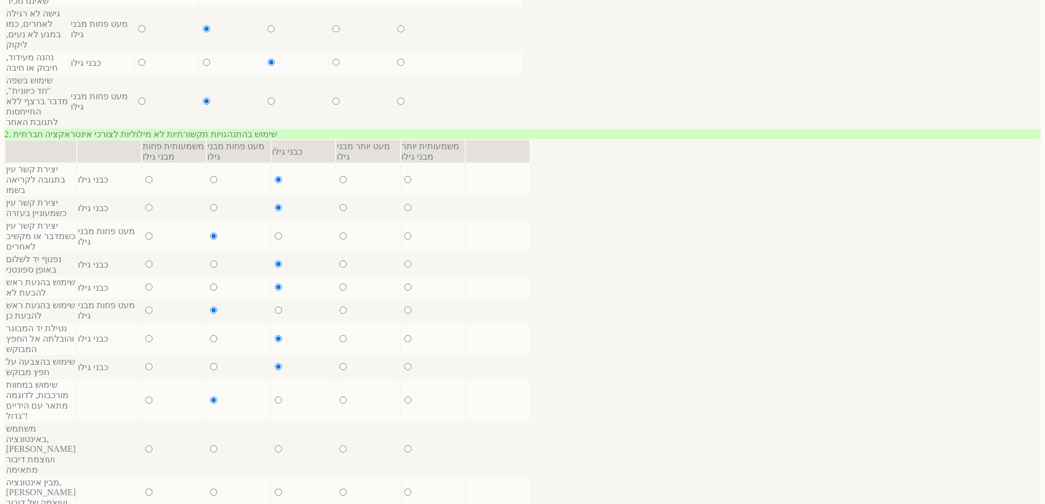
radio input "true"
click at [275, 446] on input "radio" at bounding box center [278, 449] width 7 height 7
radio input "true"
click at [210, 489] on input "radio" at bounding box center [213, 492] width 7 height 7
radio input "true"
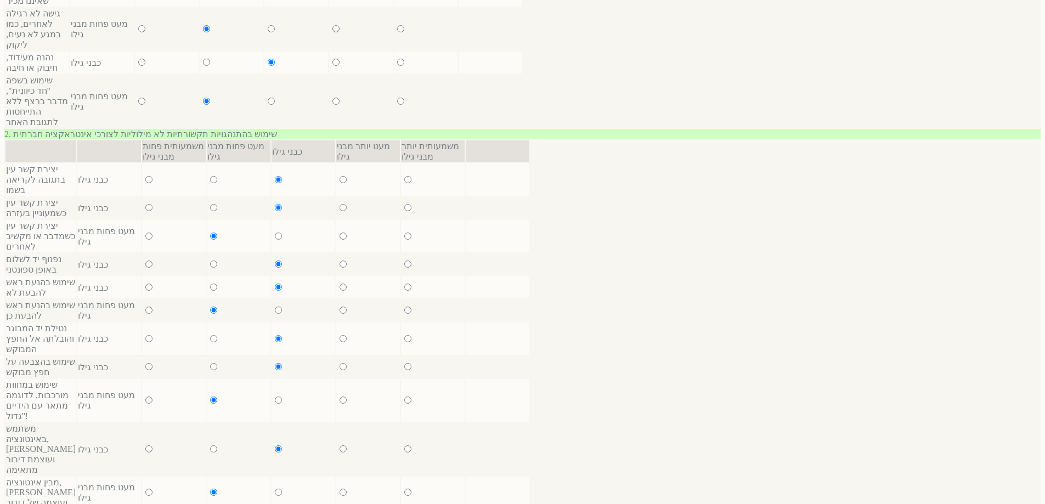
click at [275, 489] on input "radio" at bounding box center [278, 492] width 7 height 7
radio input "true"
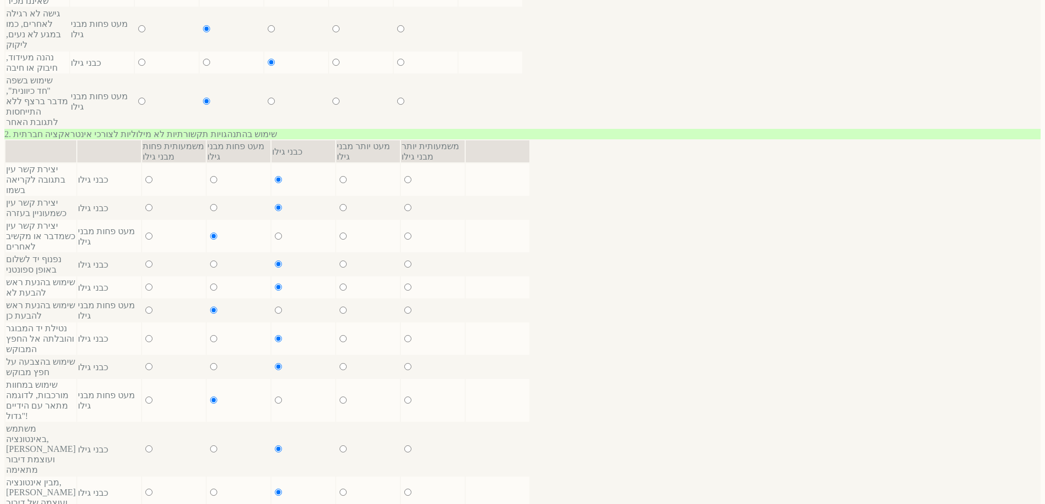
radio input "true"
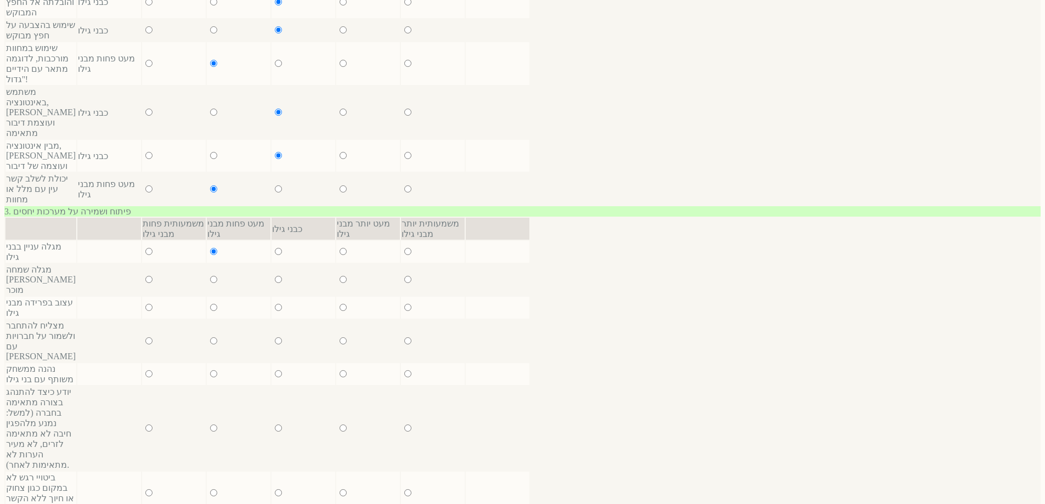
click at [275, 248] on input "radio" at bounding box center [278, 251] width 7 height 7
radio input "true"
click at [210, 276] on input "radio" at bounding box center [213, 279] width 7 height 7
radio input "true"
click at [275, 276] on input "radio" at bounding box center [278, 279] width 7 height 7
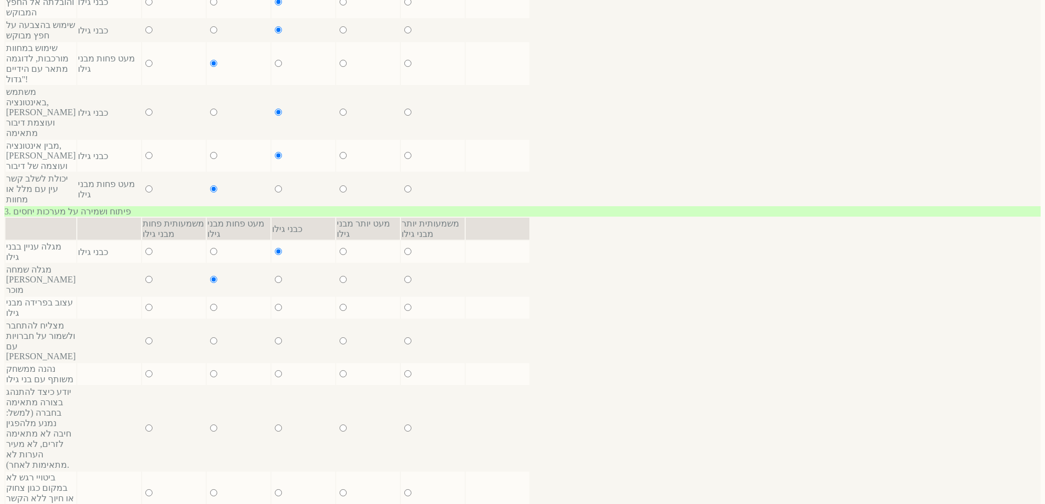
radio input "true"
click at [210, 304] on input "radio" at bounding box center [213, 307] width 7 height 7
radio input "true"
click at [210, 337] on input "radio" at bounding box center [213, 340] width 7 height 7
radio input "true"
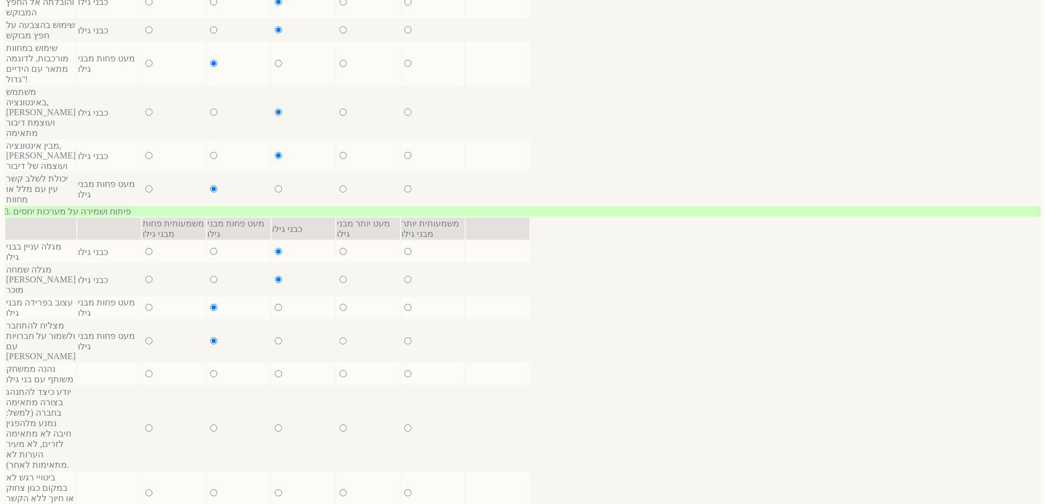
click at [275, 337] on input "radio" at bounding box center [278, 340] width 7 height 7
radio input "true"
click at [210, 370] on input "radio" at bounding box center [213, 373] width 7 height 7
radio input "true"
click at [275, 370] on input "radio" at bounding box center [278, 373] width 7 height 7
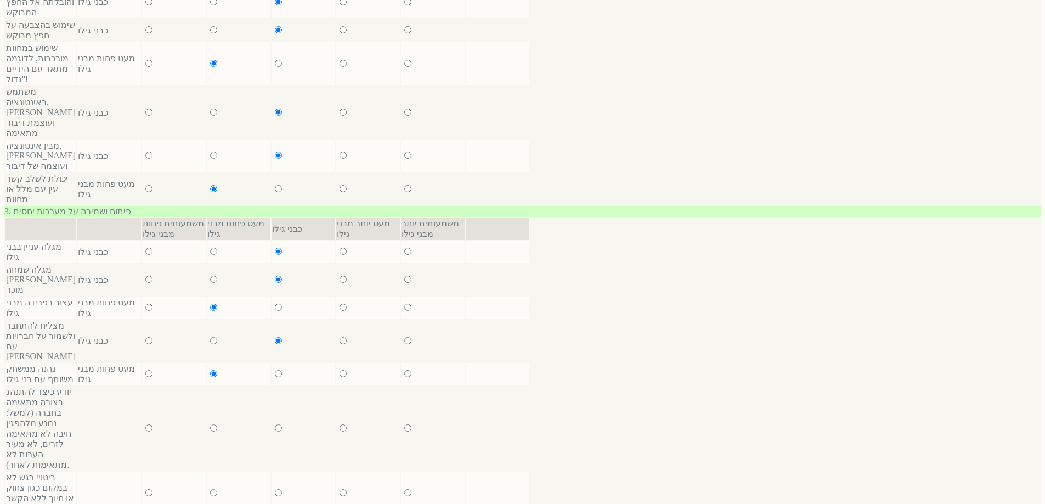
radio input "true"
click at [210, 425] on input "radio" at bounding box center [213, 428] width 7 height 7
radio input "true"
click at [210, 489] on input "radio" at bounding box center [213, 492] width 7 height 7
radio input "true"
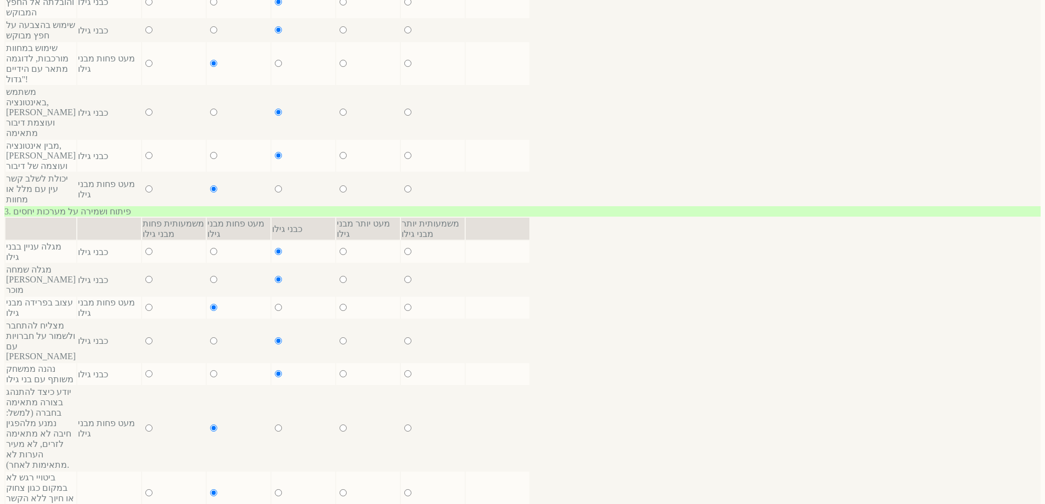
click at [275, 489] on input "radio" at bounding box center [278, 492] width 7 height 7
radio input "true"
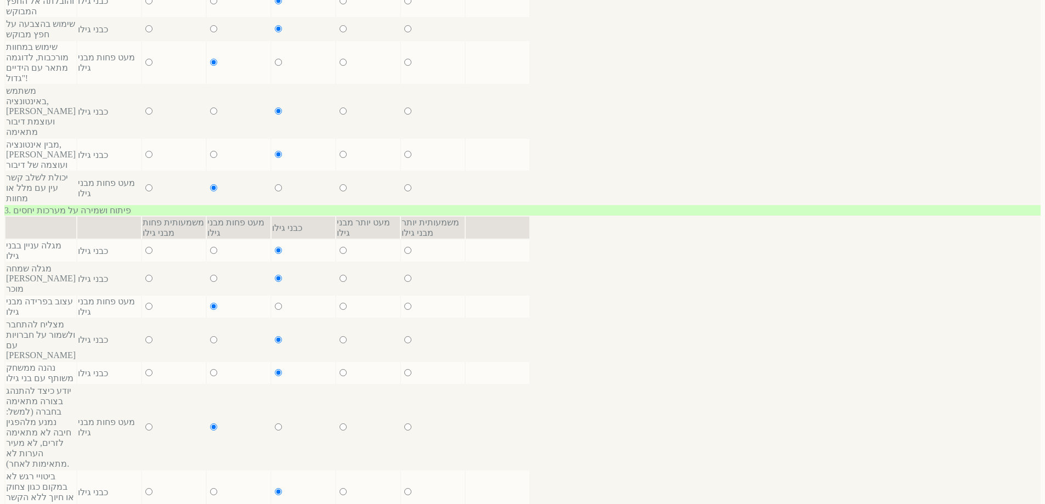
radio input "true"
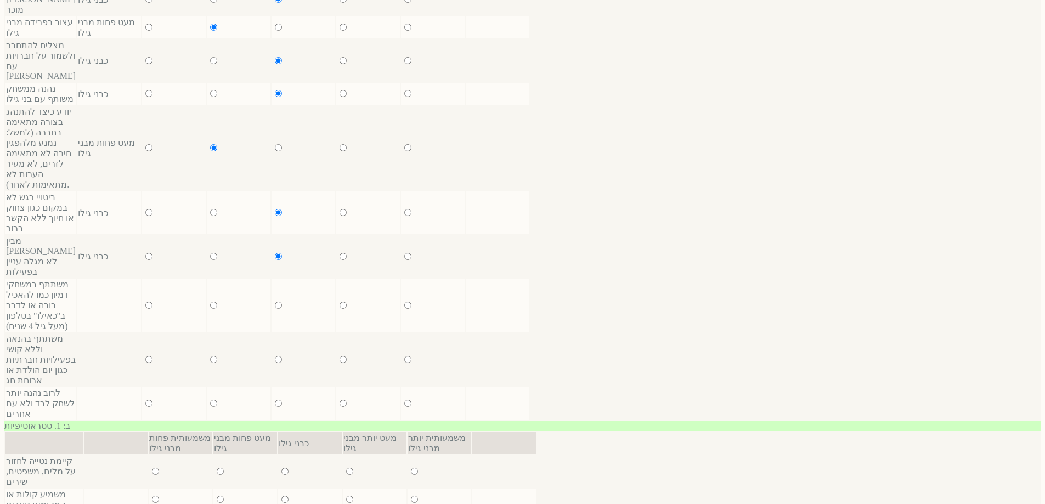
click at [210, 356] on input "radio" at bounding box center [213, 359] width 7 height 7
radio input "true"
click at [275, 356] on input "radio" at bounding box center [278, 359] width 7 height 7
radio input "true"
click at [210, 400] on input "radio" at bounding box center [213, 403] width 7 height 7
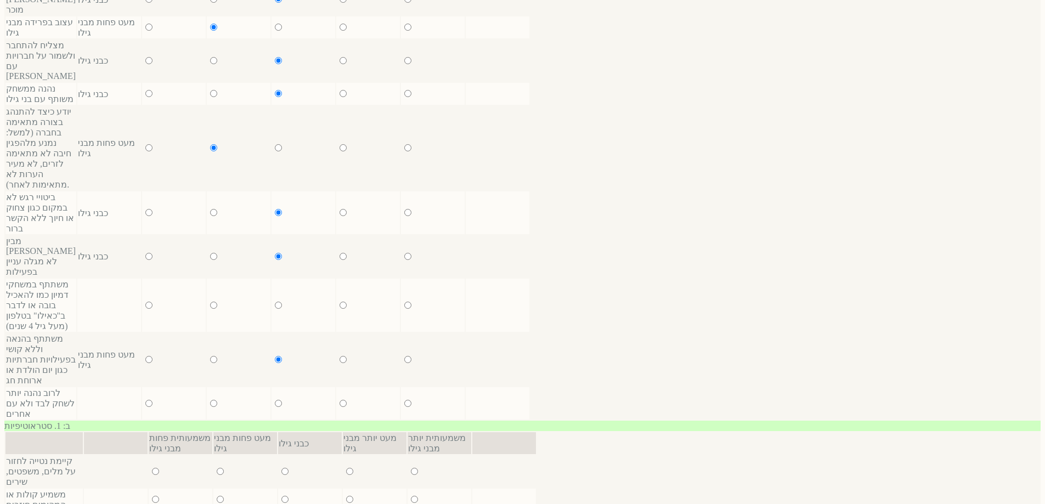
radio input "true"
click at [275, 400] on input "radio" at bounding box center [278, 403] width 7 height 7
radio input "true"
click at [217, 468] on input "radio" at bounding box center [220, 471] width 7 height 7
radio input "true"
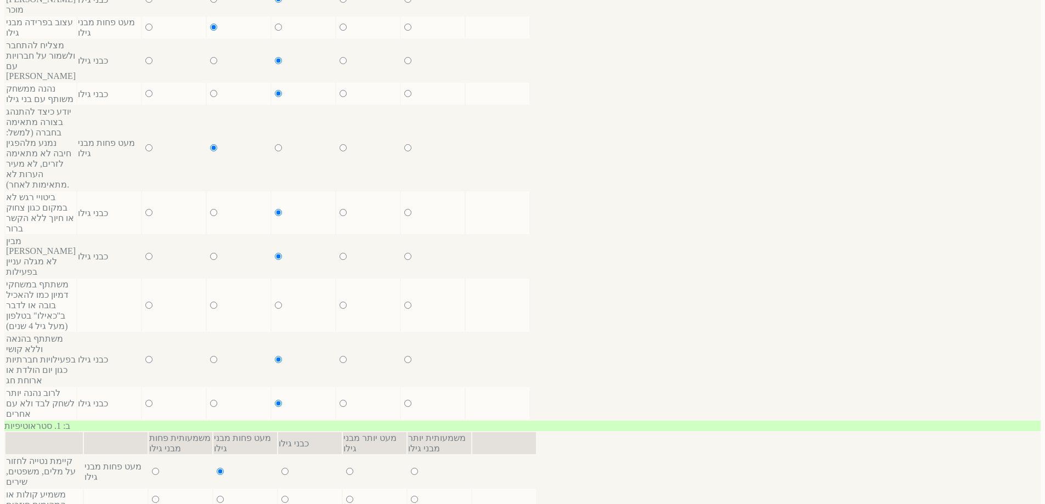
click at [281, 468] on input "radio" at bounding box center [284, 471] width 7 height 7
radio input "true"
click at [217, 496] on input "radio" at bounding box center [220, 499] width 7 height 7
radio input "true"
click at [281, 496] on input "radio" at bounding box center [284, 499] width 7 height 7
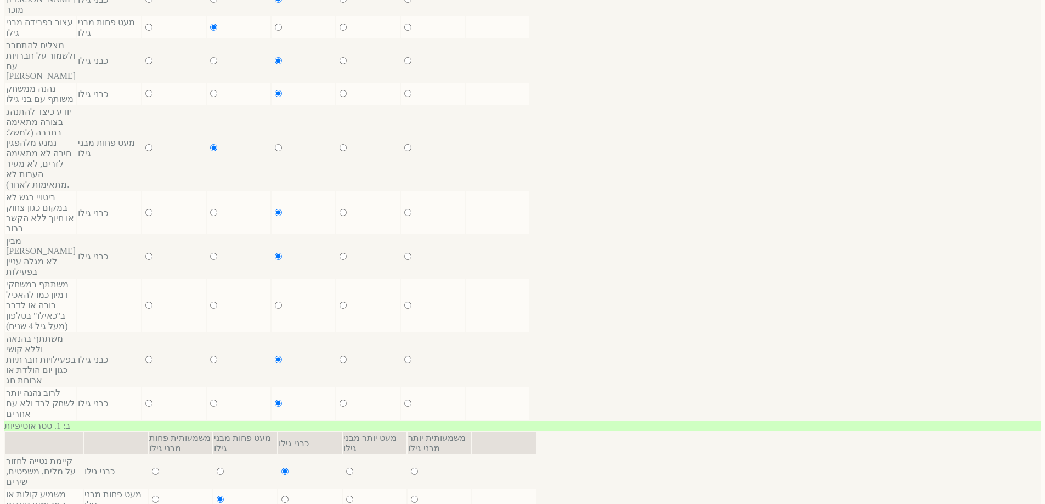
radio input "true"
click at [153, 302] on input "radio" at bounding box center [148, 305] width 7 height 7
radio input "true"
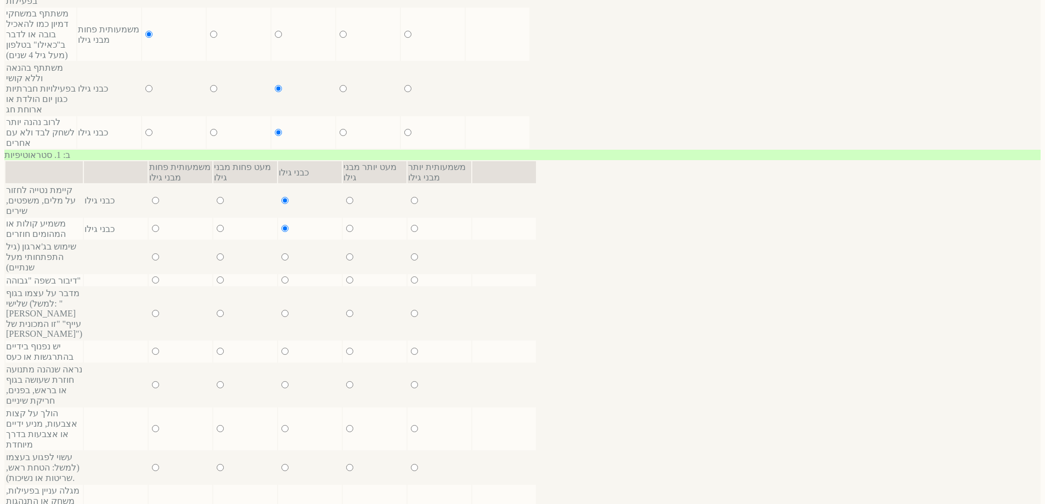
scroll to position [1435, 0]
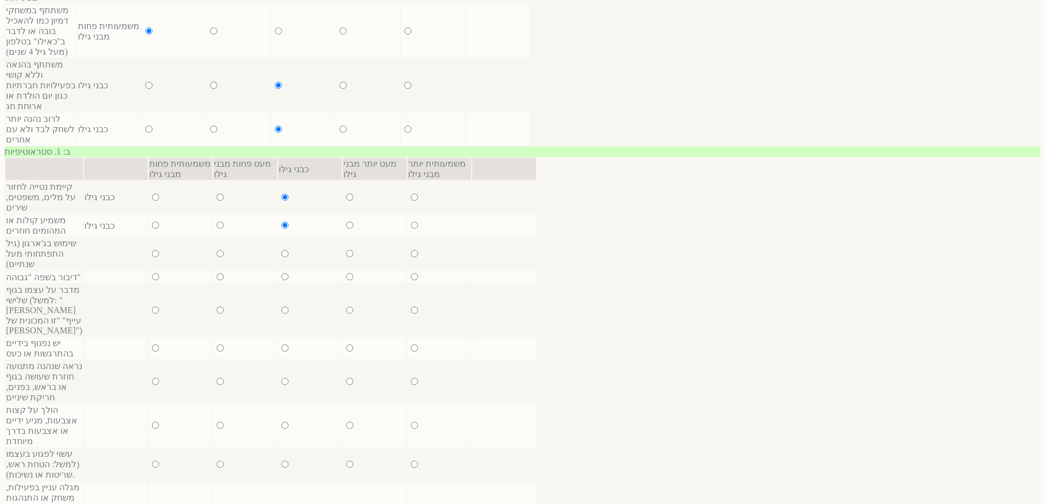
click at [289, 250] on input "radio" at bounding box center [284, 253] width 7 height 7
radio input "true"
click at [289, 273] on input "radio" at bounding box center [284, 276] width 7 height 7
radio input "true"
click at [346, 273] on input "radio" at bounding box center [349, 276] width 7 height 7
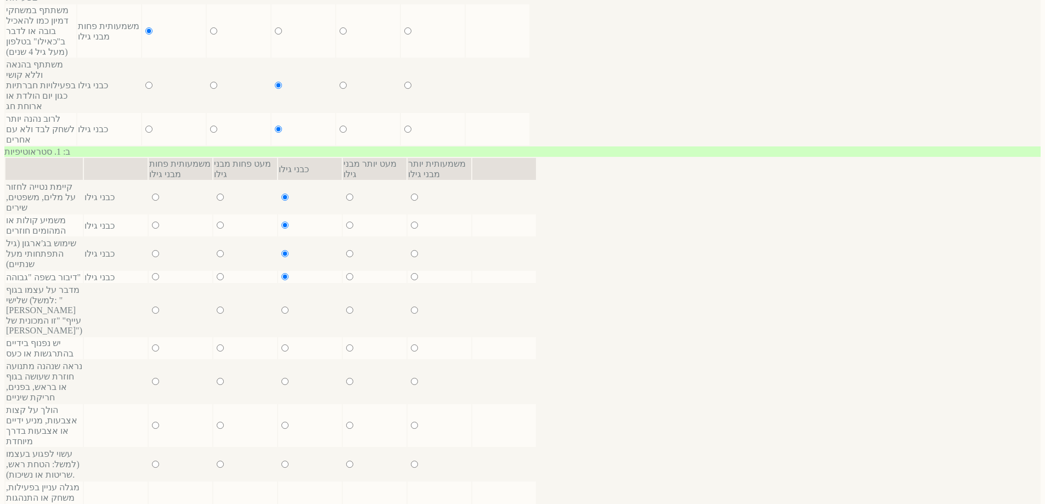
radio input "true"
click at [217, 317] on input "radio" at bounding box center [220, 320] width 7 height 7
click at [217, 354] on input "radio" at bounding box center [220, 357] width 7 height 7
click at [281, 354] on input "radio" at bounding box center [284, 357] width 7 height 7
click at [217, 388] on input "radio" at bounding box center [220, 391] width 7 height 7
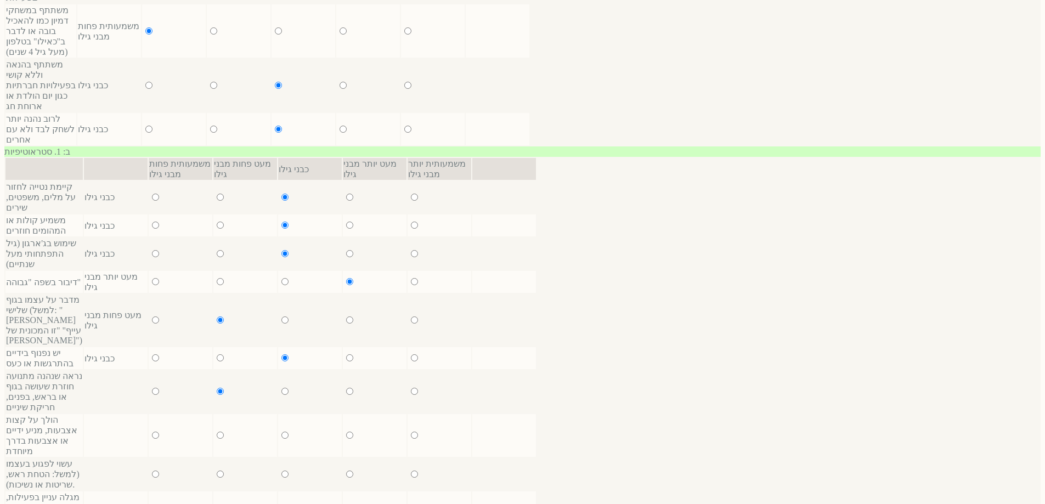
click at [281, 388] on input "radio" at bounding box center [284, 391] width 7 height 7
click at [217, 432] on input "radio" at bounding box center [220, 435] width 7 height 7
click at [217, 471] on input "radio" at bounding box center [220, 474] width 7 height 7
click at [281, 471] on input "radio" at bounding box center [284, 474] width 7 height 7
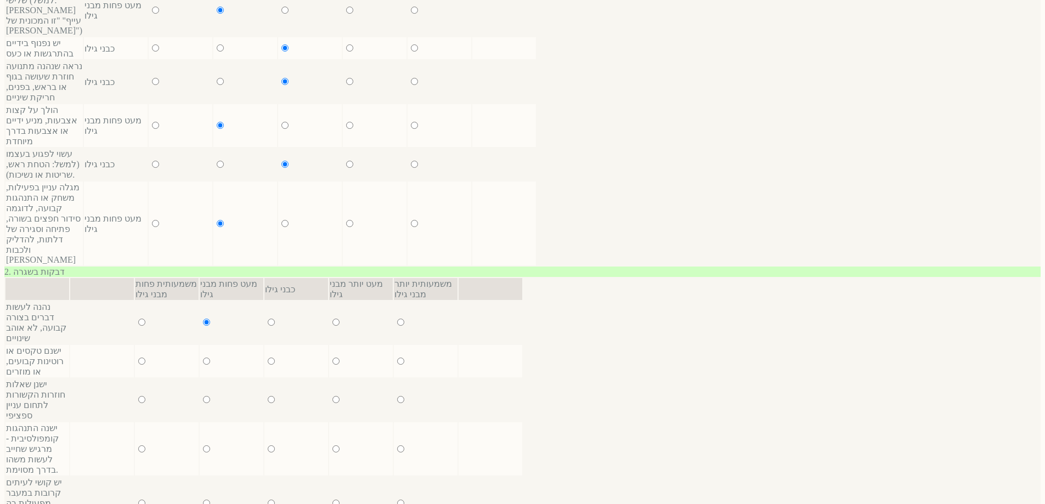
click at [268, 319] on input "radio" at bounding box center [271, 322] width 7 height 7
click at [203, 358] on input "radio" at bounding box center [206, 361] width 7 height 7
click at [268, 358] on input "radio" at bounding box center [271, 361] width 7 height 7
click at [203, 396] on input "radio" at bounding box center [206, 399] width 7 height 7
click at [268, 396] on input "radio" at bounding box center [271, 399] width 7 height 7
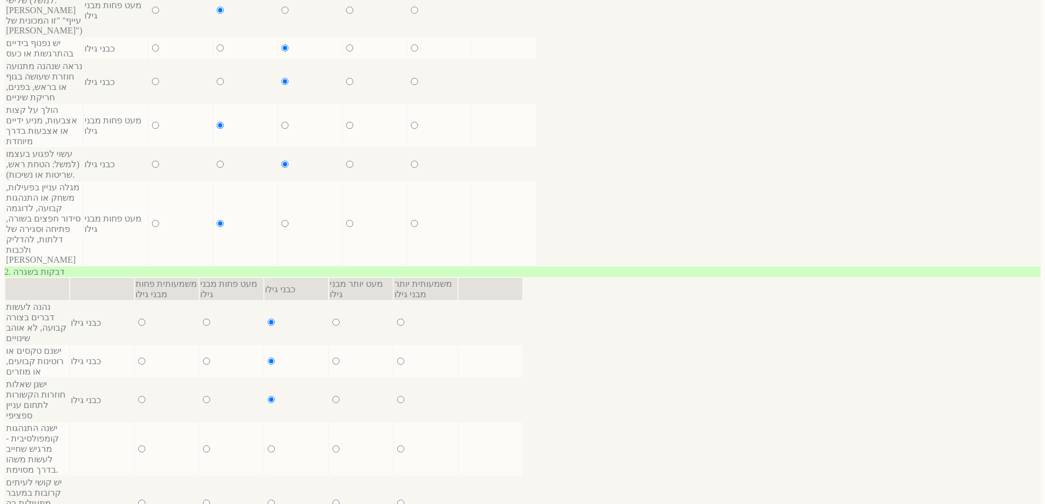
click at [203, 446] on input "radio" at bounding box center [206, 449] width 7 height 7
click at [268, 446] on input "radio" at bounding box center [271, 449] width 7 height 7
click at [203, 500] on input "radio" at bounding box center [206, 503] width 7 height 7
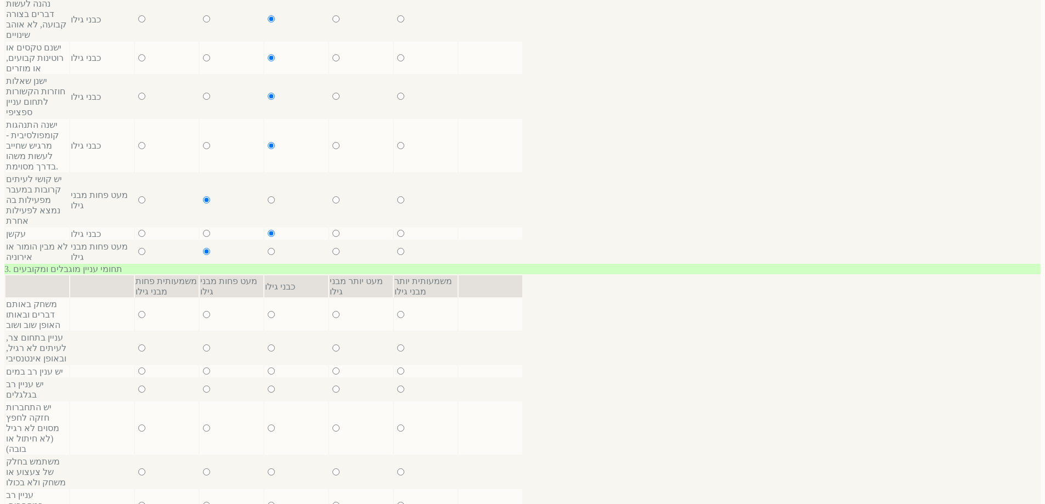
click at [203, 311] on input "radio" at bounding box center [206, 314] width 7 height 7
click at [268, 311] on input "radio" at bounding box center [271, 314] width 7 height 7
click at [203, 345] on input "radio" at bounding box center [206, 348] width 7 height 7
click at [268, 345] on input "radio" at bounding box center [271, 348] width 7 height 7
click at [203, 368] on input "radio" at bounding box center [206, 371] width 7 height 7
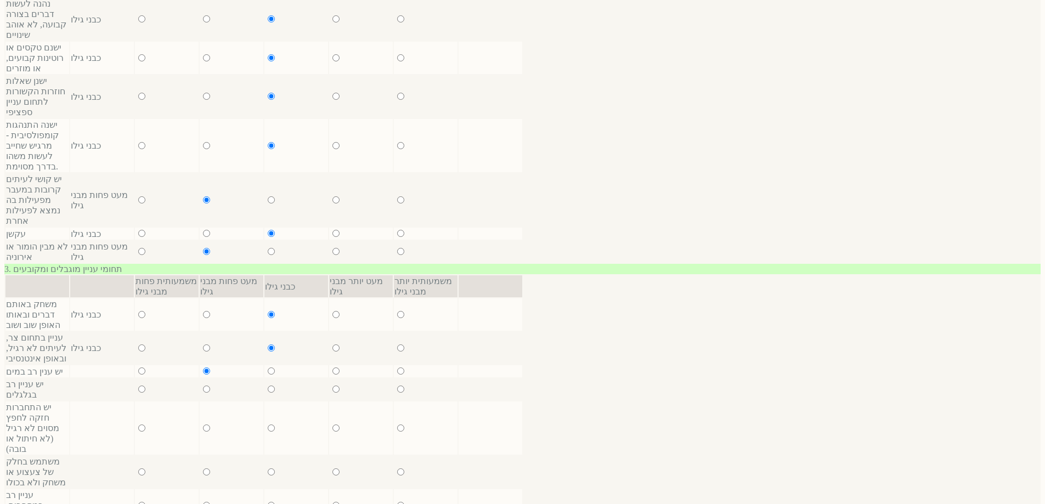
click at [203, 386] on input "radio" at bounding box center [206, 389] width 7 height 7
click at [268, 396] on input "radio" at bounding box center [271, 399] width 7 height 7
click at [203, 435] on input "radio" at bounding box center [206, 438] width 7 height 7
click at [268, 435] on input "radio" at bounding box center [271, 438] width 7 height 7
click at [203, 478] on input "radio" at bounding box center [206, 481] width 7 height 7
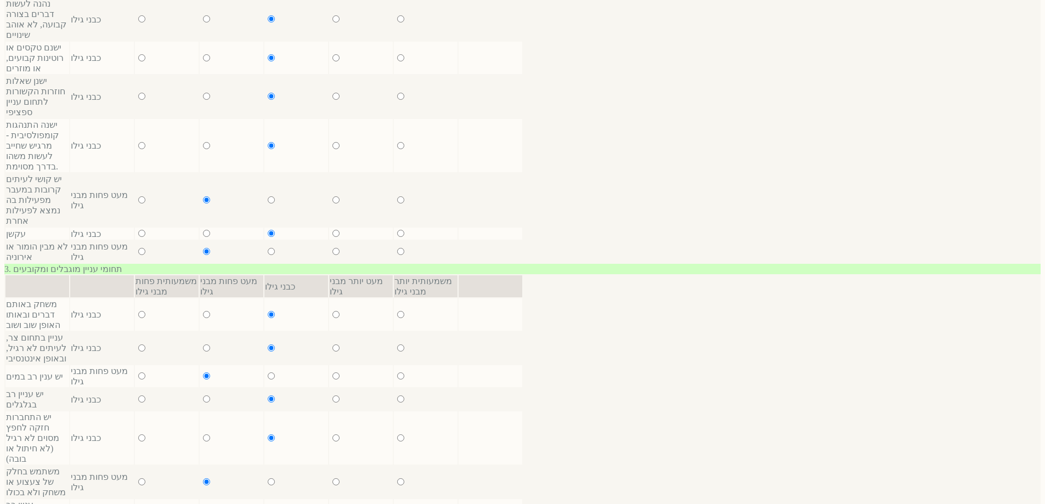
click at [268, 478] on input "radio" at bounding box center [271, 481] width 7 height 7
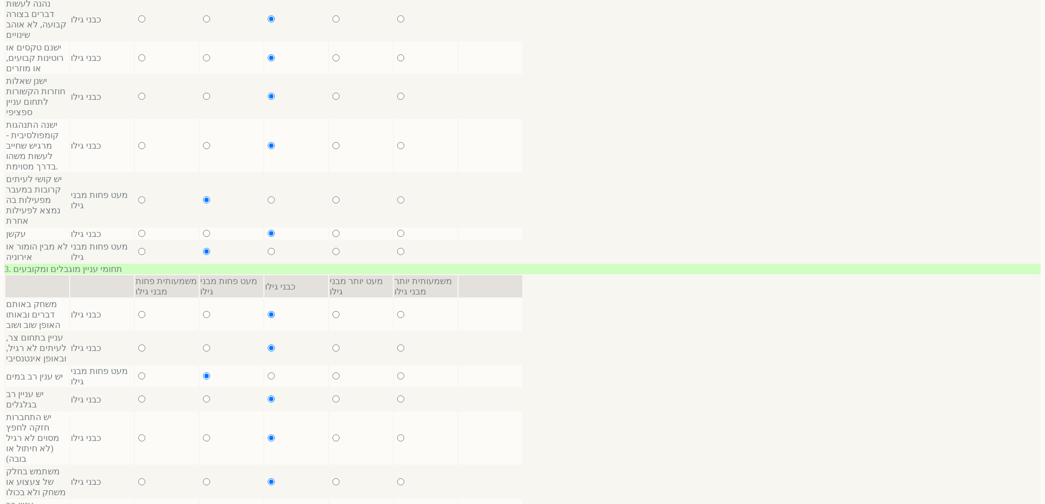
scroll to position [2386, 0]
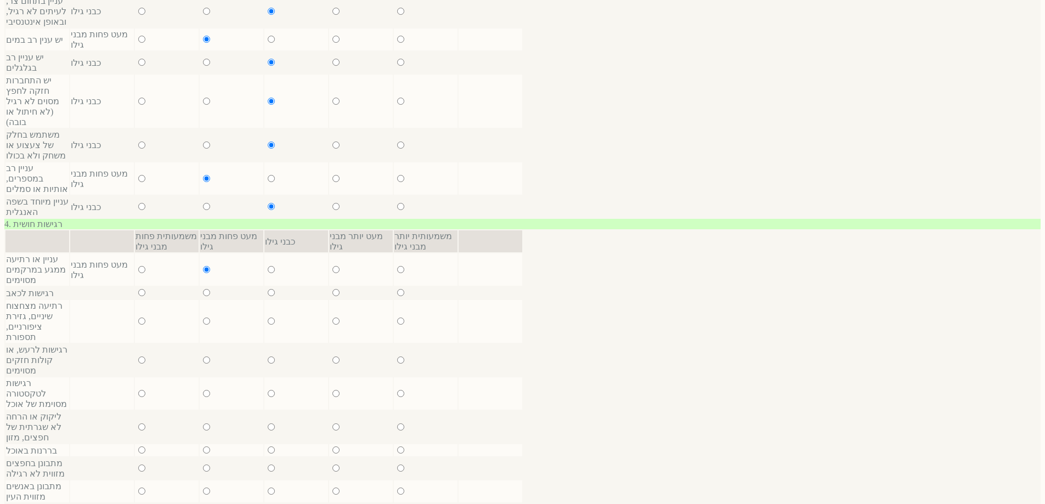
click at [268, 266] on input "radio" at bounding box center [271, 269] width 7 height 7
click at [203, 289] on input "radio" at bounding box center [206, 292] width 7 height 7
click at [203, 328] on input "radio" at bounding box center [206, 331] width 7 height 7
click at [268, 328] on input "radio" at bounding box center [271, 331] width 7 height 7
click at [203, 367] on input "radio" at bounding box center [206, 370] width 7 height 7
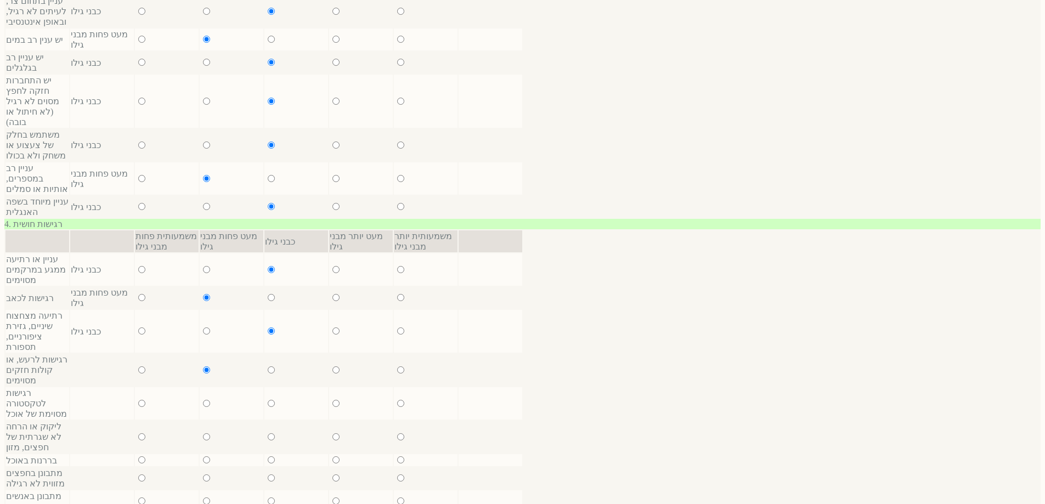
click at [268, 367] on input "radio" at bounding box center [271, 370] width 7 height 7
click at [203, 400] on input "radio" at bounding box center [206, 403] width 7 height 7
click at [268, 400] on input "radio" at bounding box center [271, 403] width 7 height 7
click at [203, 433] on input "radio" at bounding box center [206, 436] width 7 height 7
click at [203, 456] on input "radio" at bounding box center [206, 459] width 7 height 7
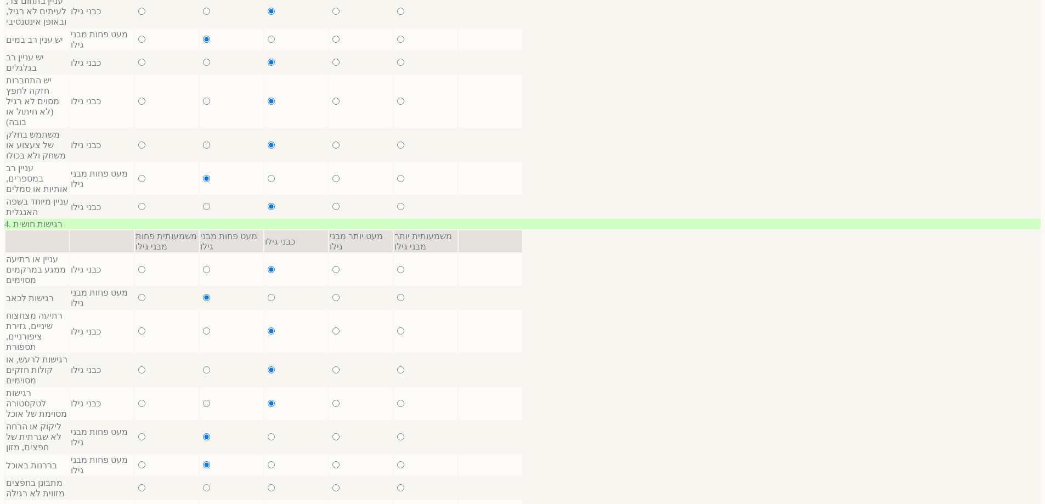
click at [268, 461] on input "radio" at bounding box center [271, 464] width 7 height 7
click at [203, 484] on input "radio" at bounding box center [206, 487] width 7 height 7
click at [268, 475] on input "radio" at bounding box center [271, 478] width 7 height 7
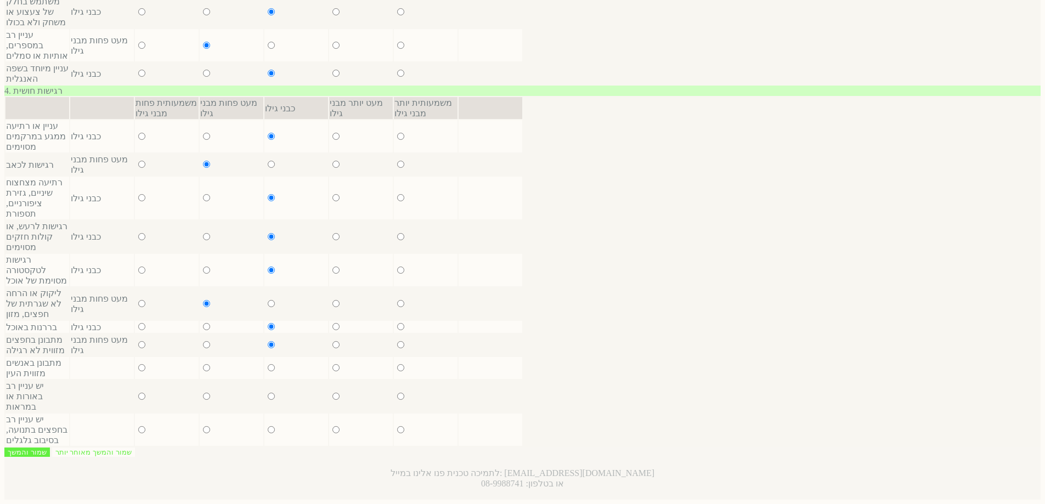
click at [203, 364] on input "radio" at bounding box center [206, 367] width 7 height 7
click at [268, 364] on input "radio" at bounding box center [271, 367] width 7 height 7
click at [203, 393] on input "radio" at bounding box center [206, 396] width 7 height 7
click at [203, 426] on input "radio" at bounding box center [206, 429] width 7 height 7
click at [268, 426] on input "radio" at bounding box center [271, 429] width 7 height 7
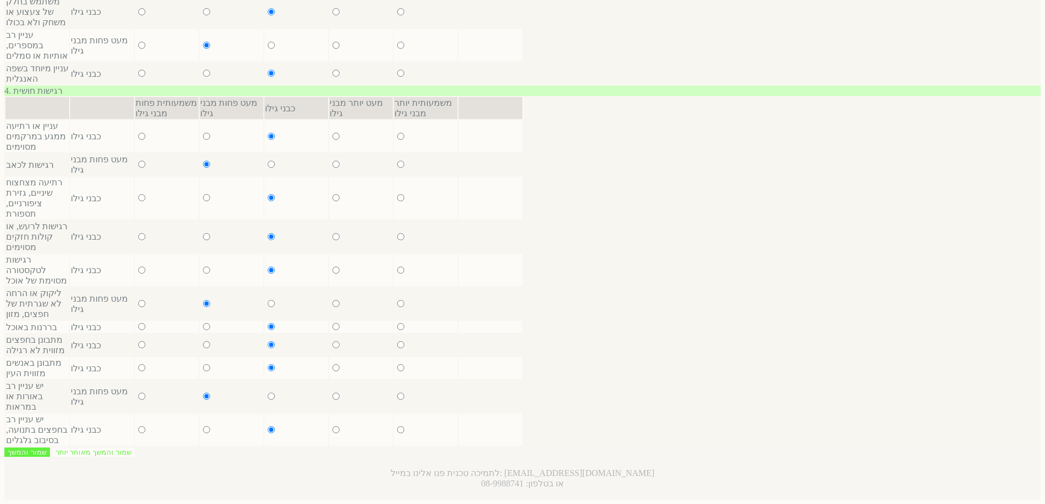
click at [50, 448] on input "שמור והמשך" at bounding box center [27, 452] width 46 height 9
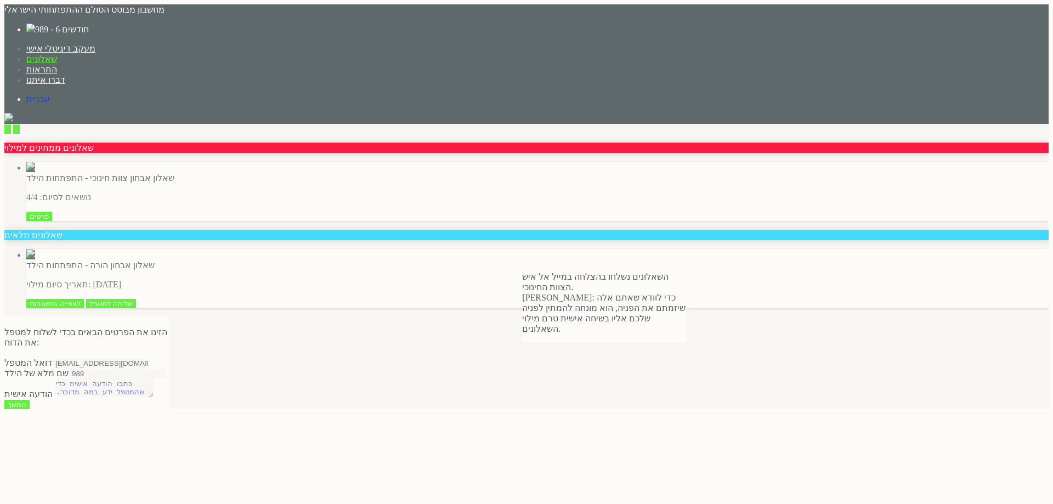
click at [154, 379] on textarea at bounding box center [104, 388] width 99 height 19
click at [114, 359] on input "clinic1@yopmail.com" at bounding box center [66, 363] width 95 height 9
click at [30, 400] on input "המשך" at bounding box center [16, 404] width 25 height 9
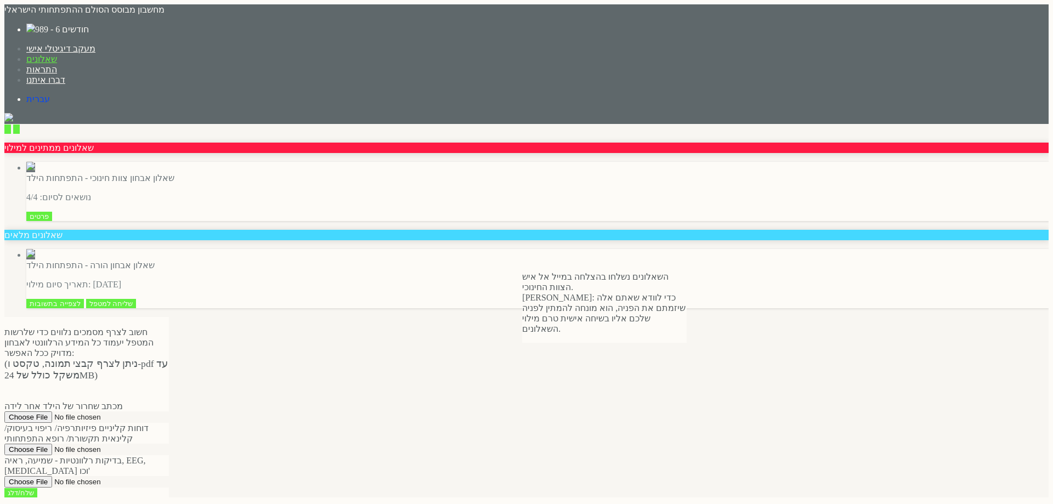
click at [37, 488] on input "שלח/דלג" at bounding box center [20, 492] width 33 height 9
